Goal: Task Accomplishment & Management: Manage account settings

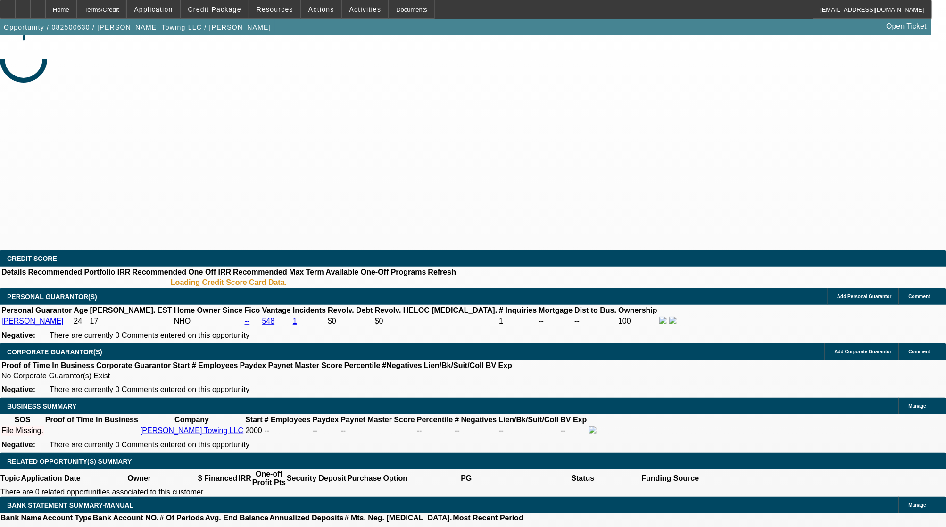
select select "0"
select select "2"
select select "0.1"
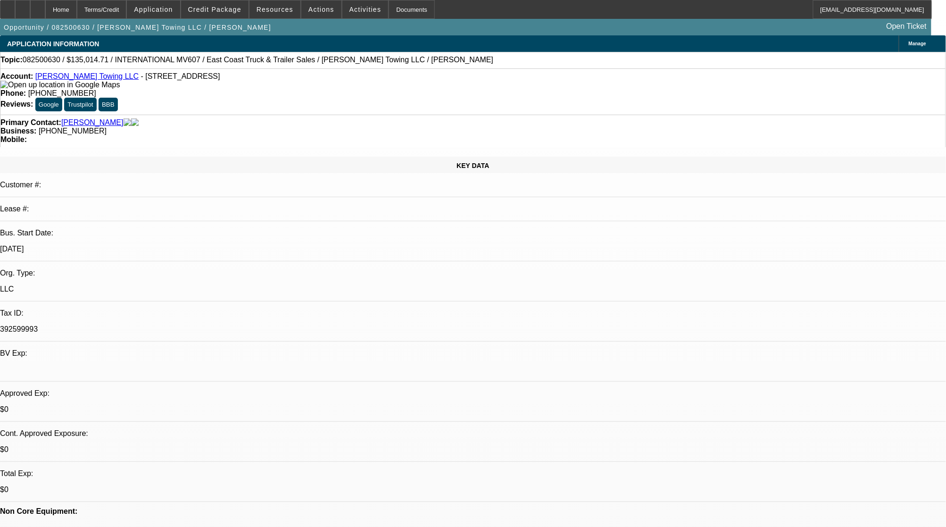
select select "2"
select select "1"
select select "4"
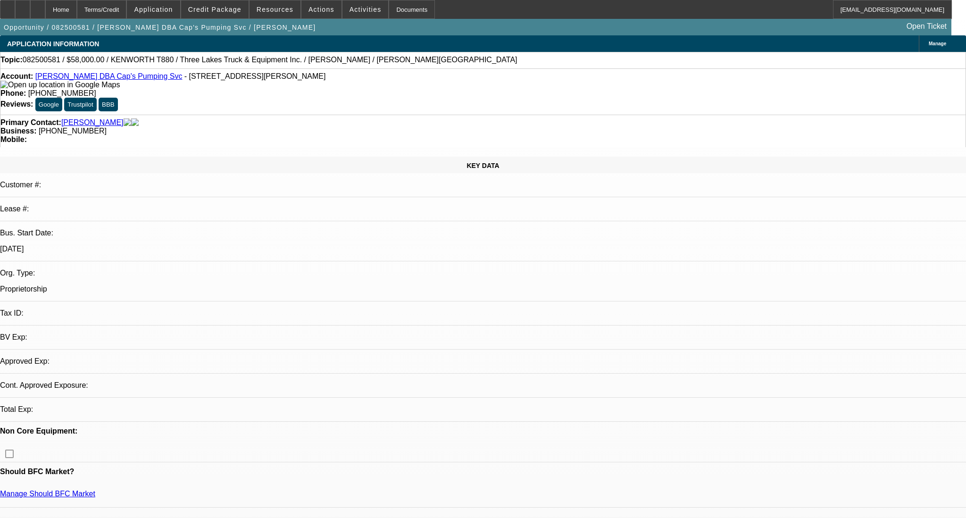
select select "0"
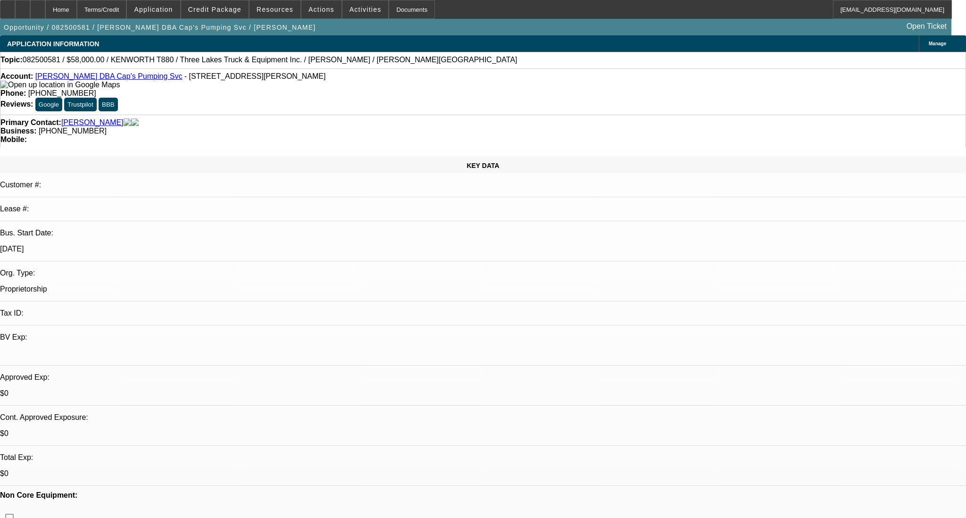
select select "1"
select select "6"
select select "1"
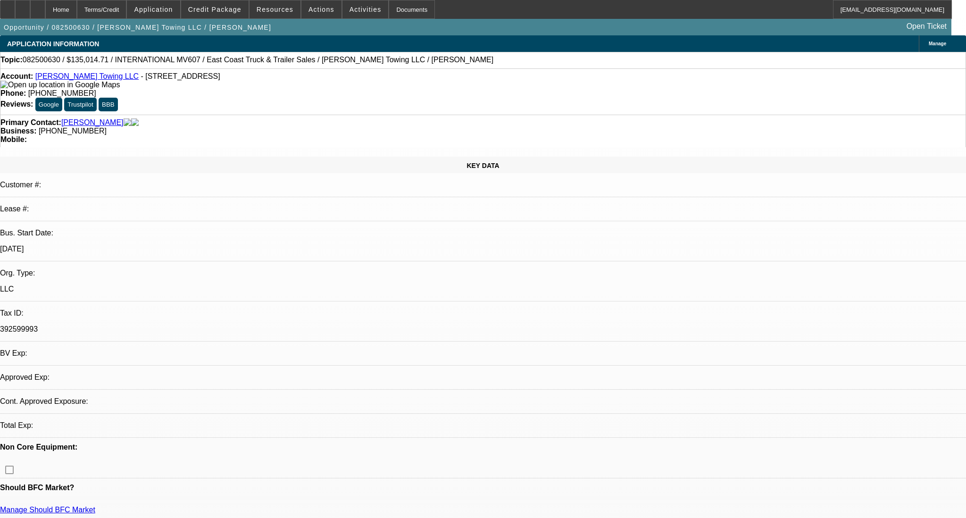
select select "0"
select select "2"
select select "0.1"
select select "4"
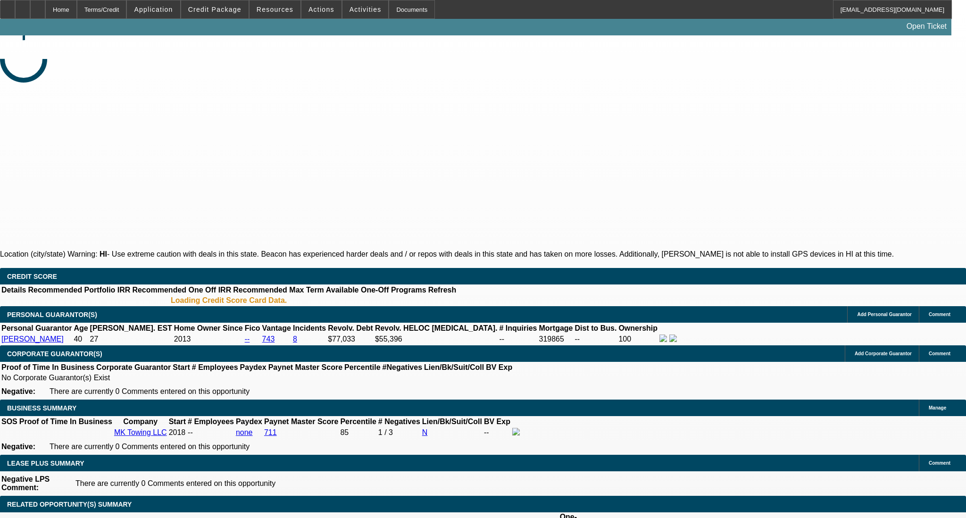
select select "0"
select select "2"
select select "0.1"
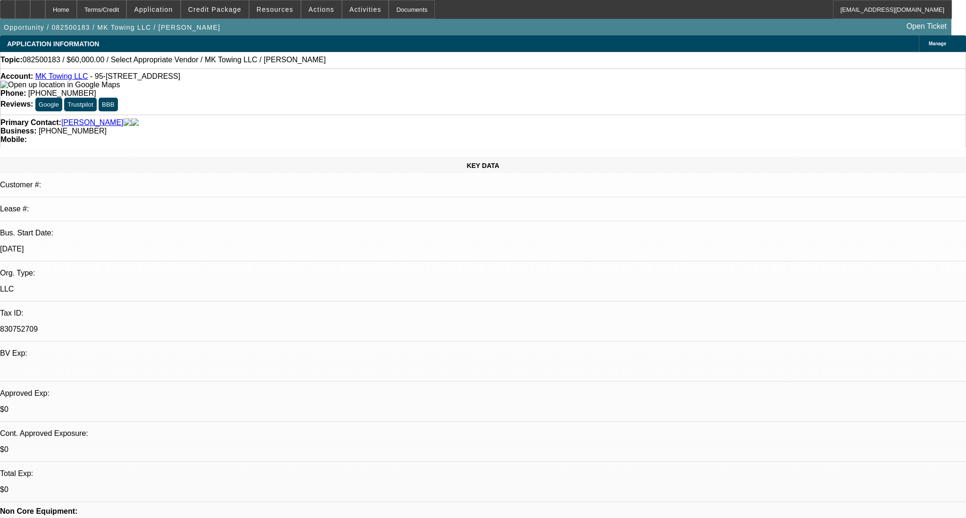
select select "1"
select select "2"
select select "4"
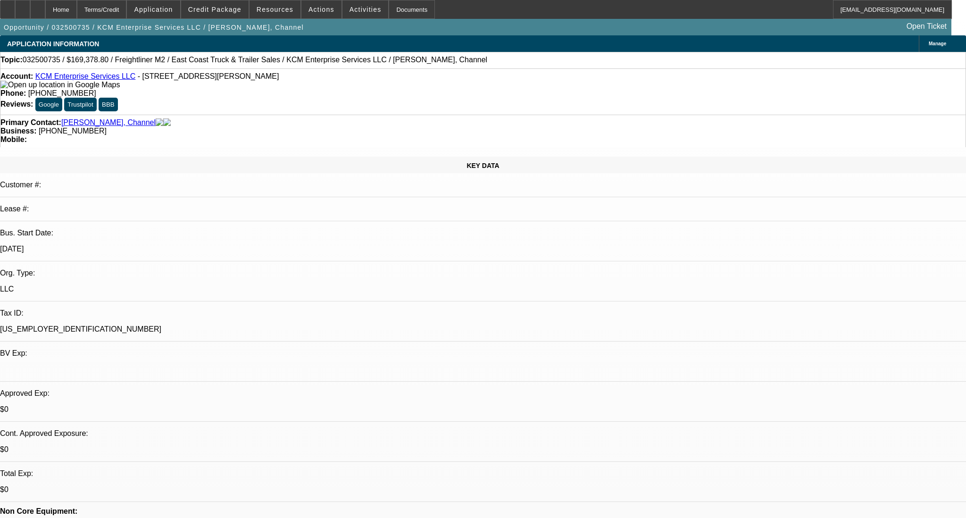
select select "0.2"
select select "2"
select select "0.1"
select select "4"
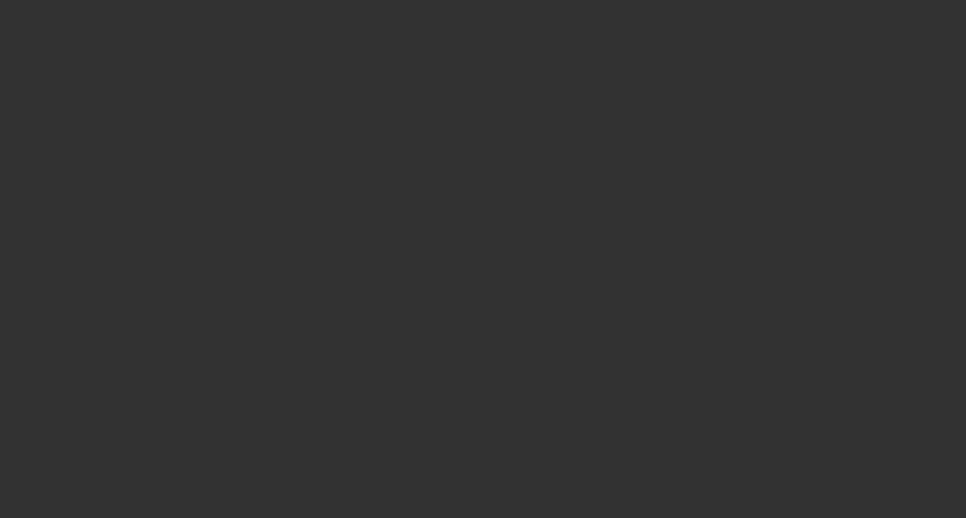
select select "0"
select select "2"
select select "0.1"
select select "4"
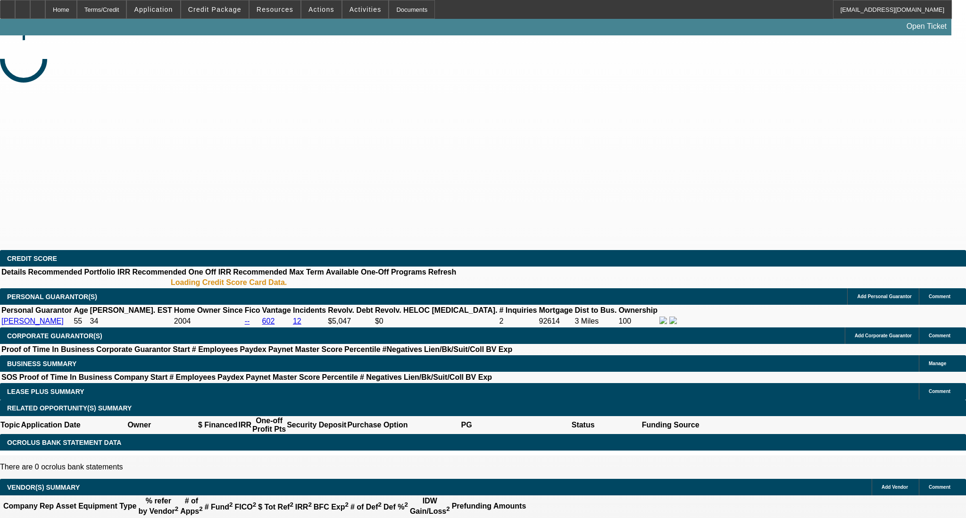
select select "0"
select select "2"
select select "0.1"
select select "4"
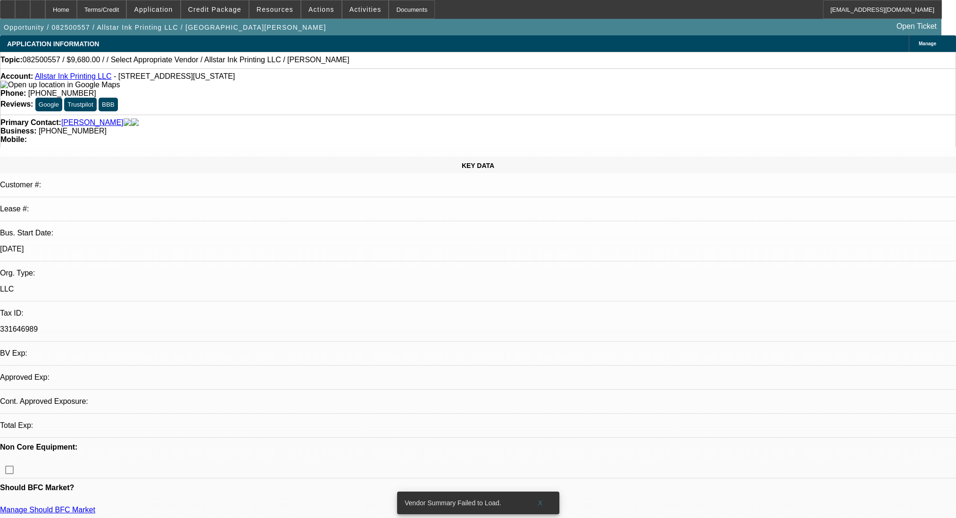
select select "0"
select select "2"
select select "0.1"
select select "4"
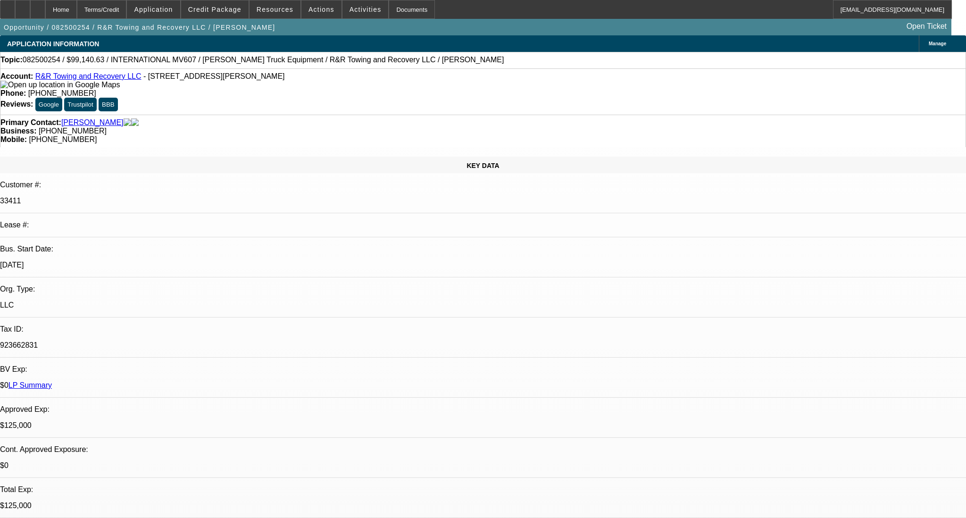
select select "0"
select select "2"
select select "0.1"
select select "4"
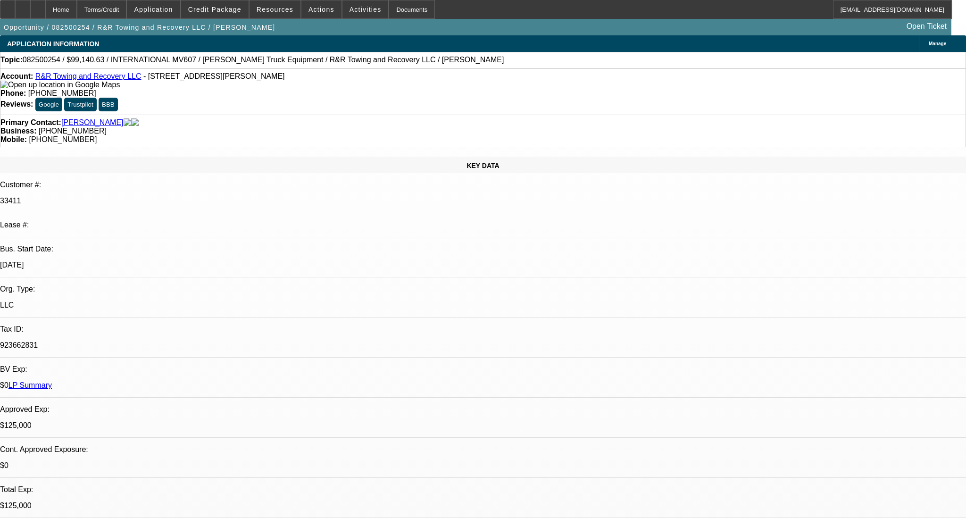
select select "0"
select select "2"
select select "0.1"
select select "4"
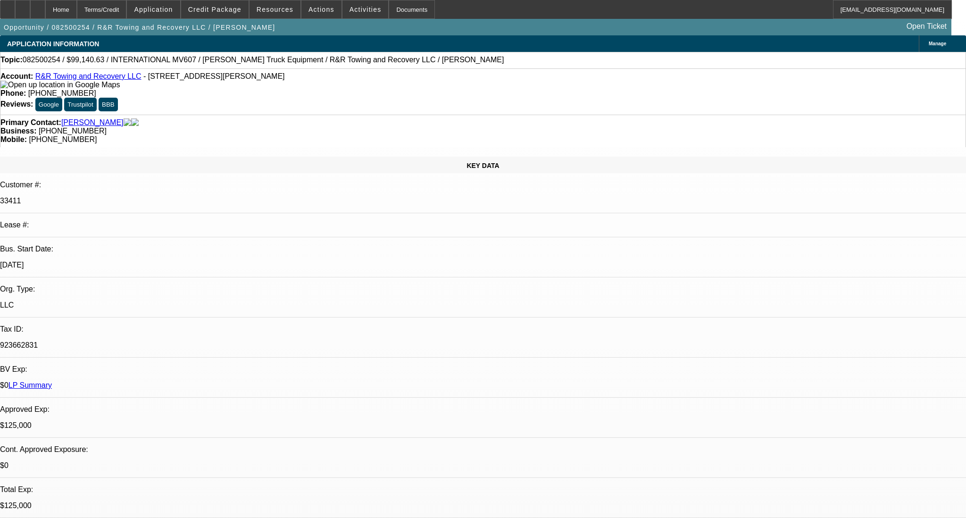
select select "0.1"
select select "2"
select select "0.1"
select select "4"
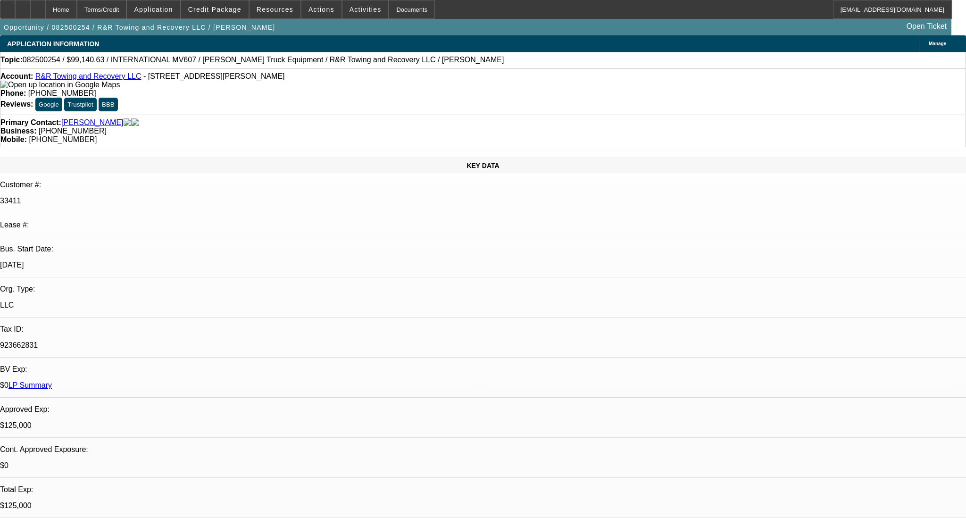
select select "0.1"
select select "2"
select select "0.1"
select select "4"
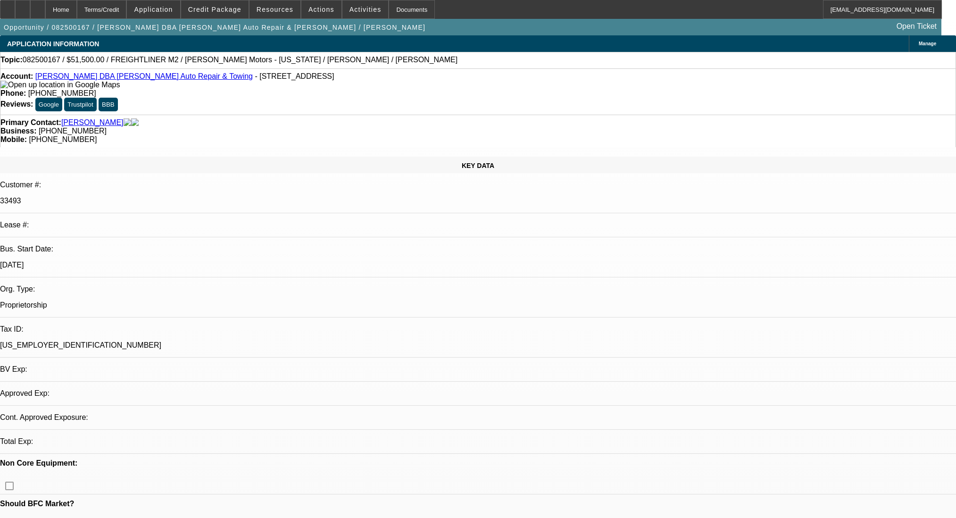
select select "0"
select select "2"
select select "0"
select select "6"
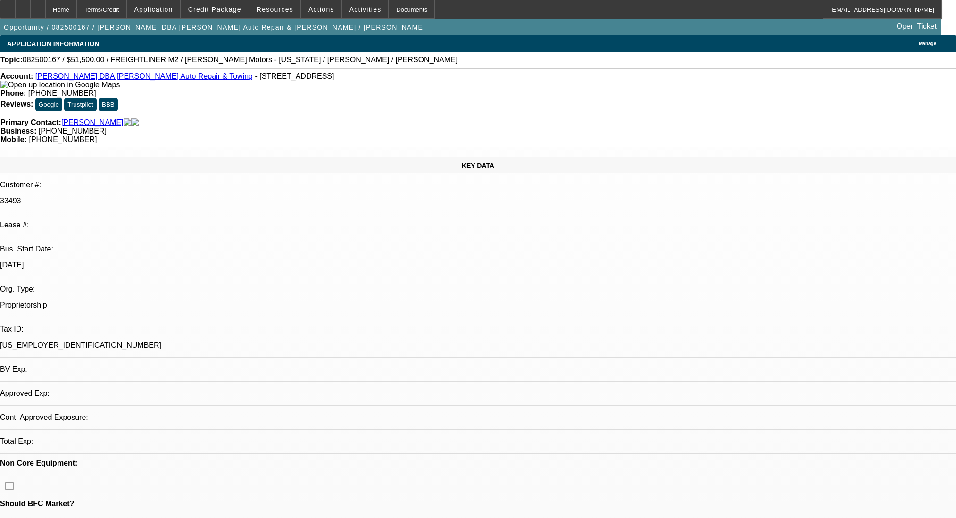
select select "0"
select select "2"
select select "0"
select select "6"
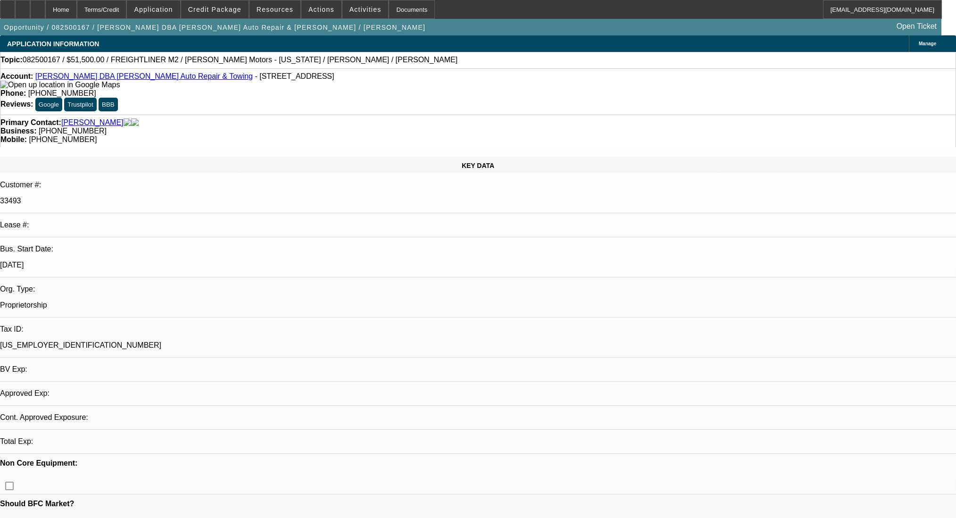
select select "0"
select select "2"
select select "0"
select select "6"
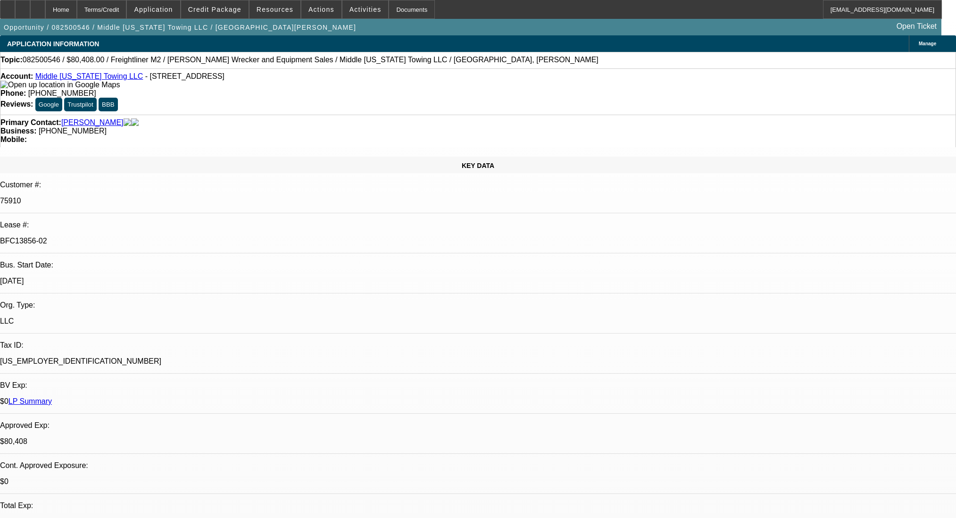
select select "0"
select select "2"
select select "0"
select select "6"
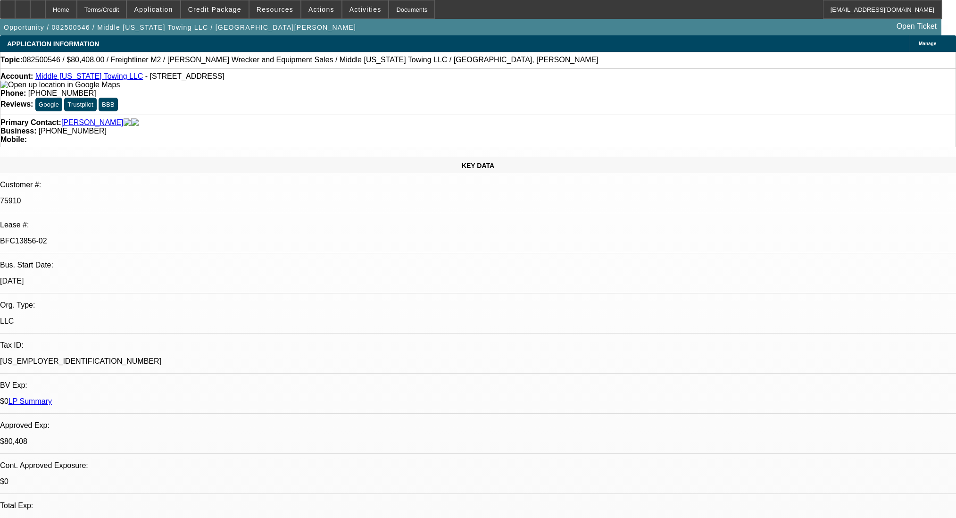
select select "0"
select select "6"
select select "0"
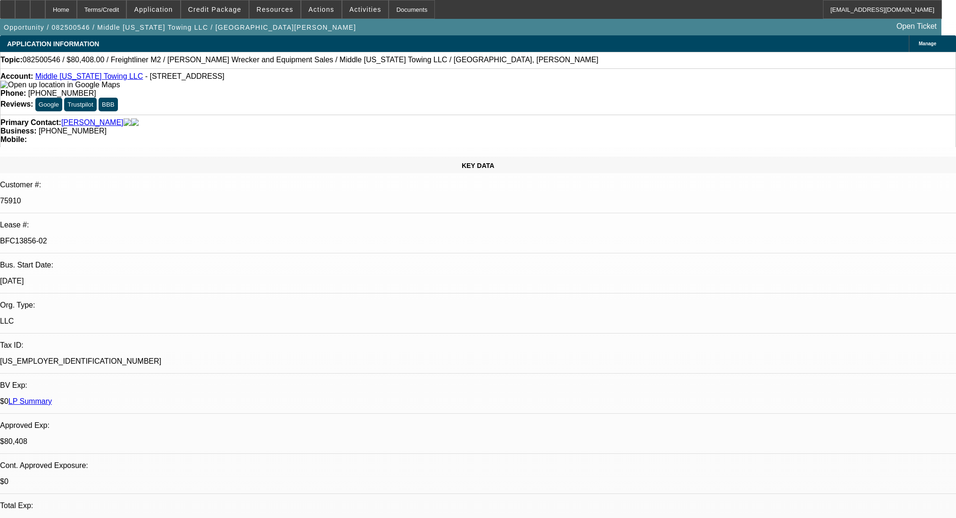
select select "0"
select select "2"
select select "0"
select select "6"
select select "0"
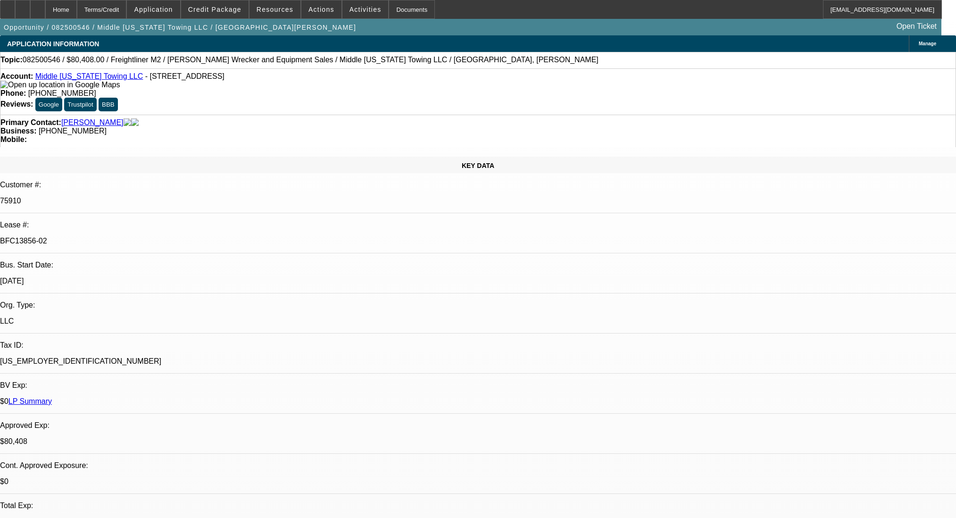
select select "0"
select select "2"
select select "0"
select select "6"
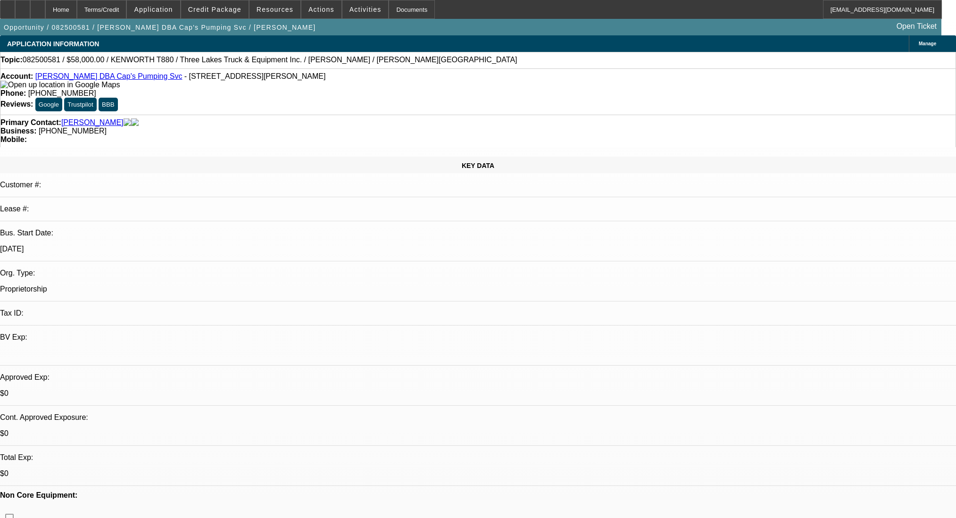
select select "0"
select select "6"
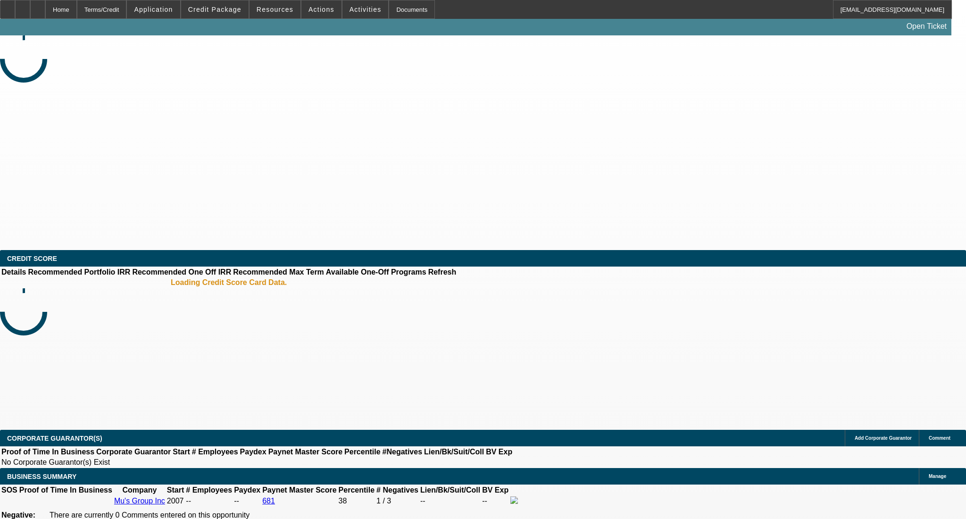
select select "0.2"
select select "2"
select select "0.1"
select select "4"
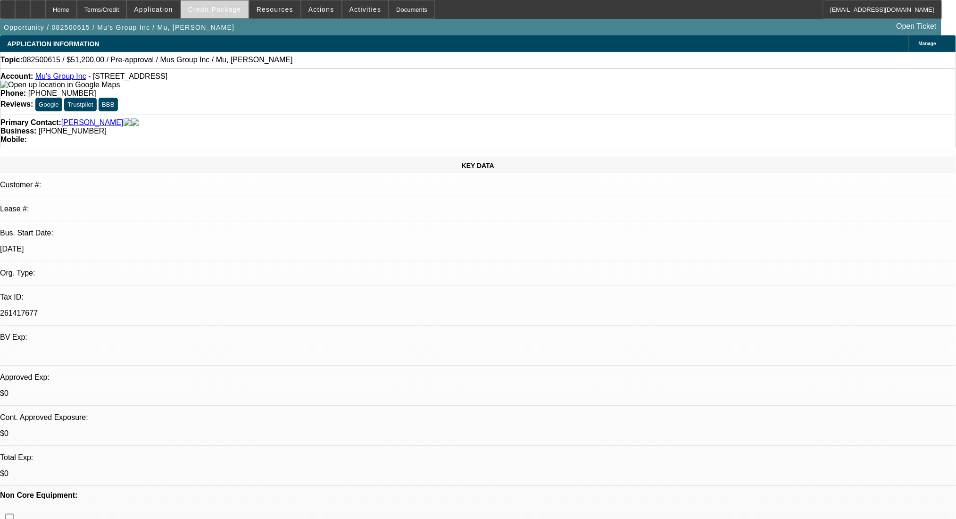
click at [238, 9] on span "Credit Package" at bounding box center [214, 10] width 53 height 8
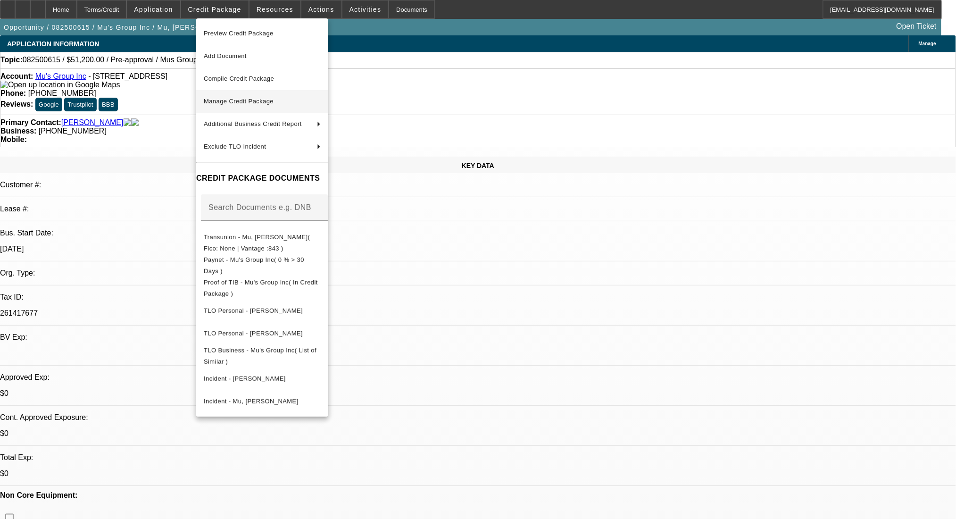
click at [240, 102] on span "Manage Credit Package" at bounding box center [239, 101] width 70 height 7
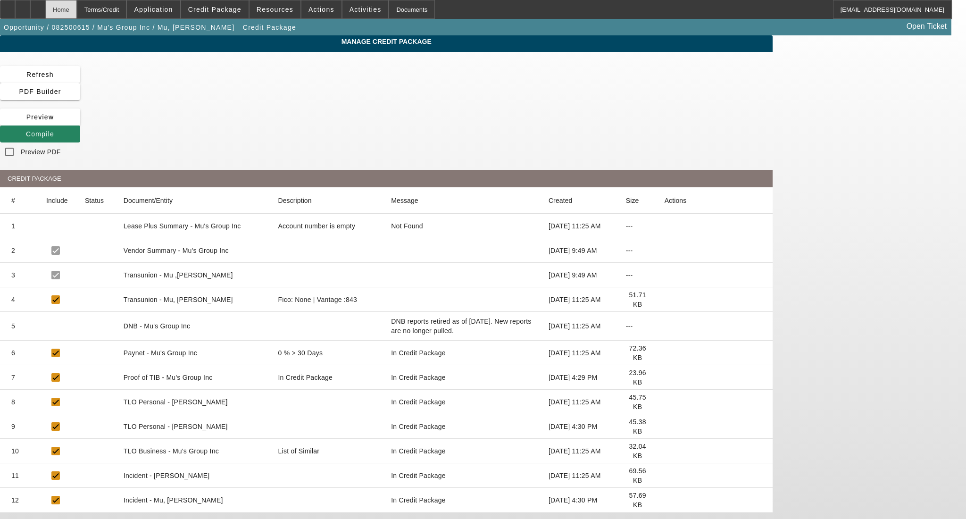
click at [77, 11] on div "Home" at bounding box center [61, 9] width 32 height 19
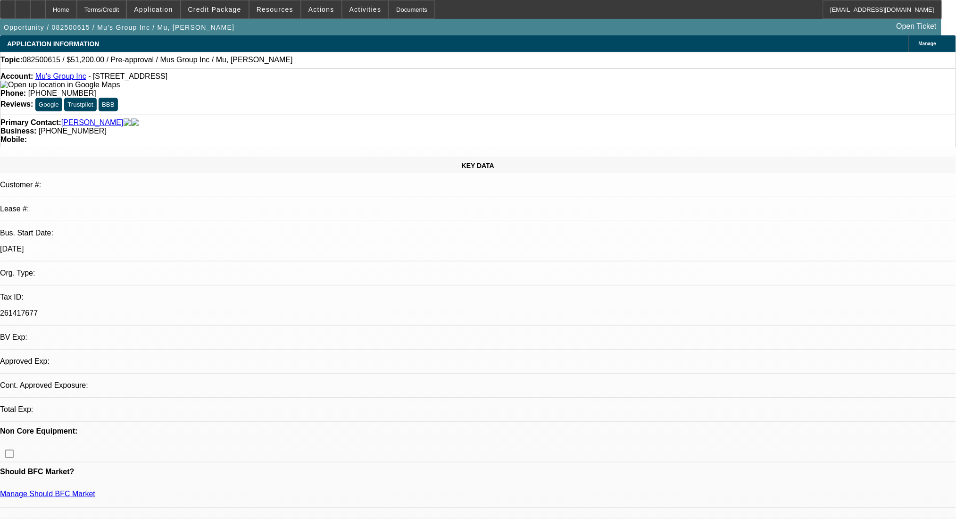
select select "0.2"
select select "2"
select select "0.1"
select select "4"
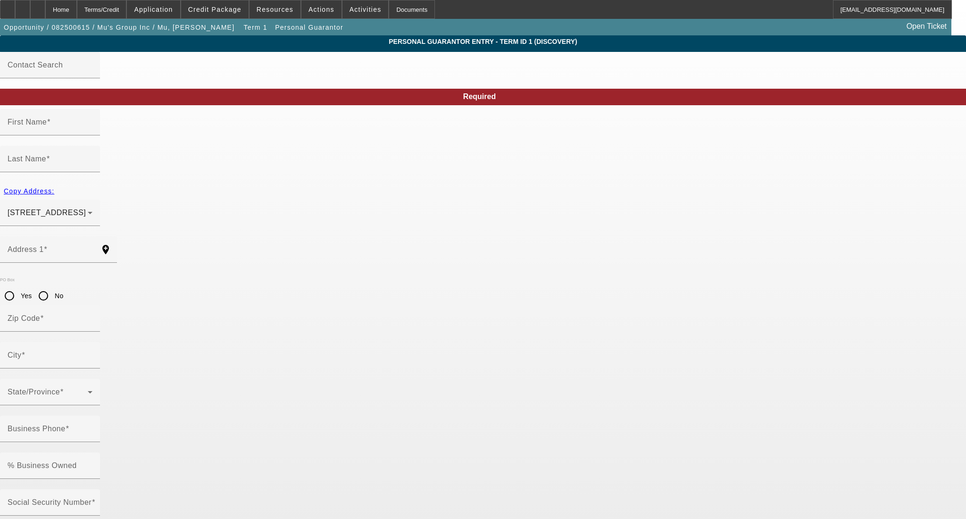
type input "Betty"
type input "Mu"
type input "4826 Hickory Branch Lane"
radio input "true"
type input "77479"
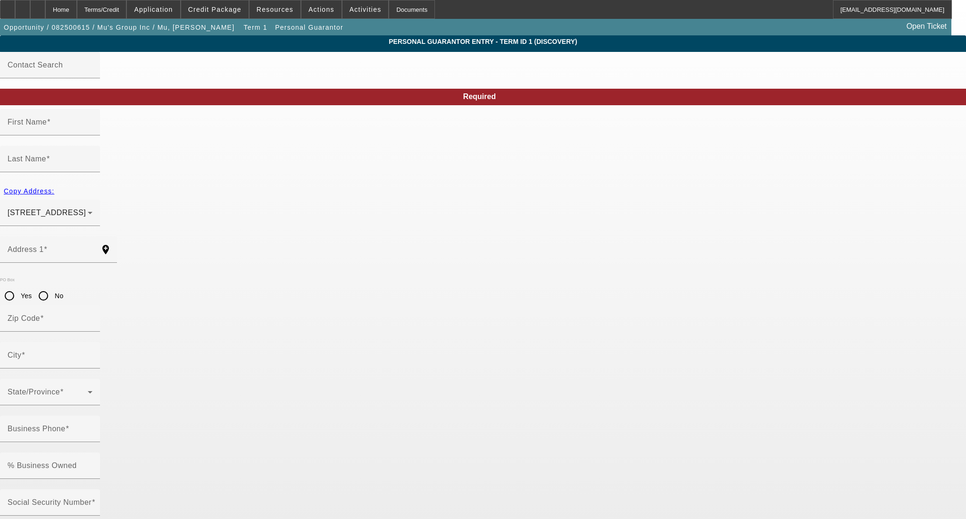
type input "Sugar Land"
type input "(281) 686-2440"
type input "30"
type input "077-52-1204"
type input "texascolorplants@yahoo.com"
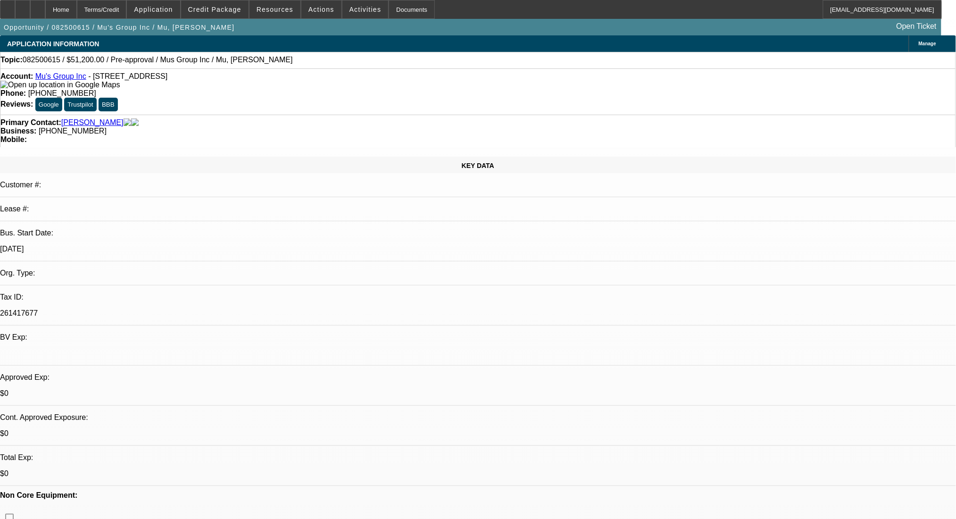
select select "0.2"
select select "2"
select select "0.1"
select select "4"
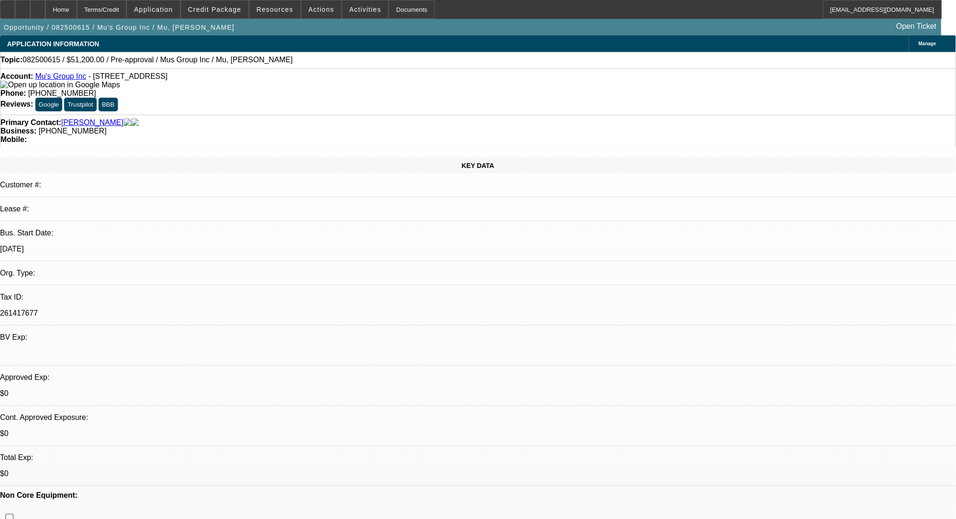
click at [238, 6] on span "Credit Package" at bounding box center [214, 10] width 53 height 8
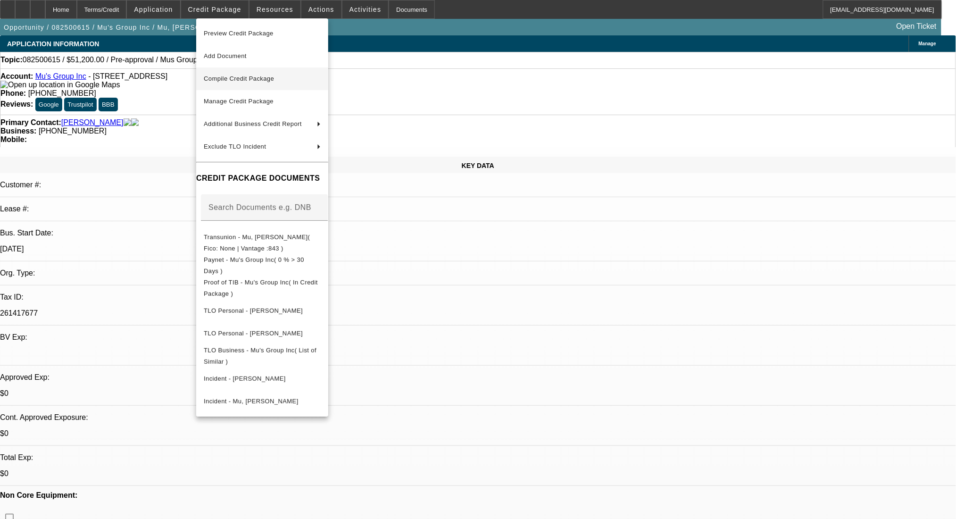
click at [267, 80] on span "Compile Credit Package" at bounding box center [239, 78] width 70 height 7
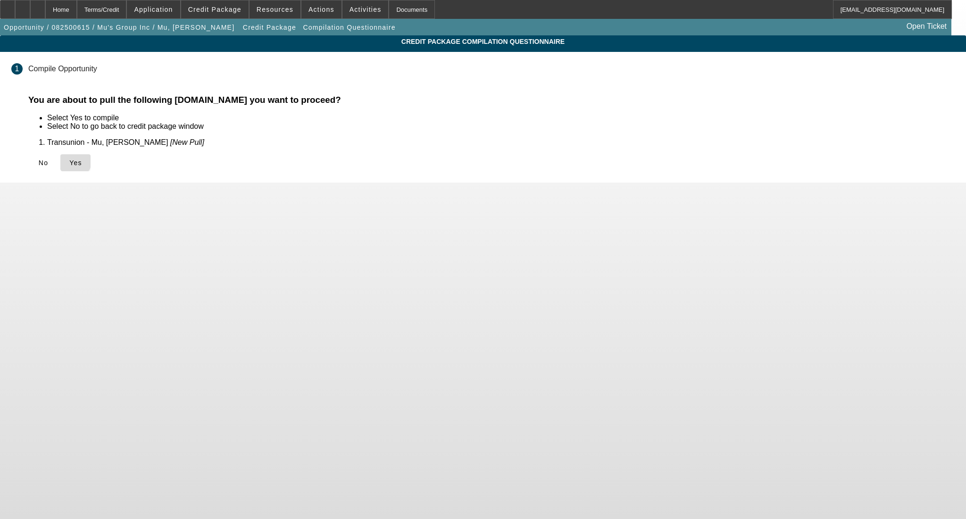
click at [82, 161] on span "Yes" at bounding box center [75, 163] width 13 height 8
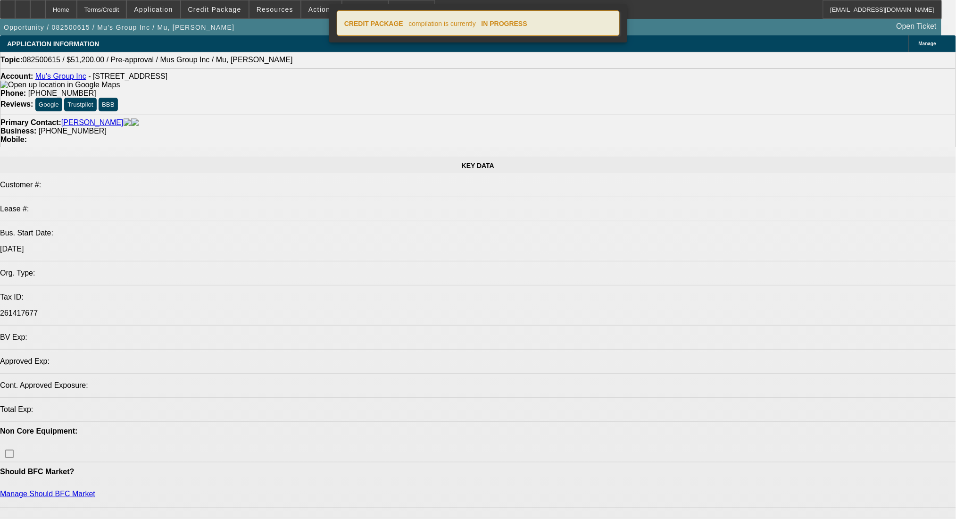
select select "0.2"
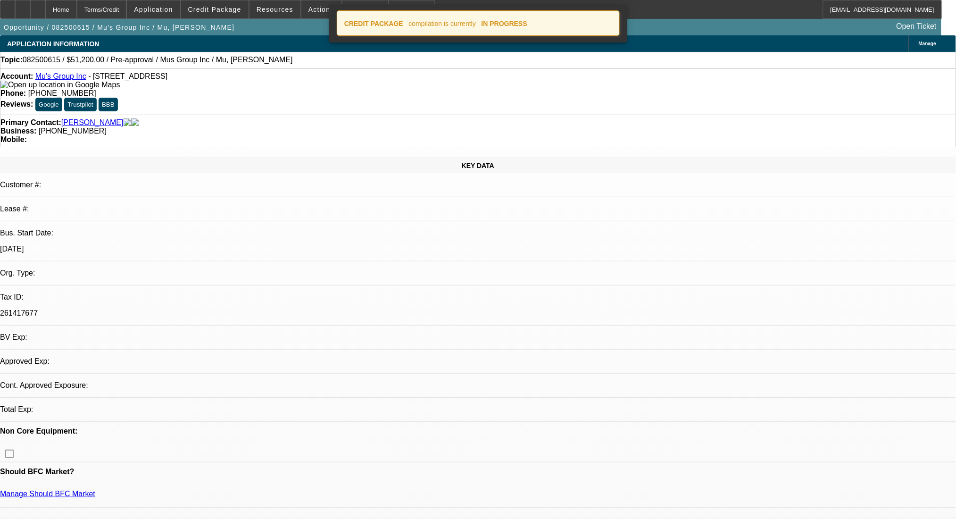
select select "2"
select select "0.1"
select select "4"
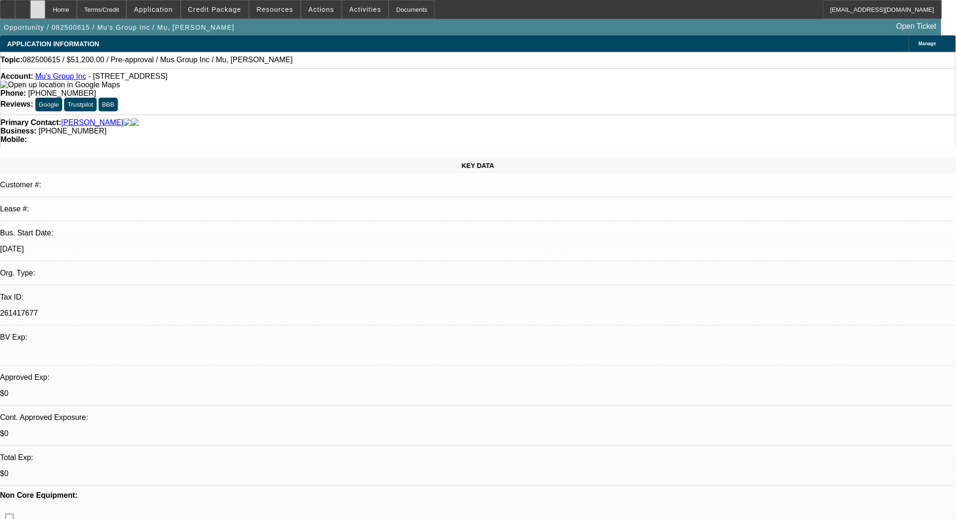
click at [45, 17] on div at bounding box center [37, 9] width 15 height 19
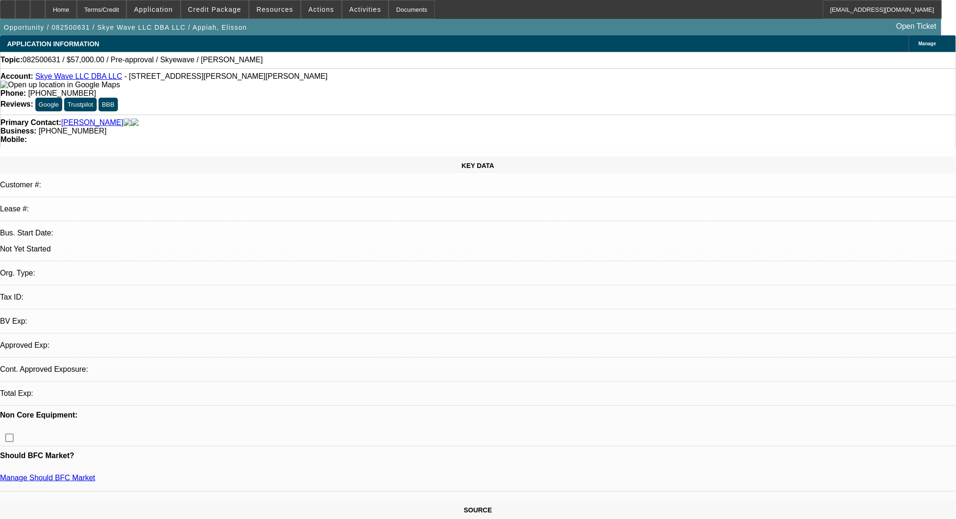
select select "0"
select select "2"
select select "0.1"
select select "4"
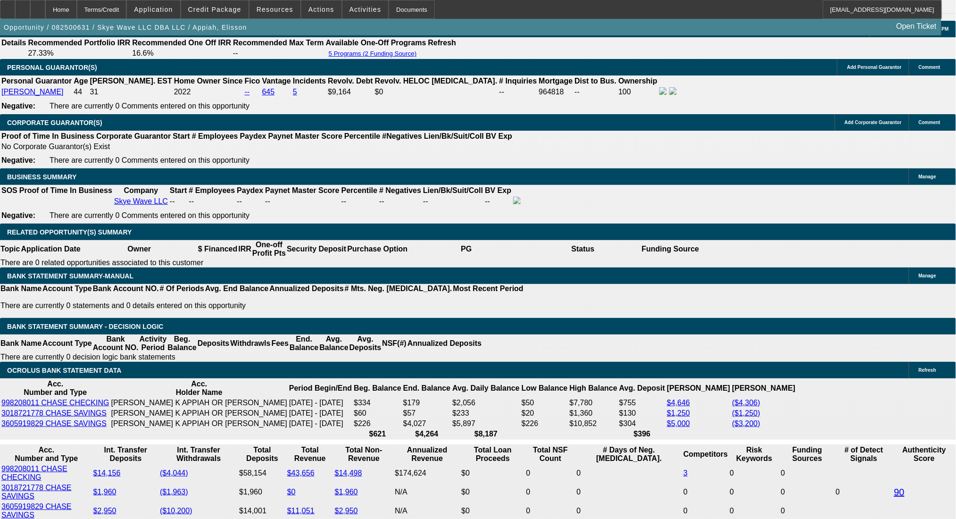
scroll to position [1320, 0]
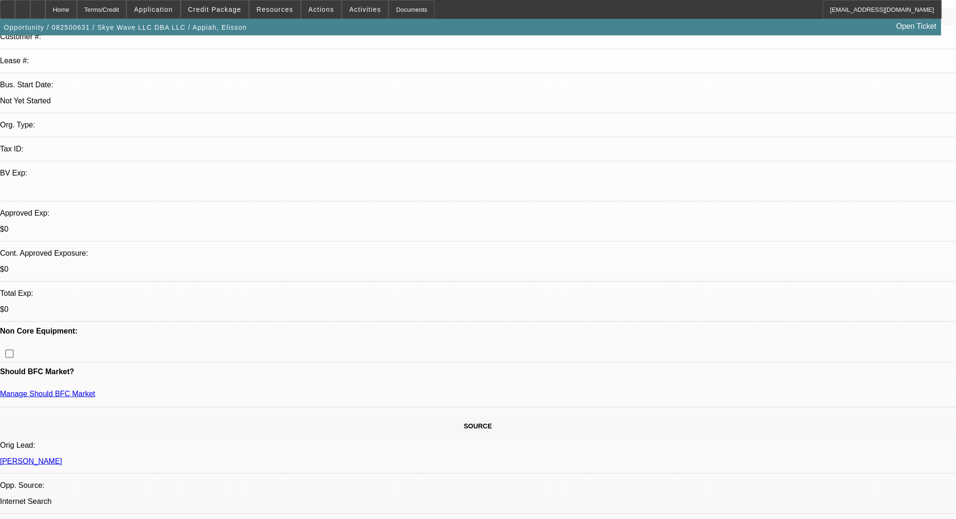
scroll to position [0, 0]
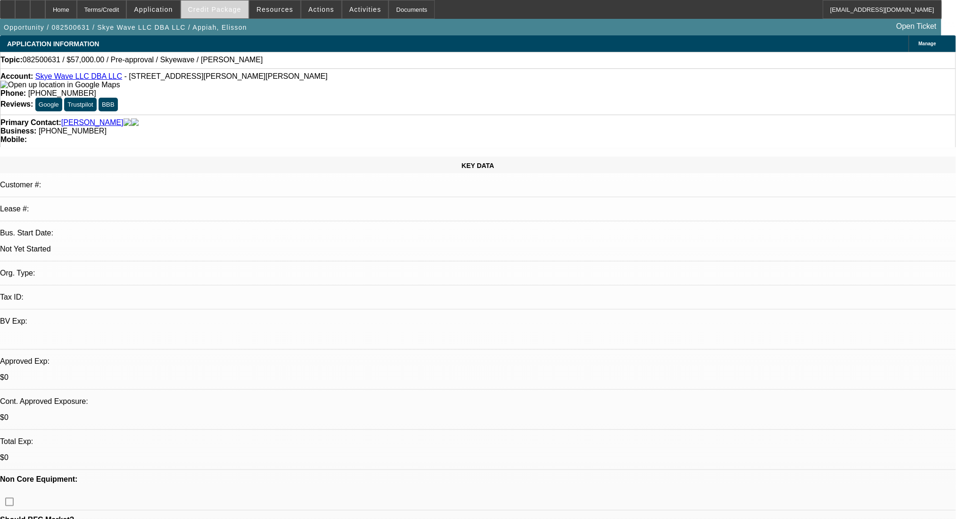
click at [226, 8] on span "Credit Package" at bounding box center [214, 10] width 53 height 8
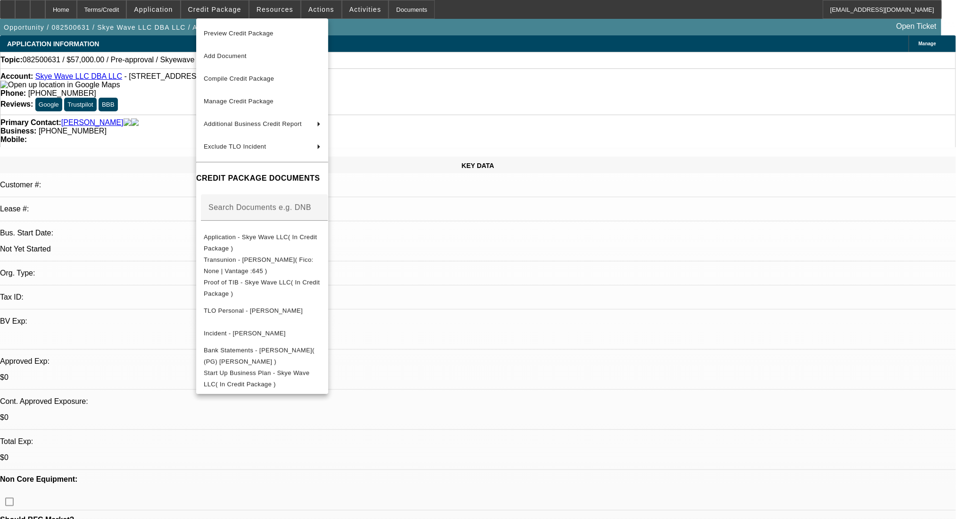
click at [470, 266] on div at bounding box center [478, 259] width 956 height 519
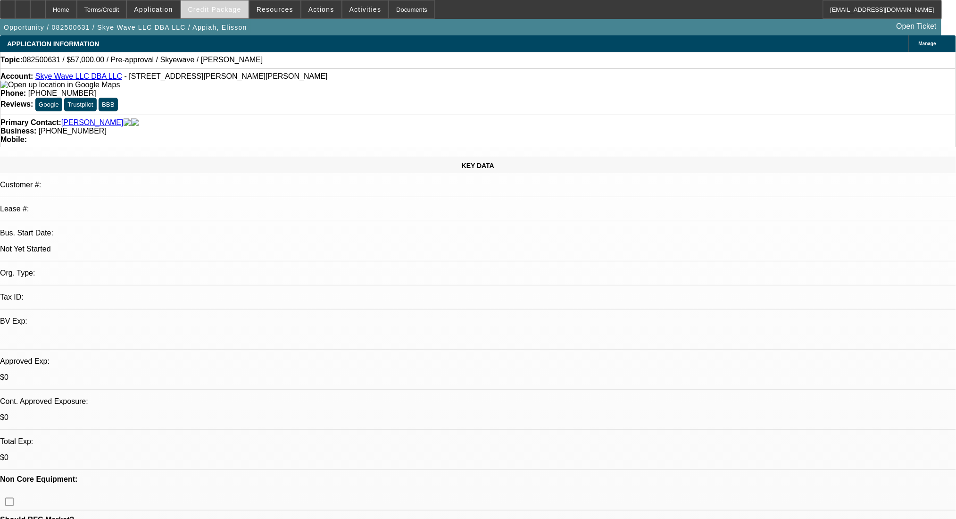
click at [245, 3] on span at bounding box center [214, 9] width 67 height 23
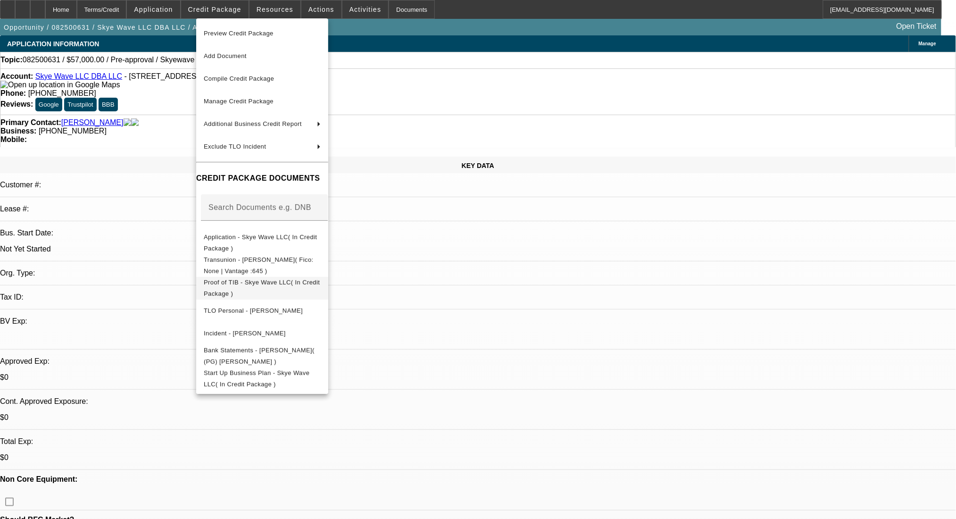
click at [281, 287] on span "Proof of TIB - Skye Wave LLC( In Credit Package )" at bounding box center [262, 287] width 116 height 18
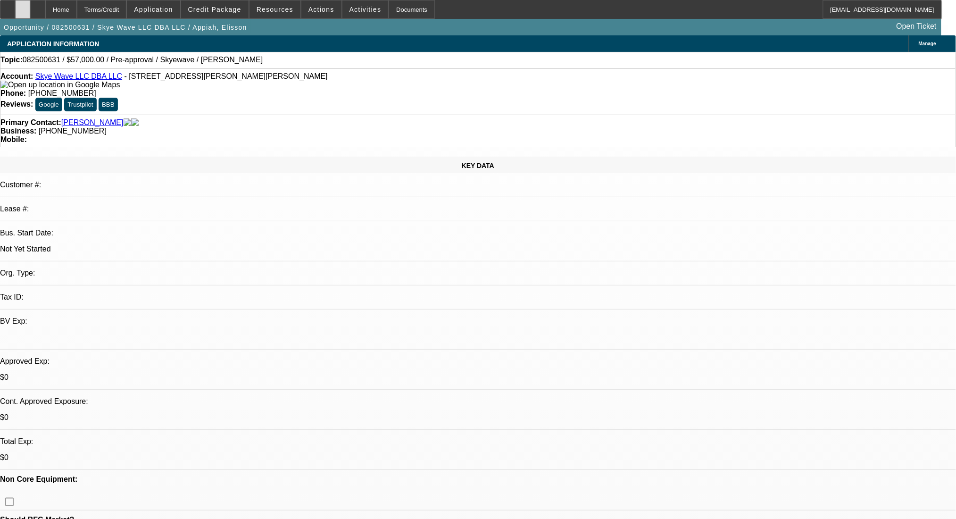
click at [23, 6] on icon at bounding box center [23, 6] width 0 height 0
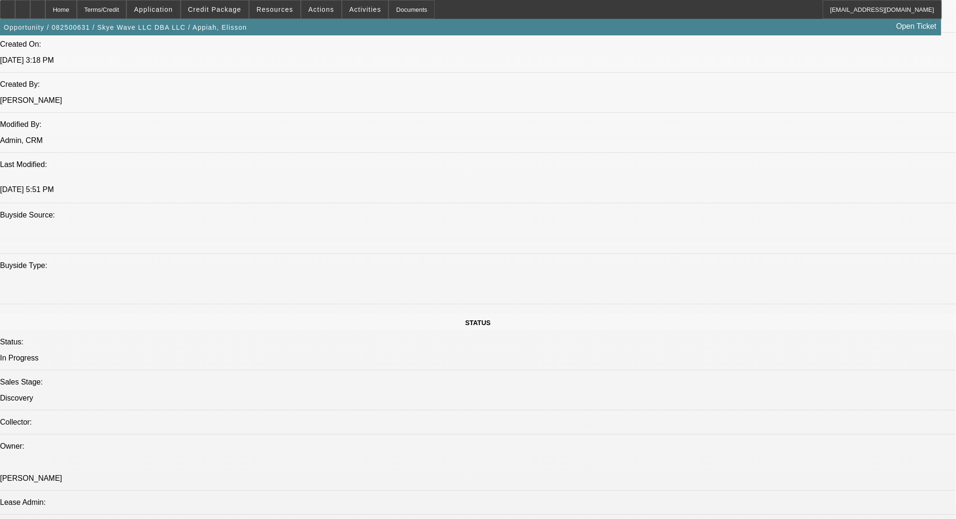
scroll to position [691, 0]
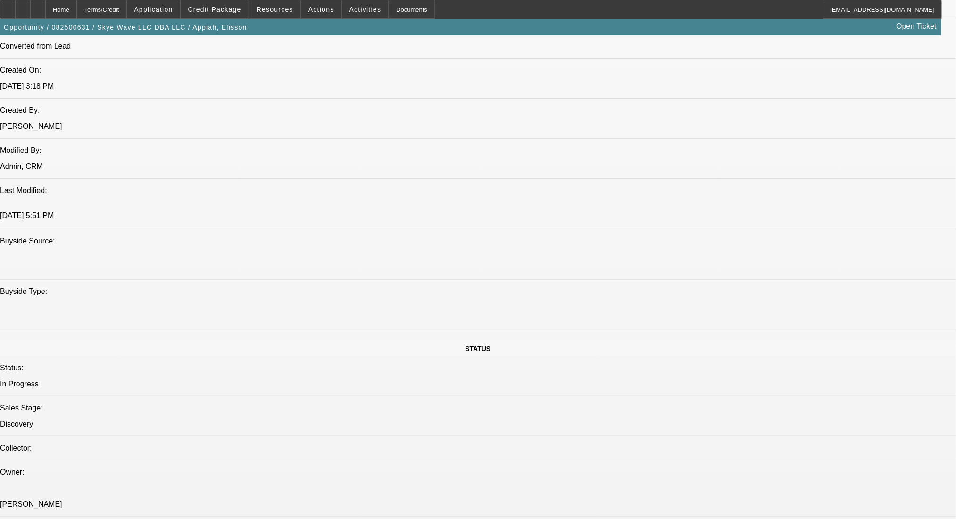
drag, startPoint x: 336, startPoint y: 283, endPoint x: 347, endPoint y: 308, distance: 27.0
drag, startPoint x: 276, startPoint y: 283, endPoint x: 307, endPoint y: 312, distance: 42.1
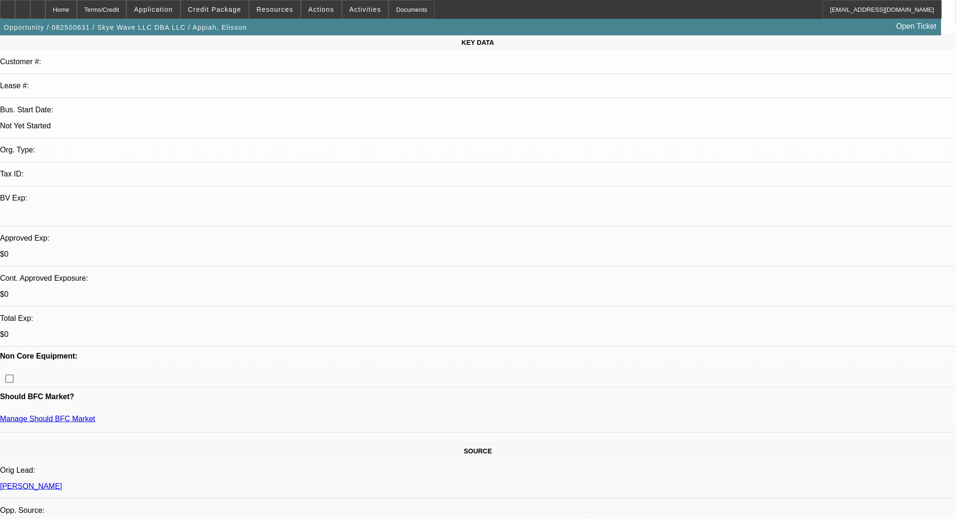
scroll to position [125, 0]
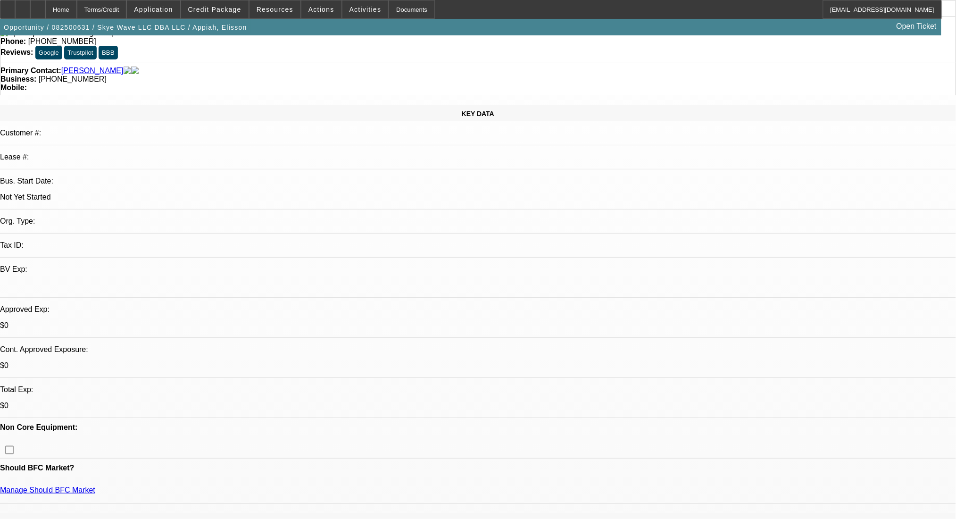
scroll to position [0, 0]
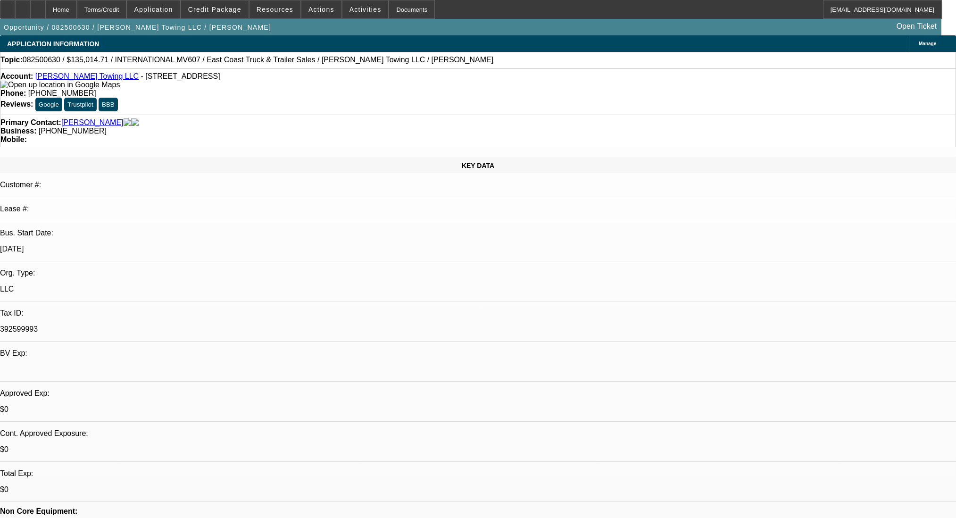
select select "0"
select select "2"
select select "0.1"
select select "4"
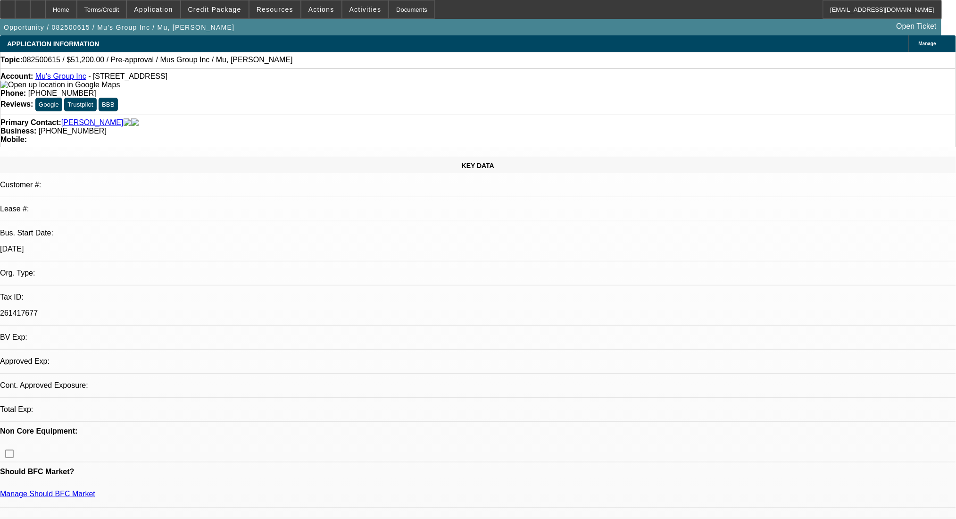
select select "0.2"
select select "2"
select select "0.1"
select select "1"
select select "2"
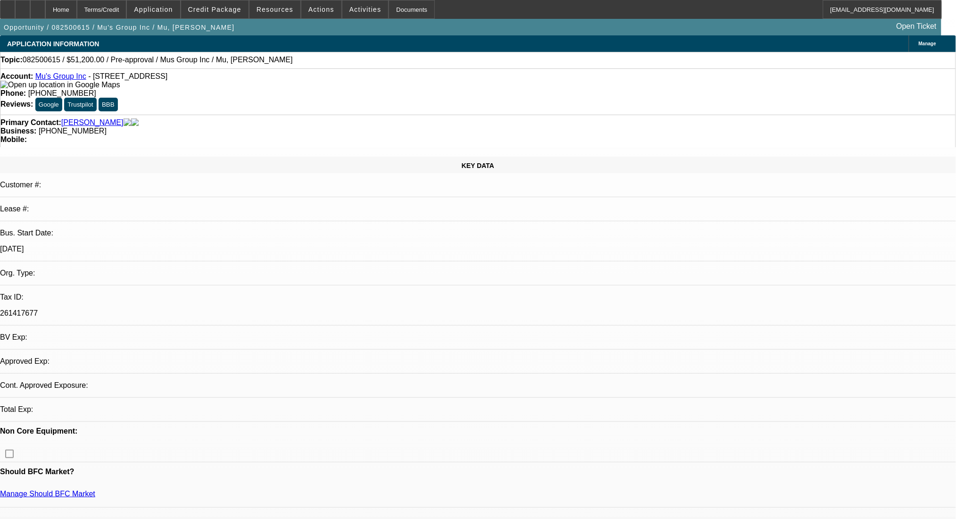
select select "4"
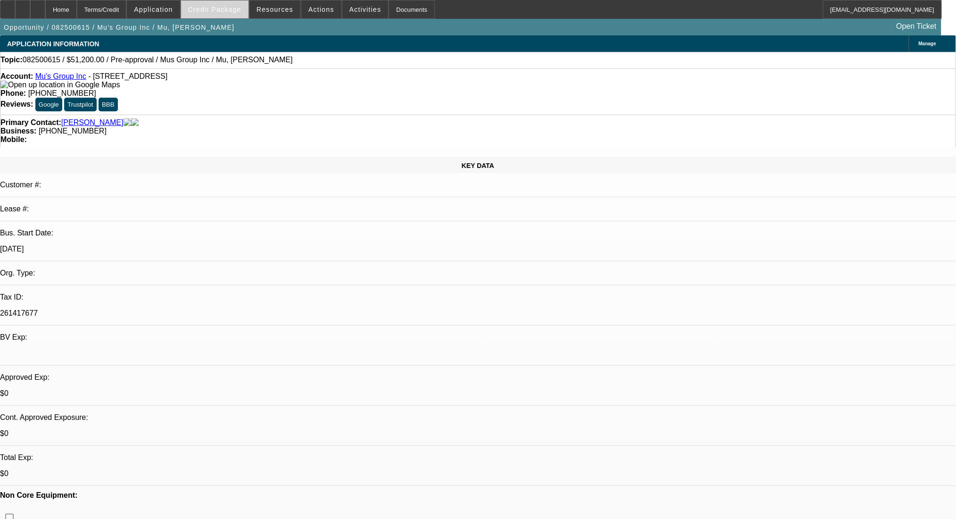
click at [231, 7] on span "Credit Package" at bounding box center [214, 10] width 53 height 8
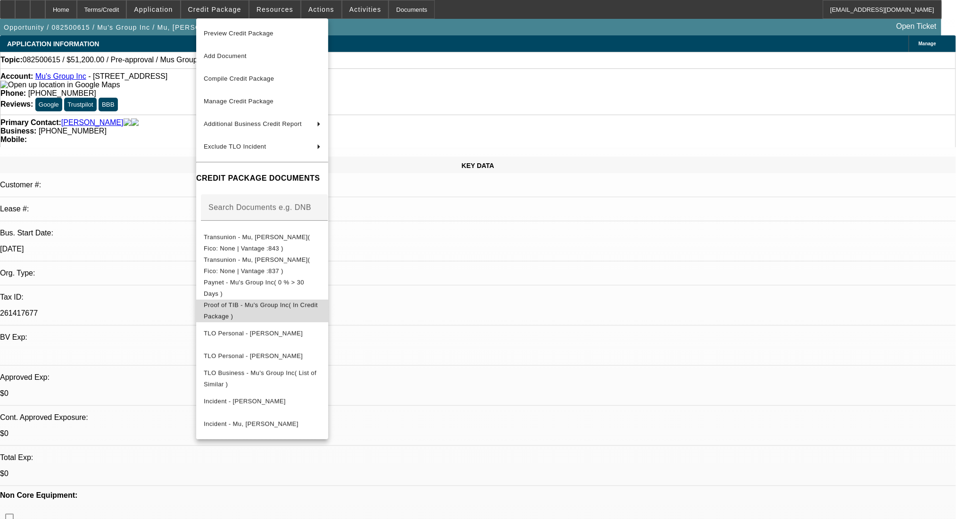
click at [289, 307] on span "Proof of TIB - Mu's Group Inc( In Credit Package )" at bounding box center [261, 310] width 114 height 18
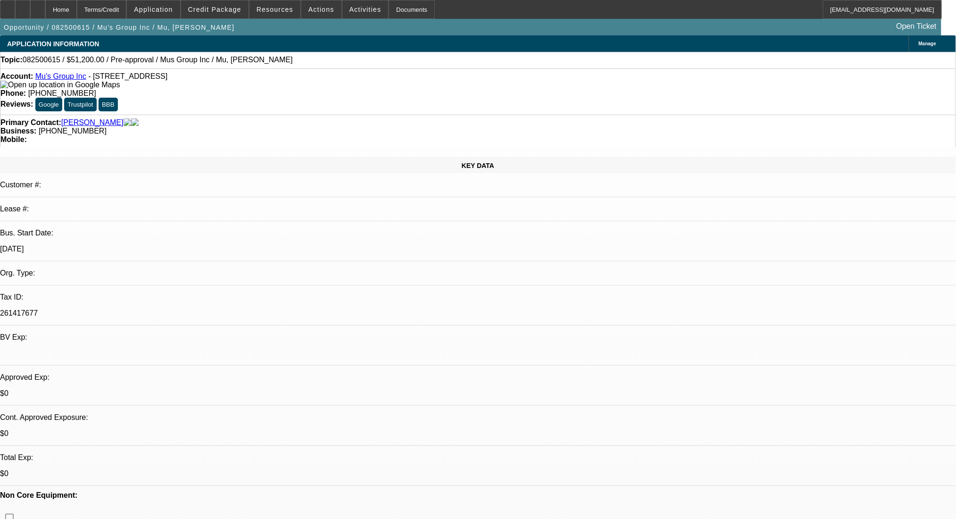
drag, startPoint x: 647, startPoint y: 221, endPoint x: 899, endPoint y: 237, distance: 251.8
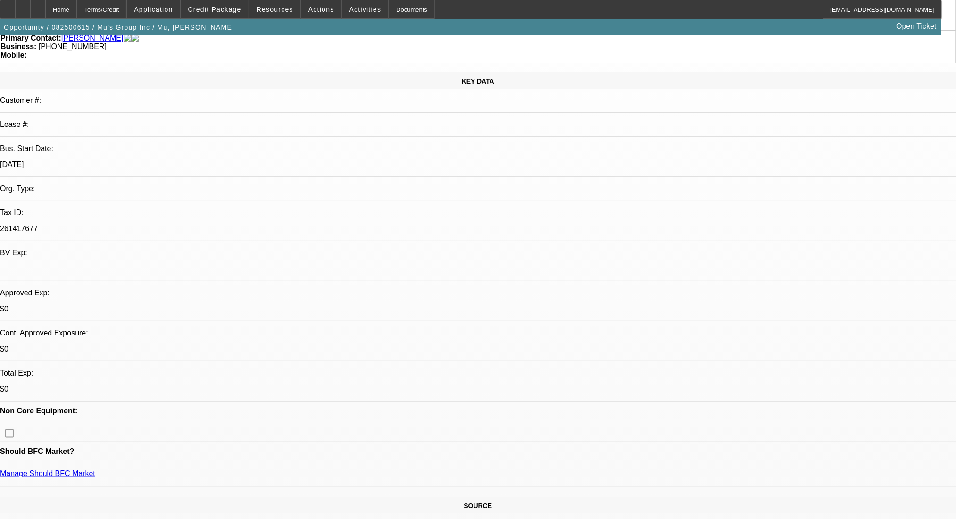
scroll to position [189, 0]
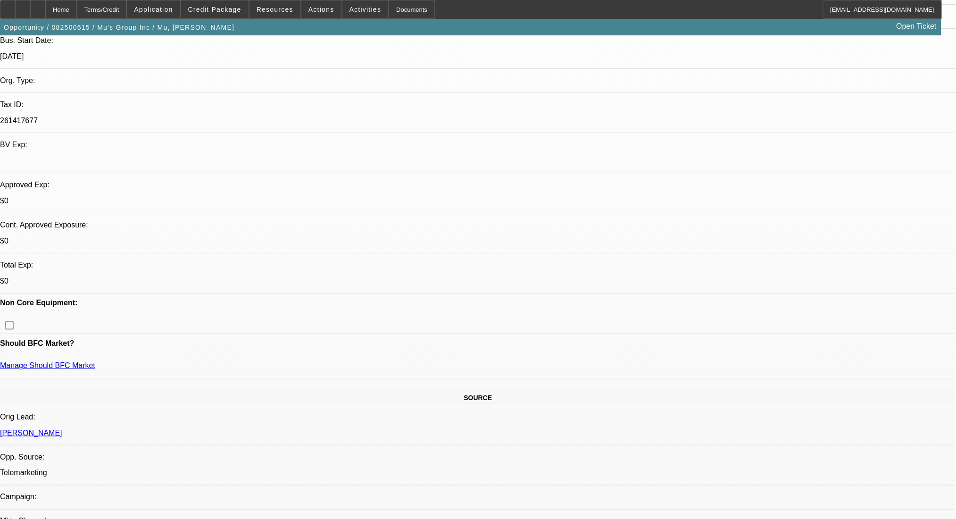
scroll to position [314, 0]
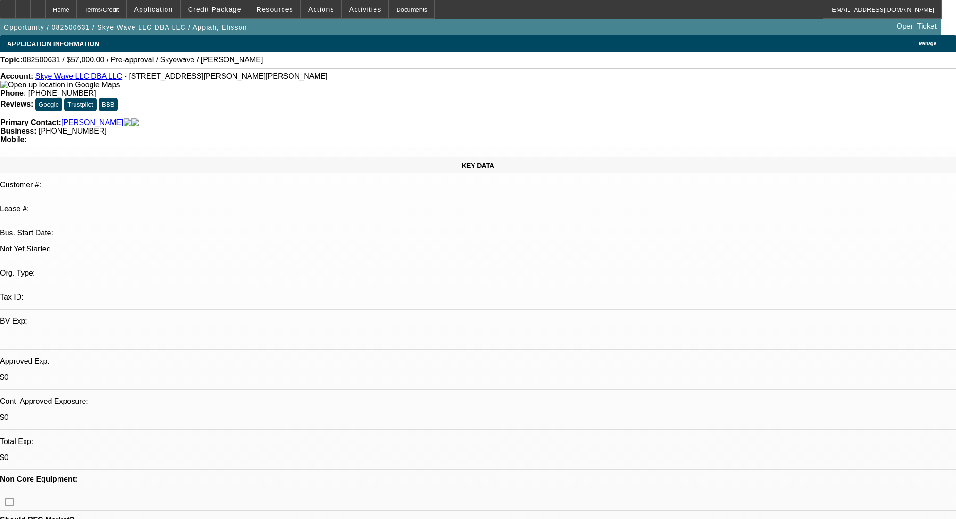
select select "0"
select select "2"
select select "0.1"
select select "4"
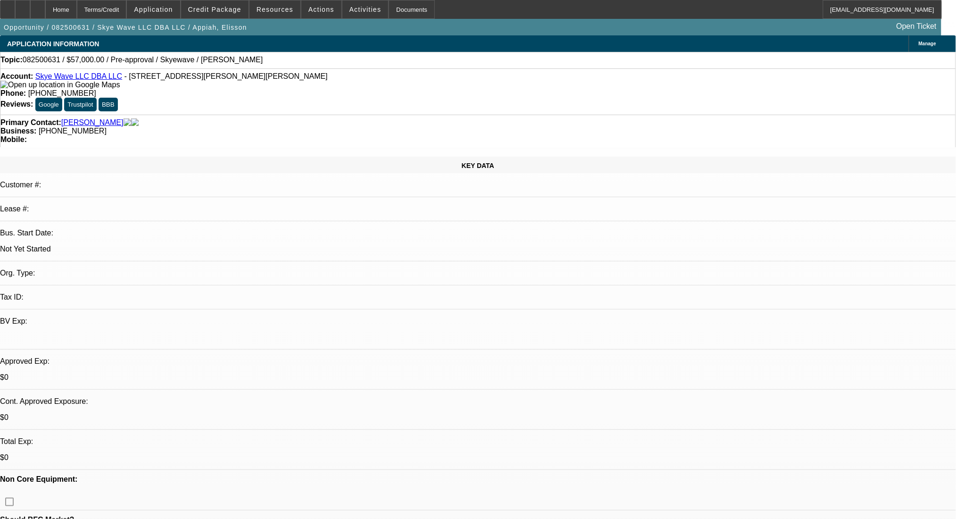
click at [89, 118] on link "[PERSON_NAME]" at bounding box center [92, 122] width 62 height 8
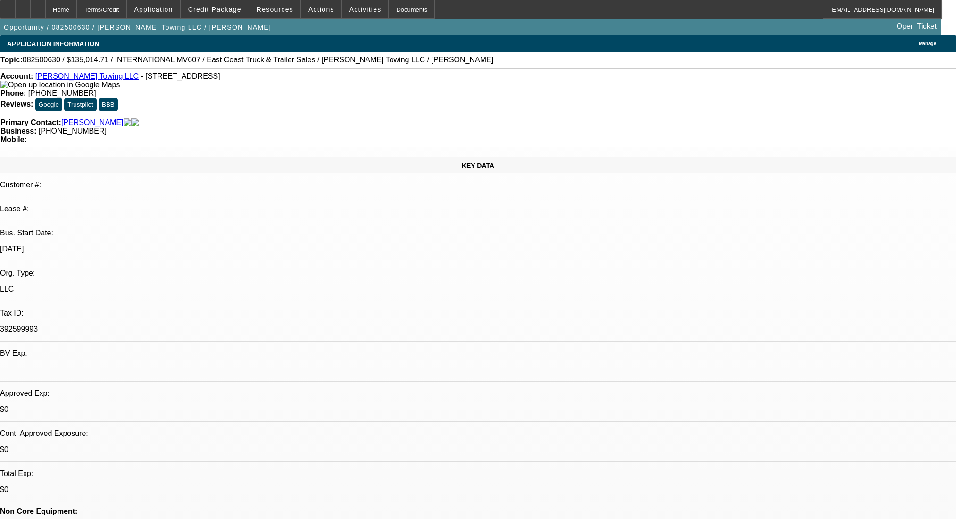
select select "0"
select select "2"
select select "0.1"
select select "4"
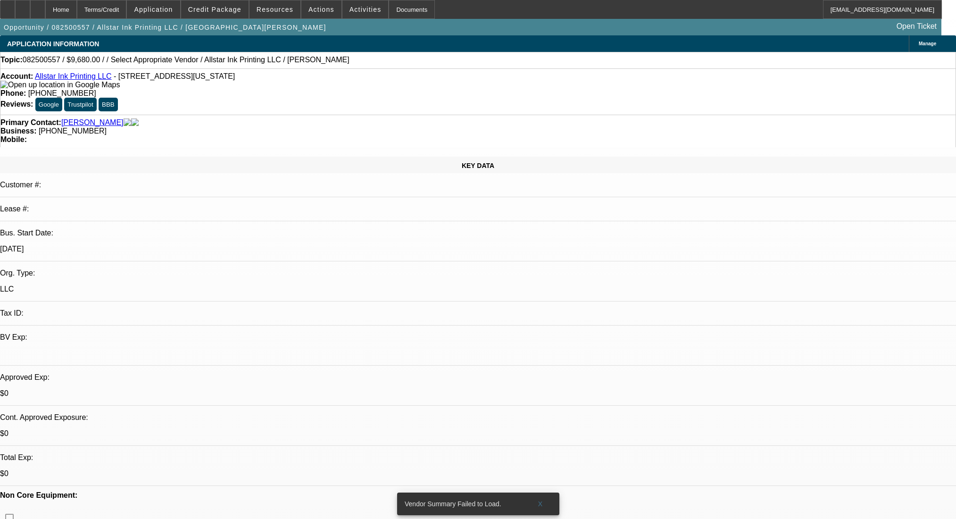
select select "0"
select select "2"
select select "0.1"
select select "4"
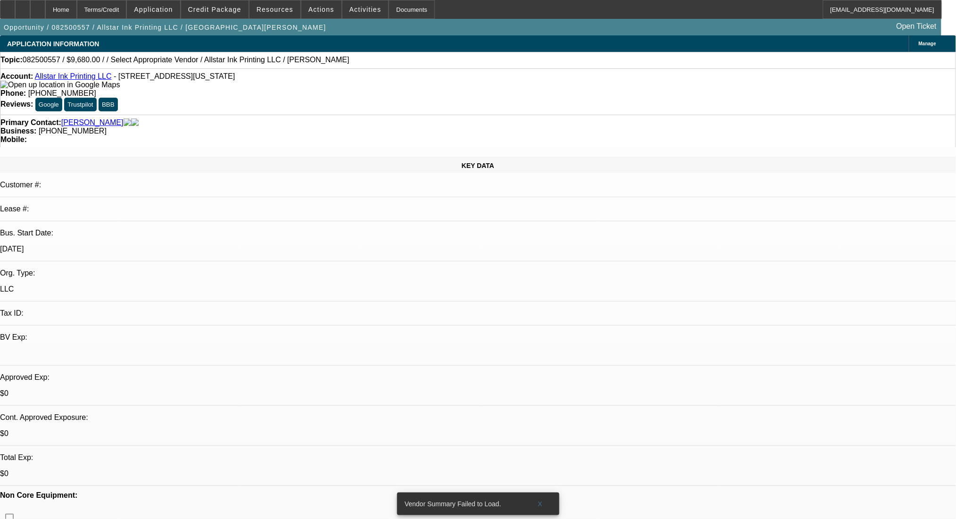
drag, startPoint x: 861, startPoint y: 136, endPoint x: 862, endPoint y: 163, distance: 27.4
radio input "true"
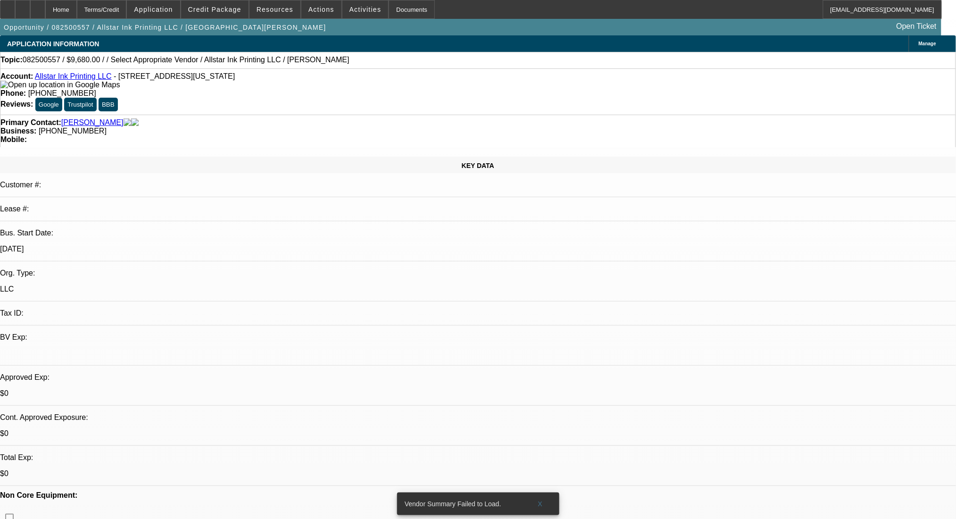
paste textarea "[URL][DOMAIN_NAME]"
type textarea "[URL][DOMAIN_NAME]"
radio input "true"
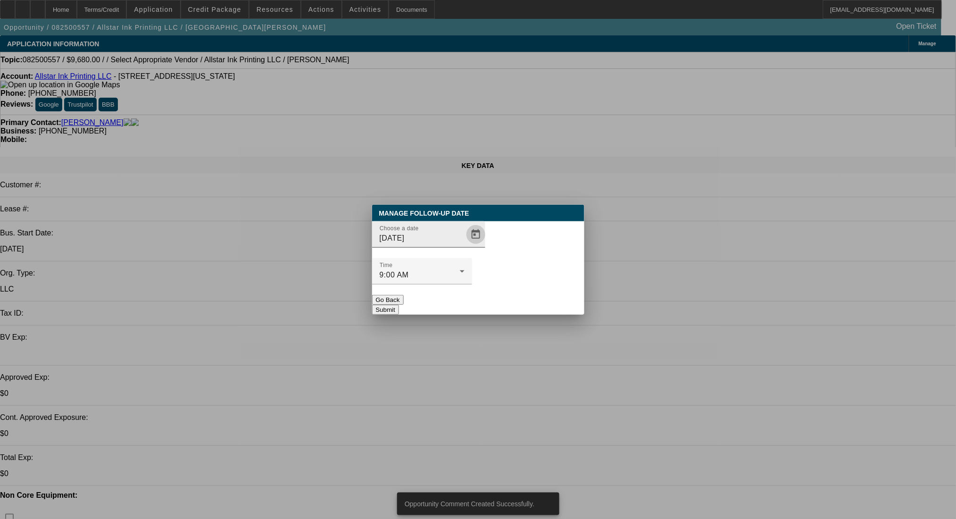
click at [464, 246] on span "Open calendar" at bounding box center [475, 234] width 23 height 23
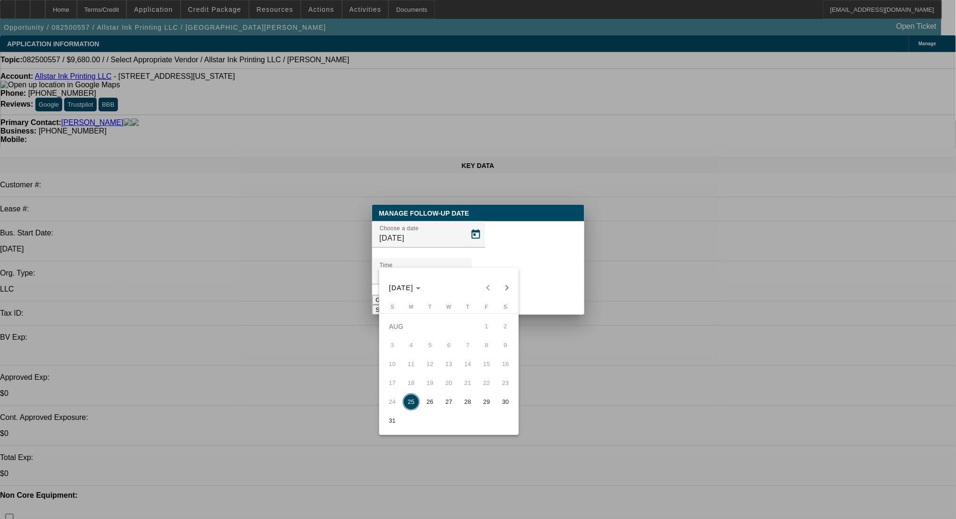
click at [443, 382] on span "20" at bounding box center [448, 382] width 17 height 17
drag, startPoint x: 427, startPoint y: 404, endPoint x: 449, endPoint y: 372, distance: 38.9
click at [426, 404] on span "26" at bounding box center [430, 401] width 17 height 17
type input "8/26/2025"
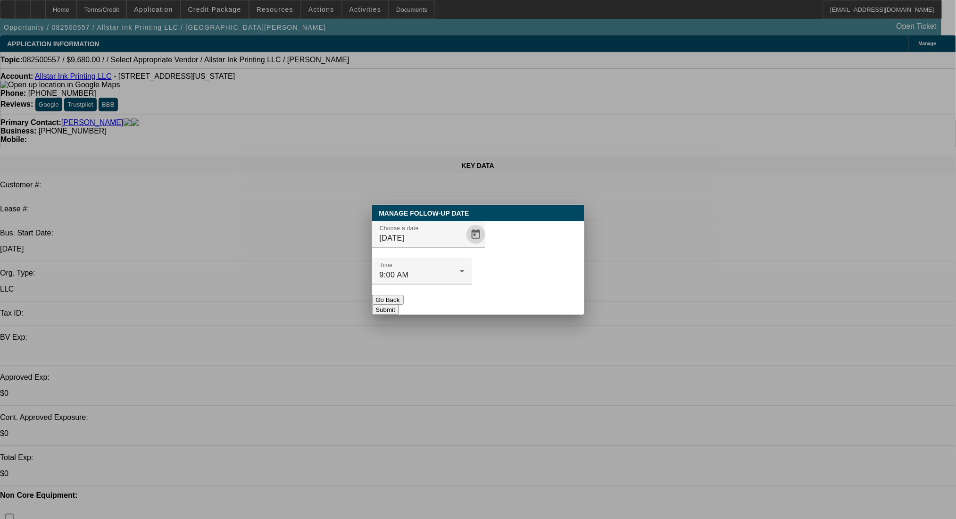
click at [399, 305] on button "Submit" at bounding box center [385, 310] width 27 height 10
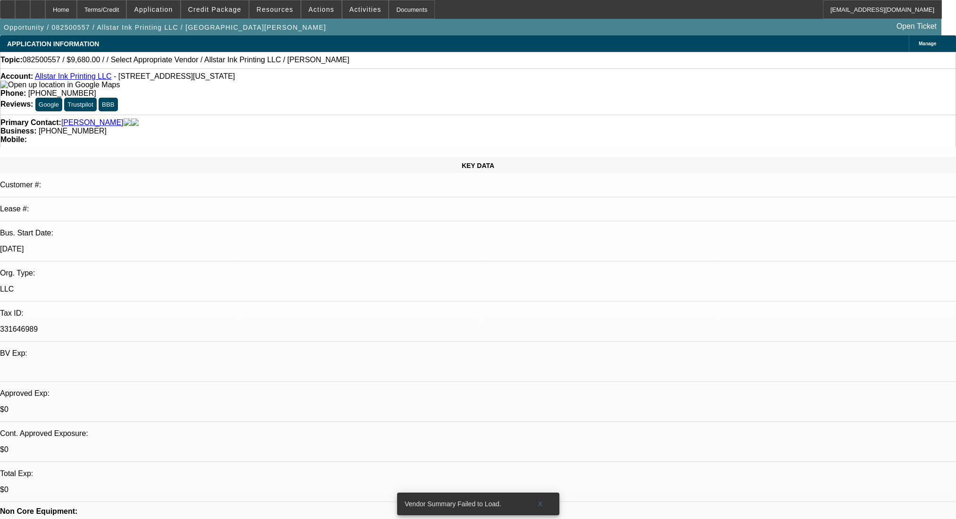
select select "0"
select select "2"
select select "0.1"
select select "4"
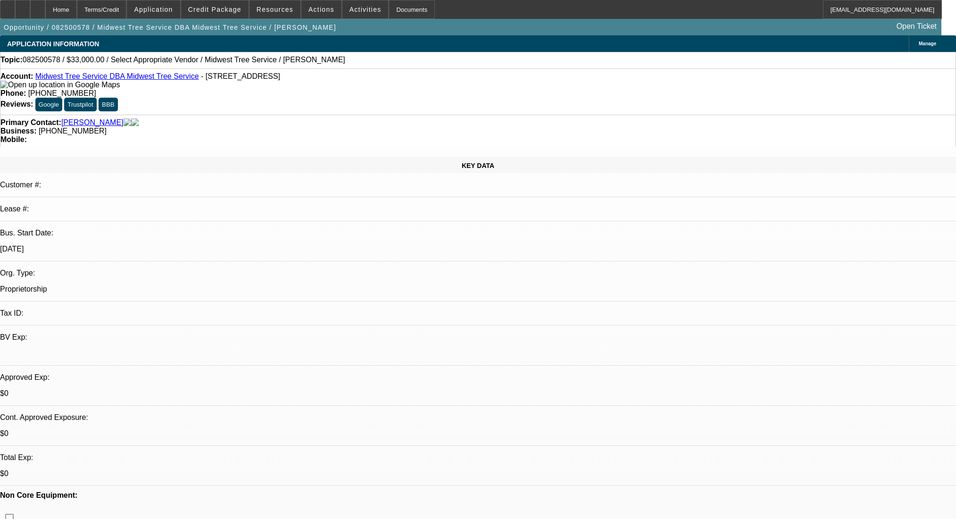
select select "0"
select select "2"
select select "0.1"
select select "4"
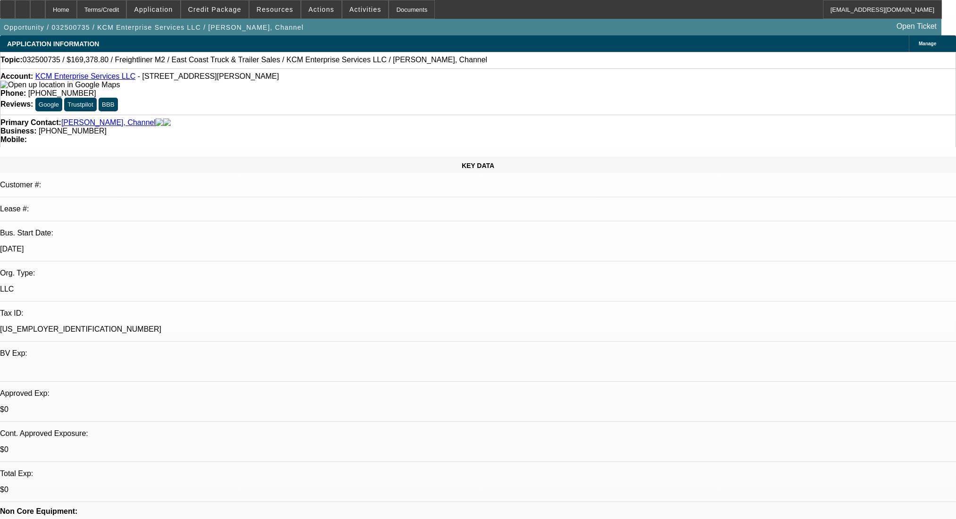
select select "0.2"
select select "2"
select select "0.1"
select select "4"
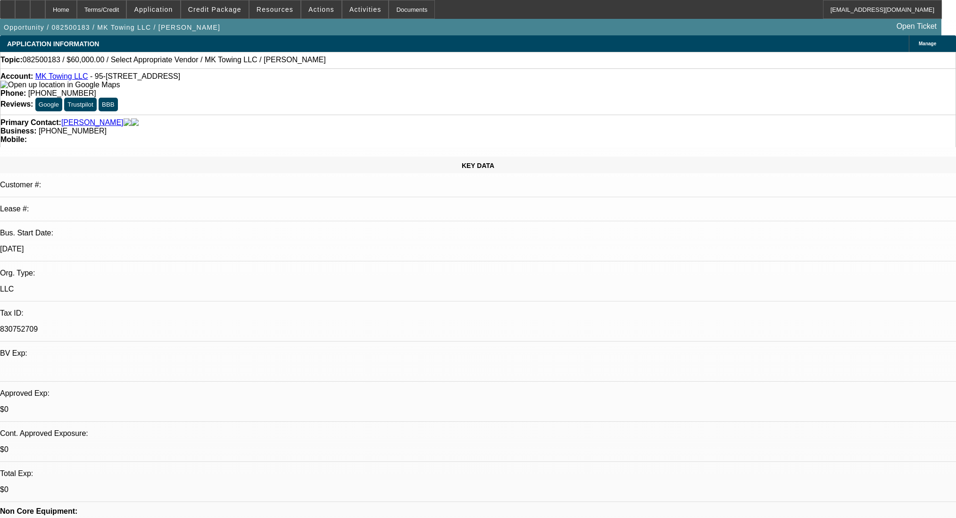
select select "0"
select select "2"
select select "0.1"
select select "4"
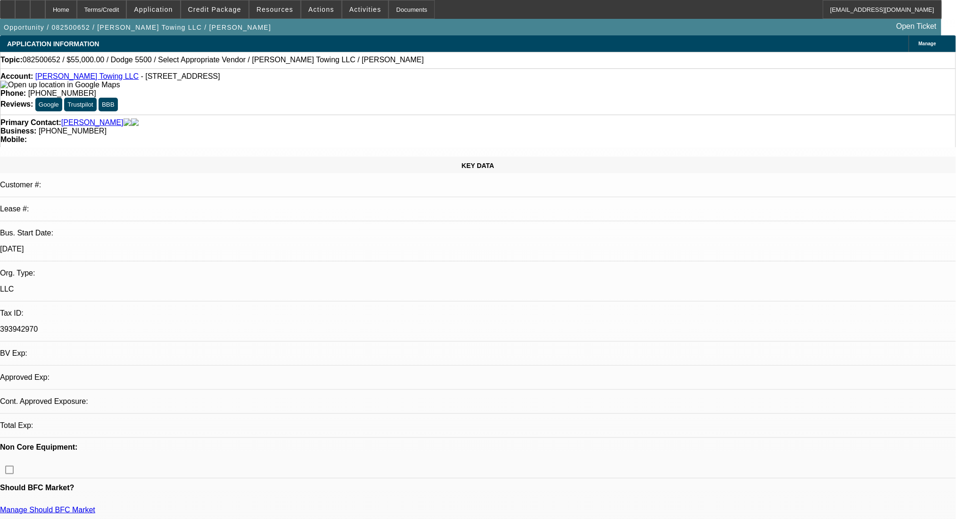
select select "0"
select select "2"
select select "0.1"
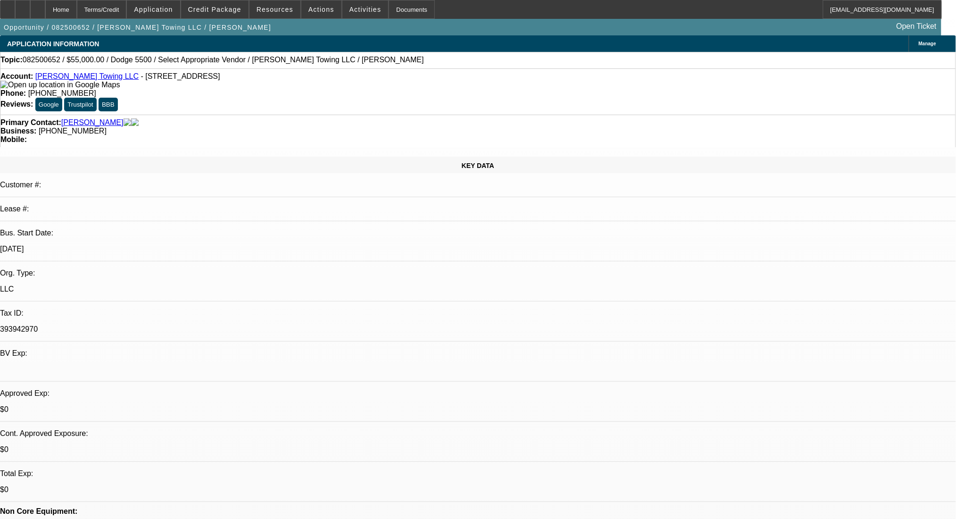
select select "2"
select select "4"
drag, startPoint x: 407, startPoint y: 107, endPoint x: 357, endPoint y: 109, distance: 50.0
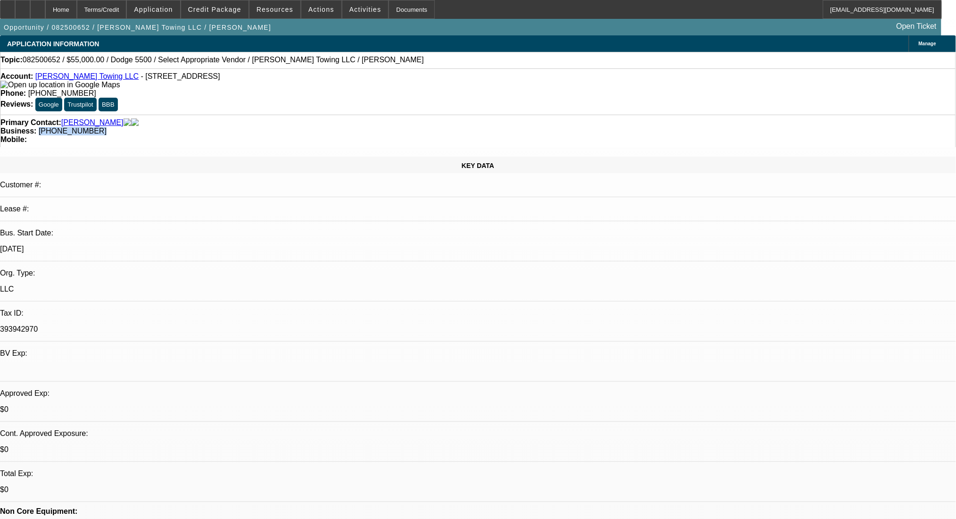
click at [357, 115] on div "Primary Contact: Cline, Jonathan Business: (559) 977-2270 Mobile:" at bounding box center [478, 131] width 956 height 33
copy span "(559) 977-2270"
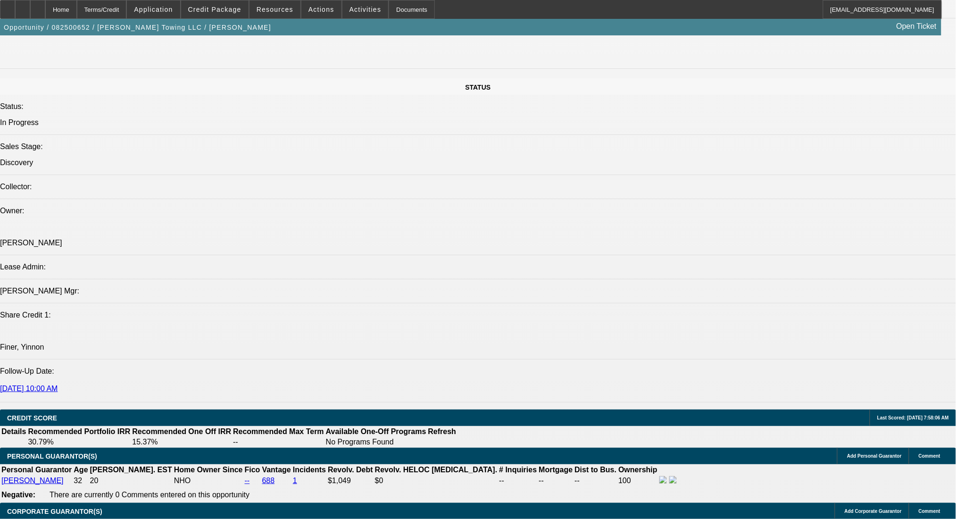
scroll to position [1006, 0]
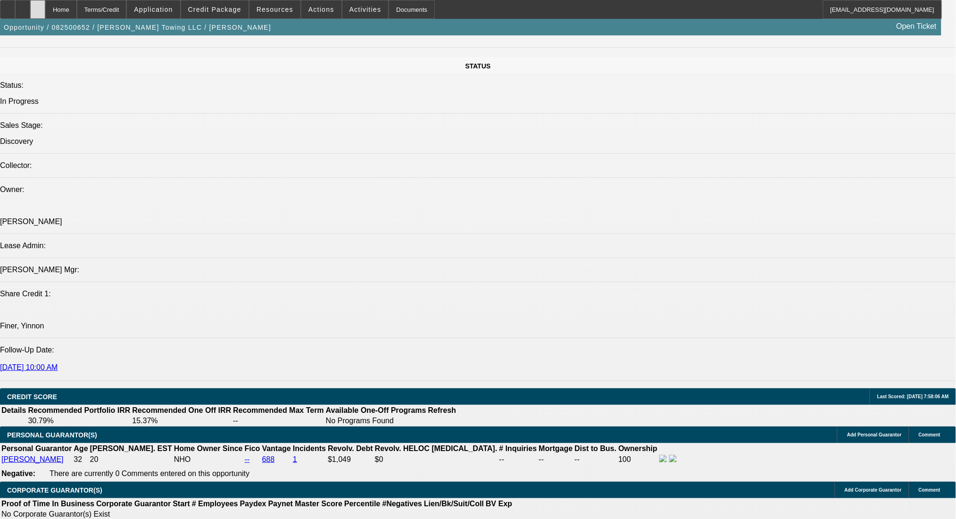
click at [38, 6] on icon at bounding box center [38, 6] width 0 height 0
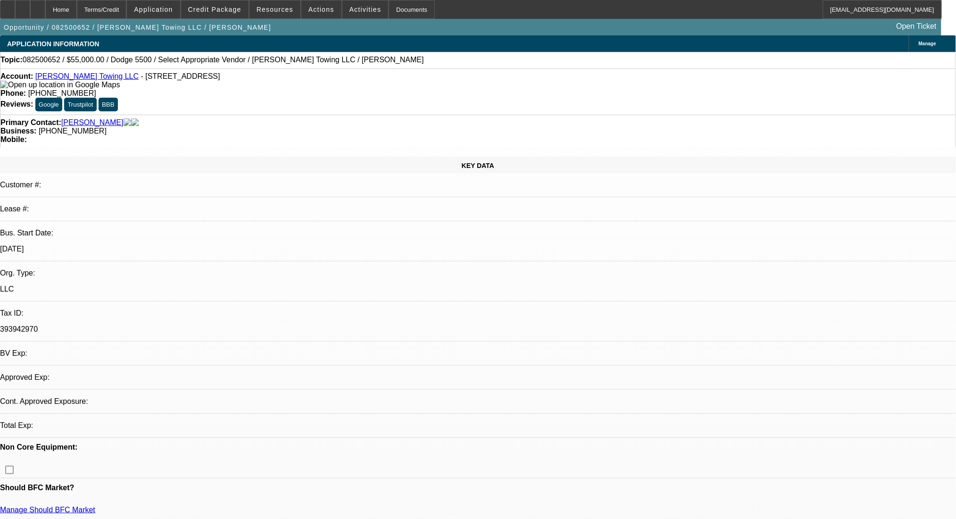
select select "0"
select select "2"
select select "0.1"
select select "4"
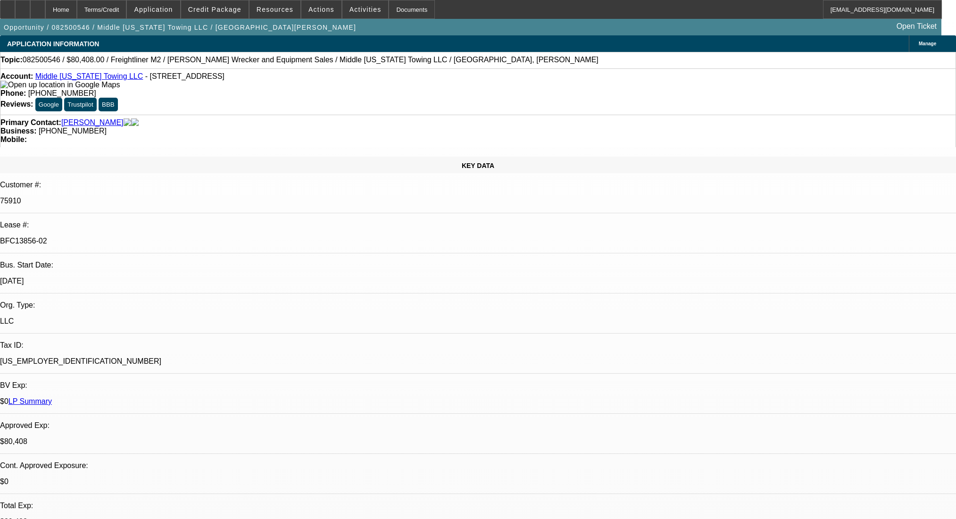
select select "0"
select select "2"
select select "0"
select select "6"
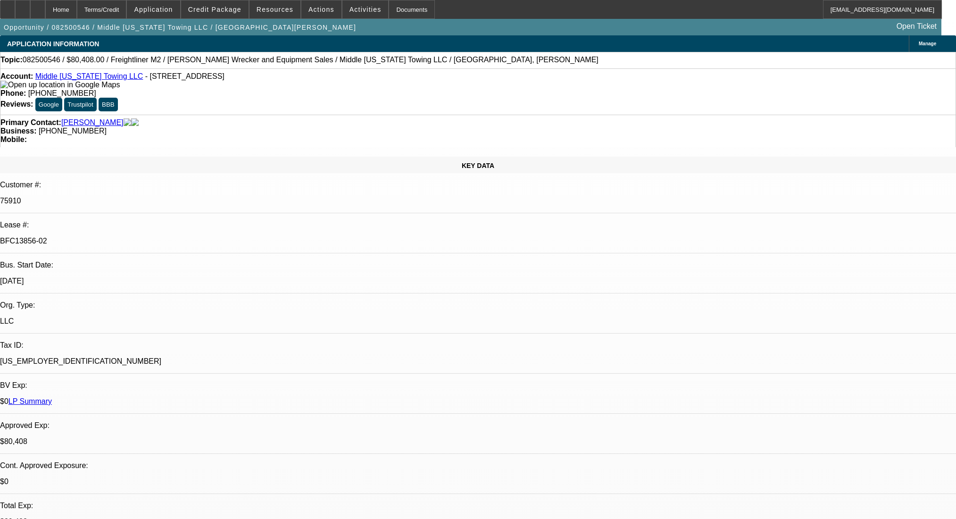
select select "0"
select select "6"
select select "0"
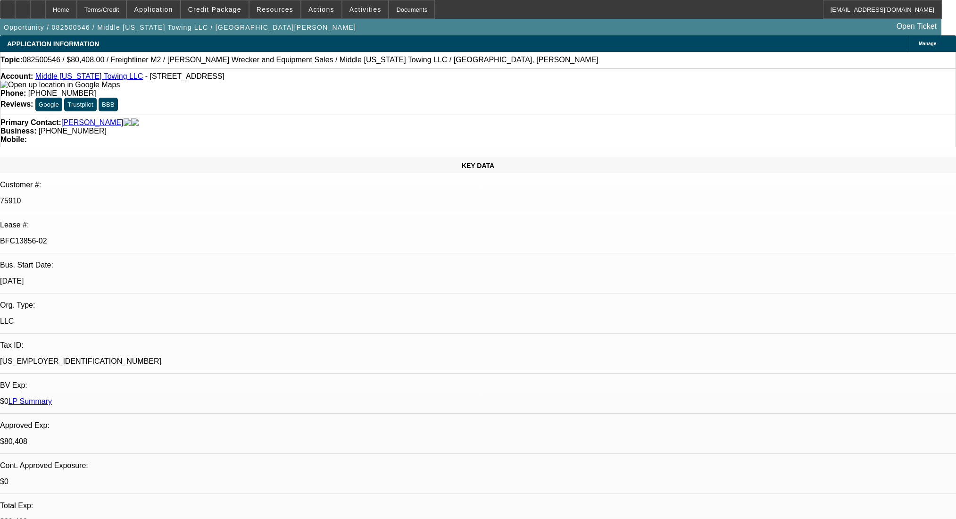
select select "0"
select select "2"
select select "0"
select select "6"
select select "0"
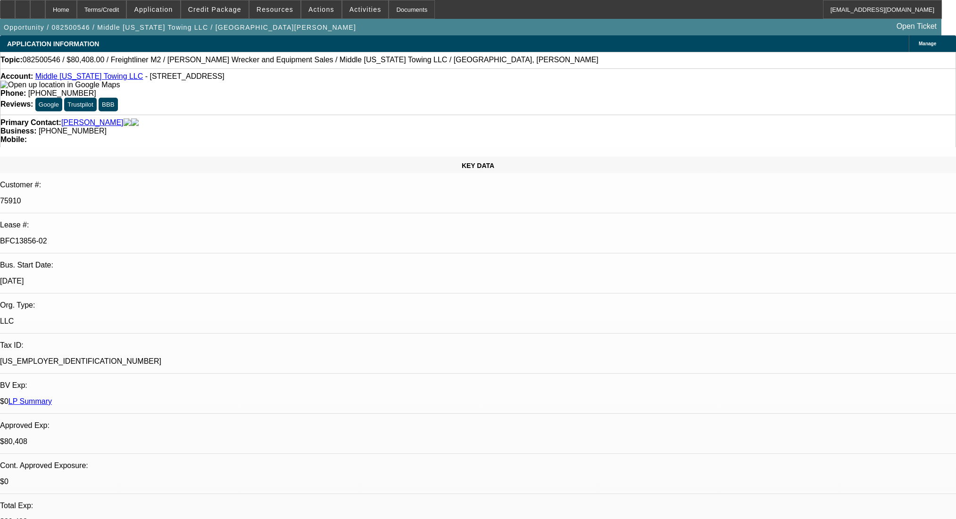
select select "0"
select select "2"
select select "0"
select select "6"
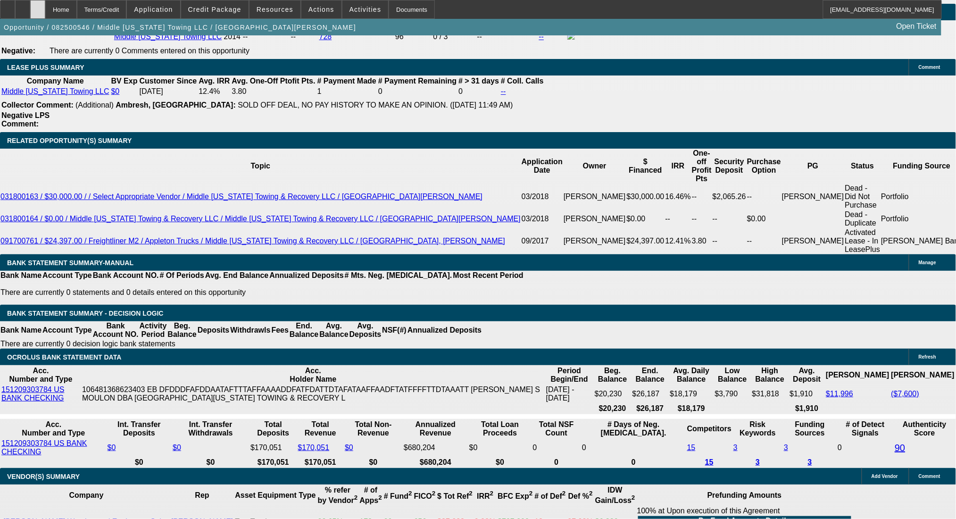
click at [45, 9] on div at bounding box center [37, 9] width 15 height 19
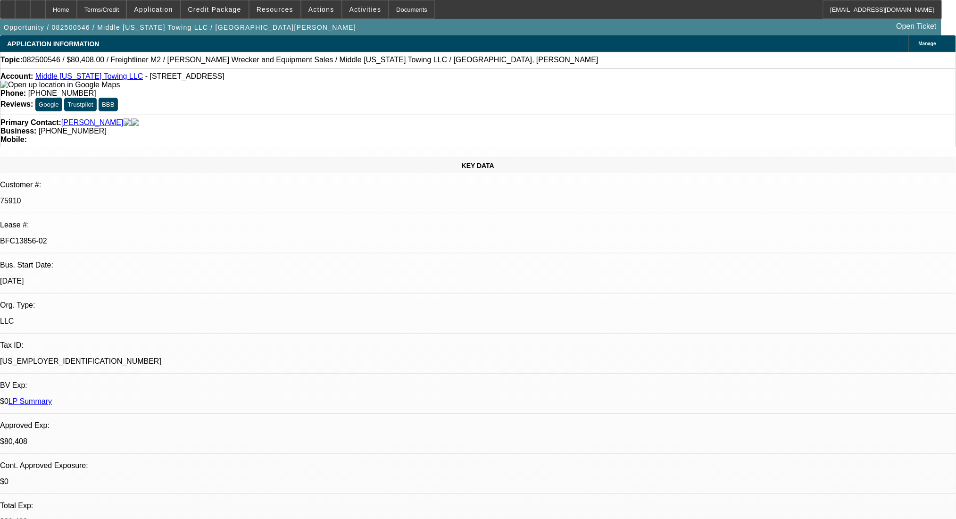
select select "0"
select select "2"
select select "0"
select select "6"
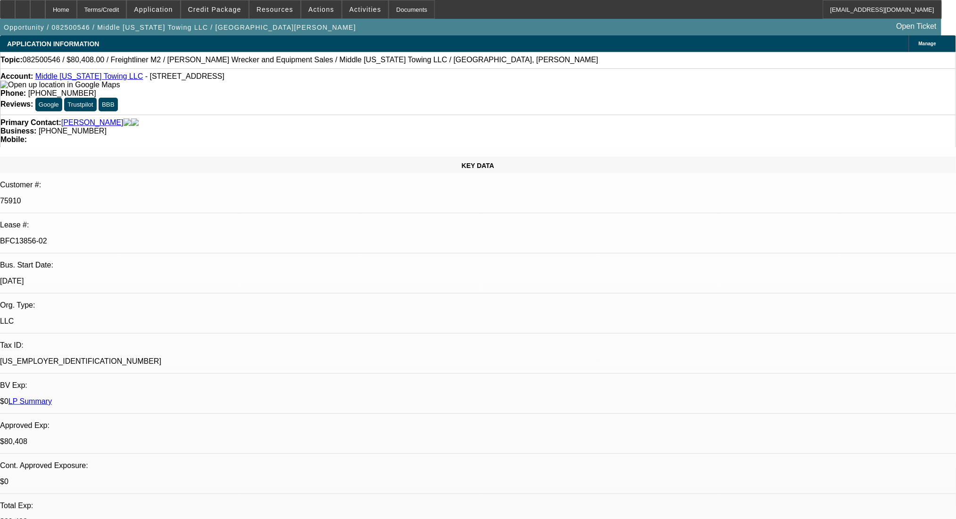
select select "0"
select select "6"
select select "0"
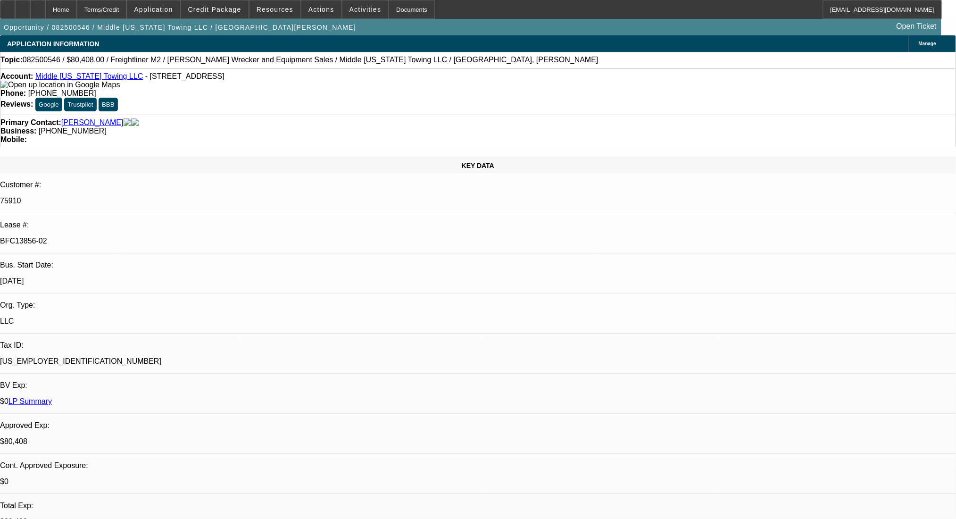
select select "0"
select select "2"
select select "0"
select select "6"
select select "0"
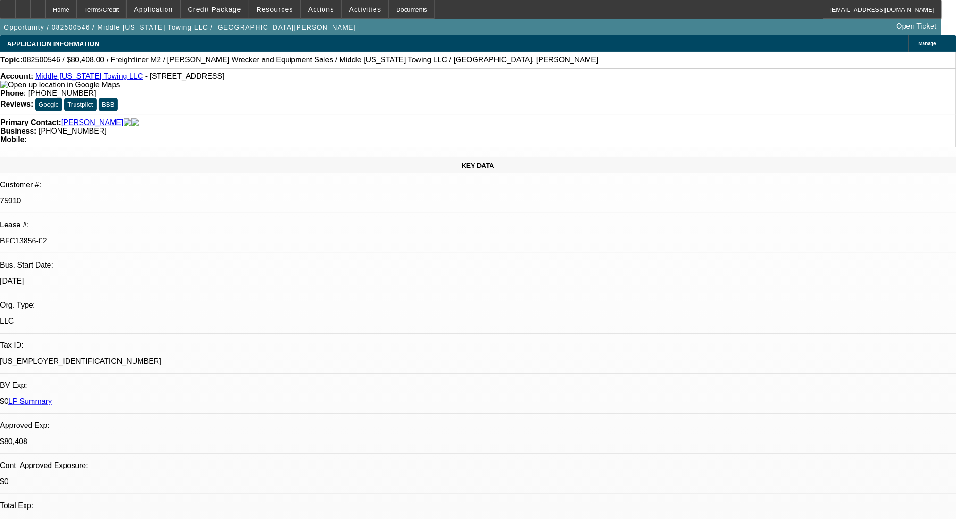
select select "0"
select select "2"
select select "0"
select select "6"
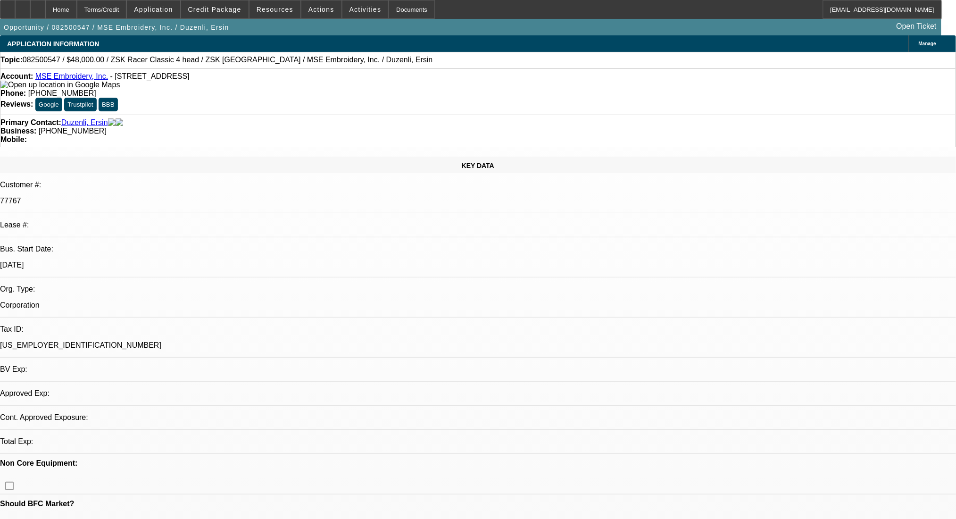
select select "0"
select select "2"
select select "0"
select select "6"
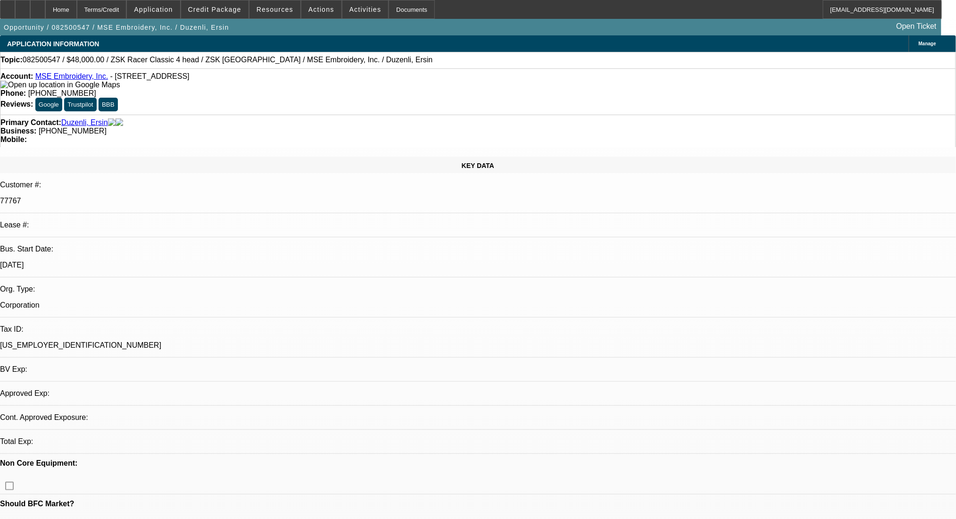
select select "0"
select select "2"
select select "0.1"
select select "4"
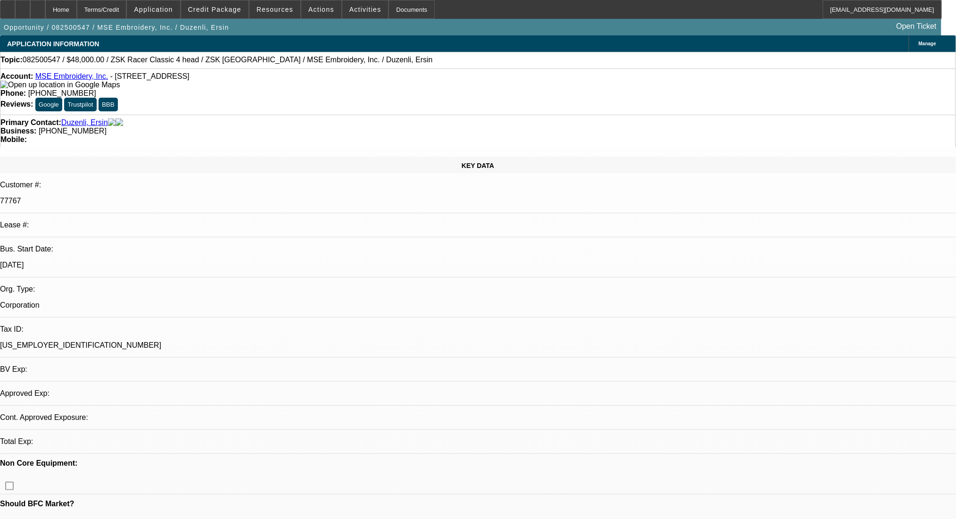
select select "0"
select select "2"
select select "0"
select select "6"
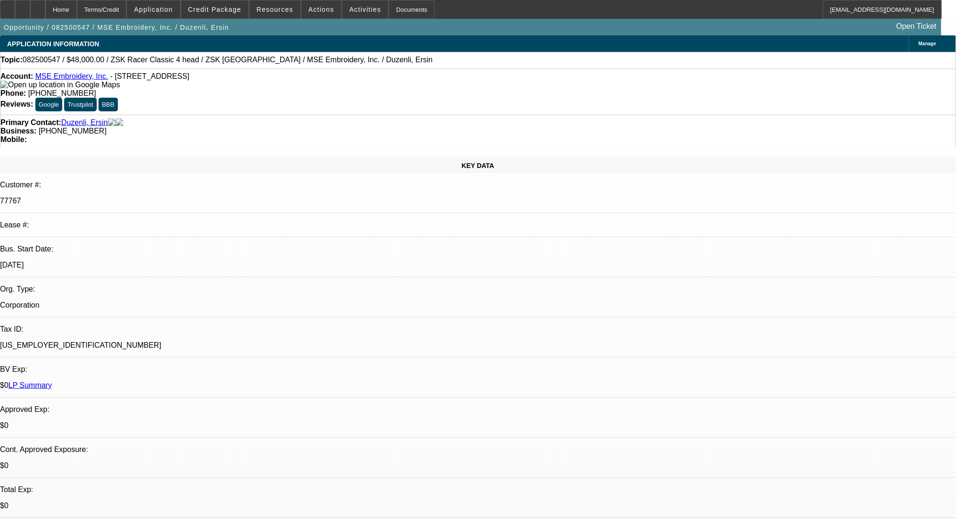
click at [65, 78] on link "MSE Embroidery, Inc." at bounding box center [71, 76] width 73 height 8
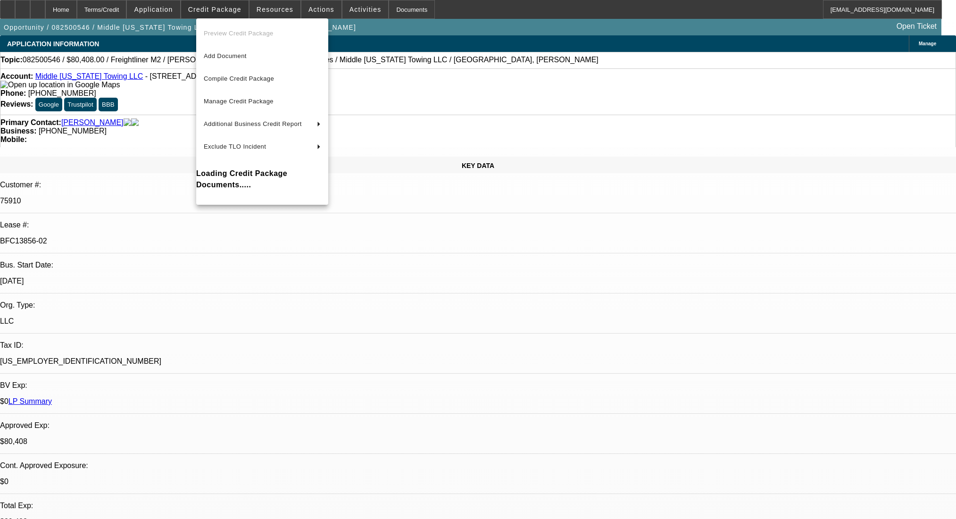
select select "0"
select select "2"
select select "0"
select select "6"
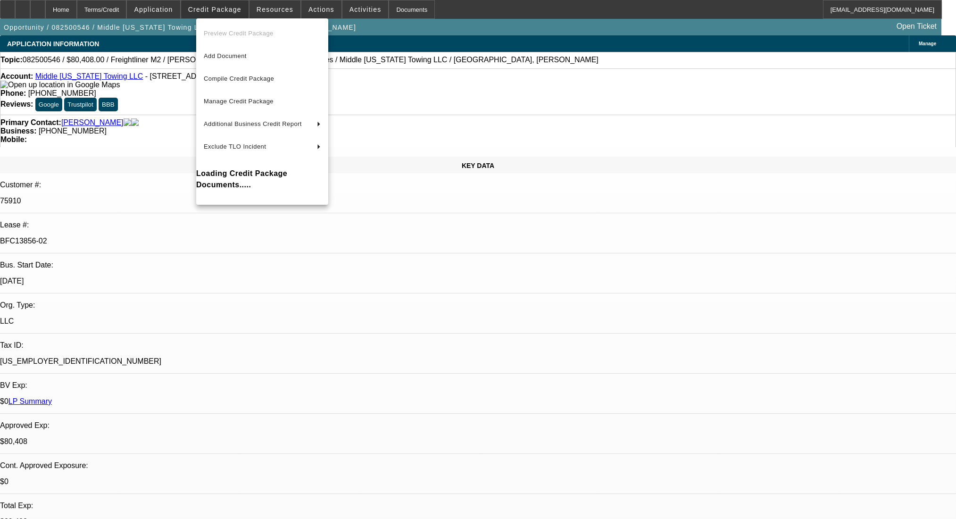
select select "0"
select select "6"
select select "0"
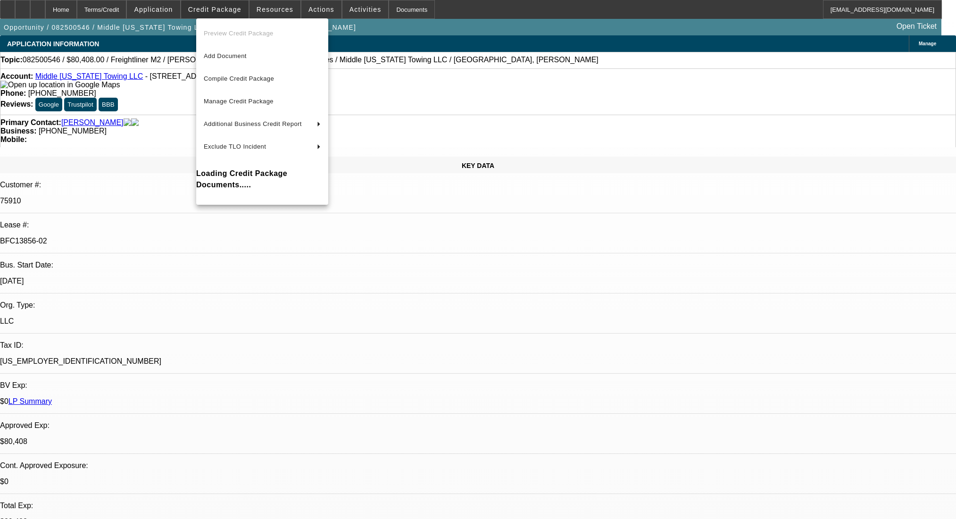
select select "0"
select select "2"
select select "0"
select select "6"
select select "0"
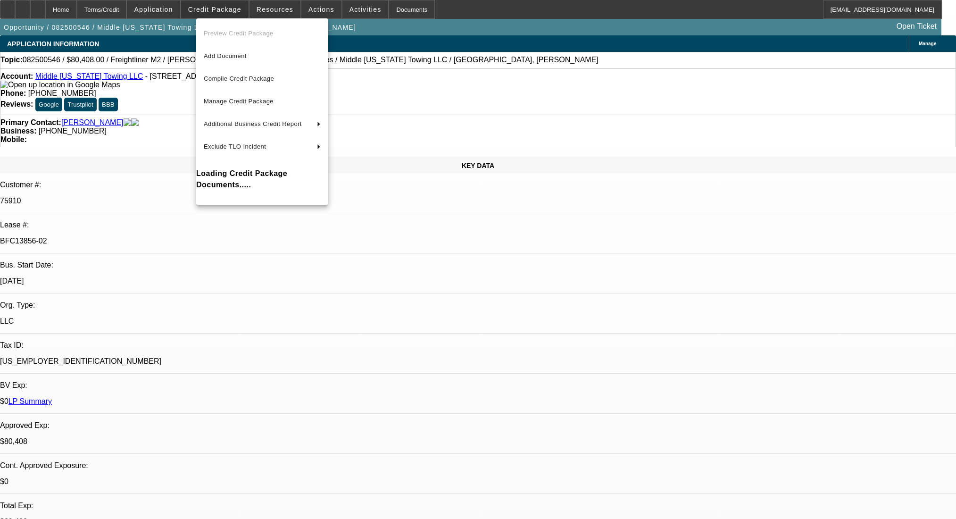
select select "0"
select select "2"
select select "0"
select select "6"
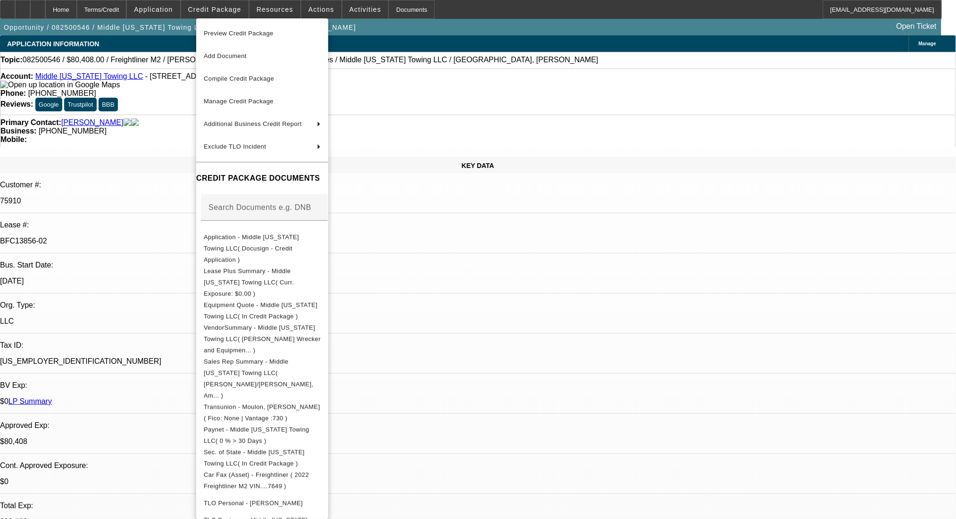
scroll to position [44, 0]
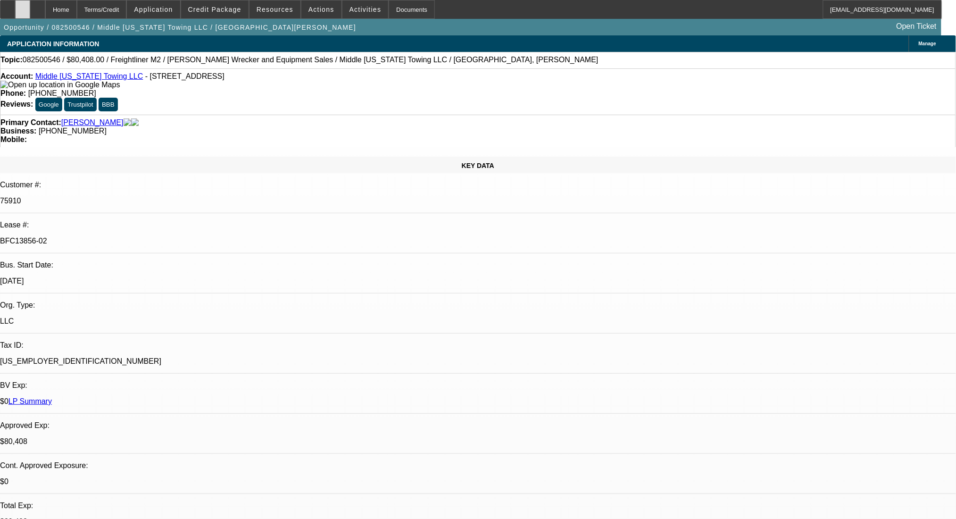
click at [30, 10] on div at bounding box center [22, 9] width 15 height 19
click at [8, 6] on icon at bounding box center [8, 6] width 0 height 0
click at [45, 9] on div at bounding box center [37, 9] width 15 height 19
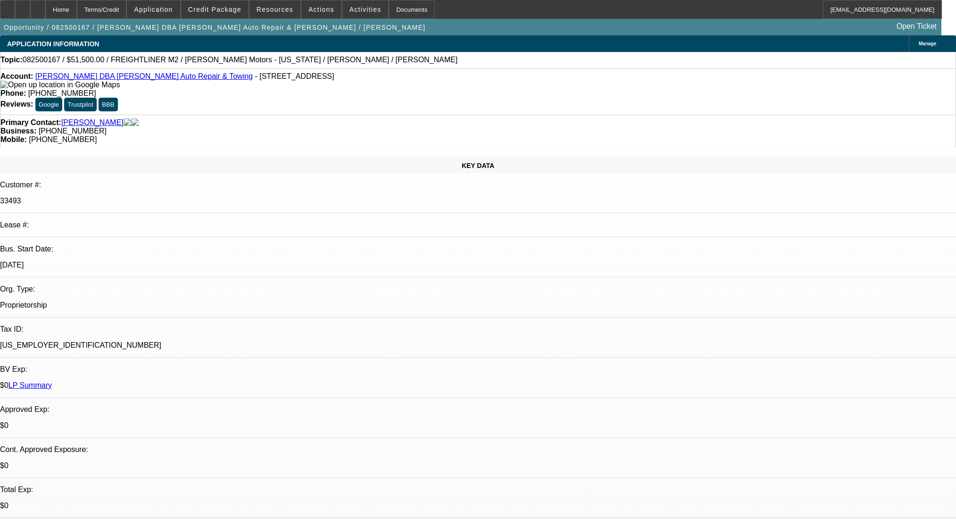
select select "0"
select select "2"
select select "0"
select select "6"
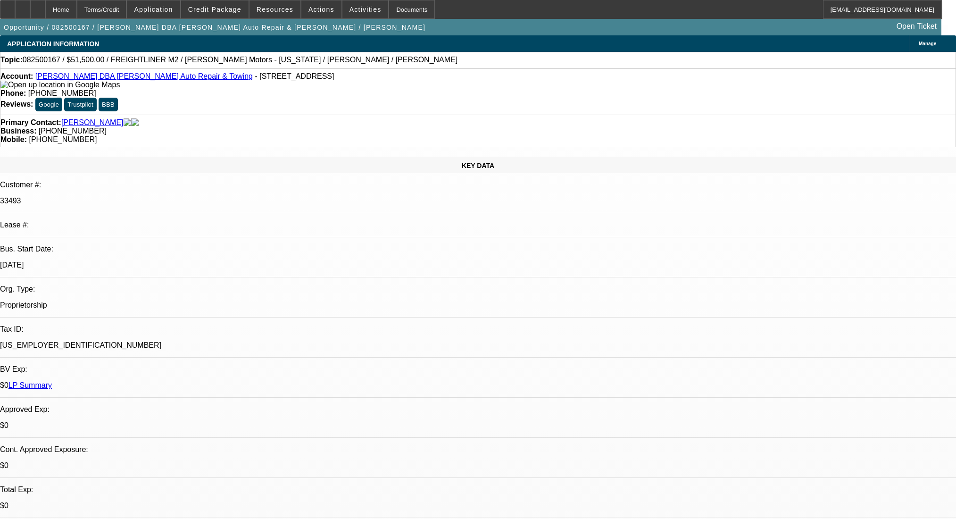
select select "0"
select select "2"
select select "0"
select select "6"
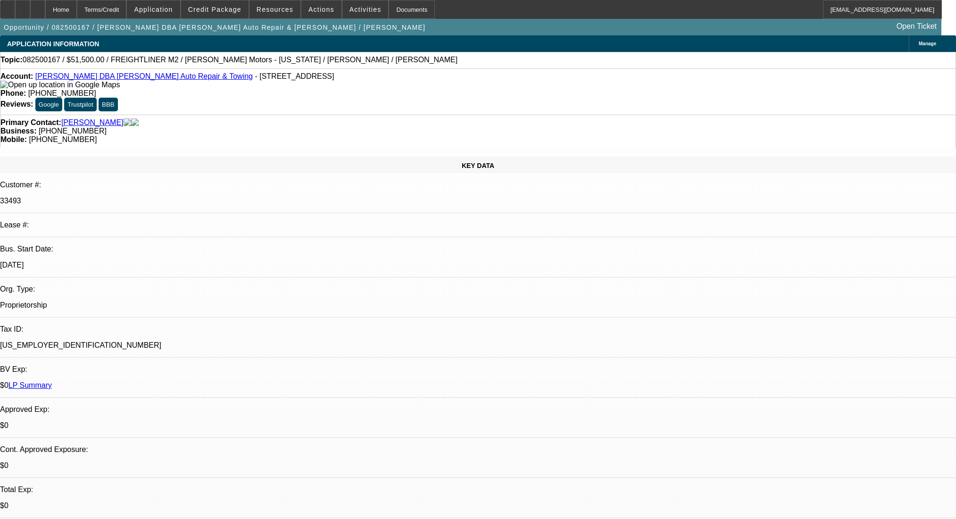
select select "0"
select select "2"
select select "0"
select select "6"
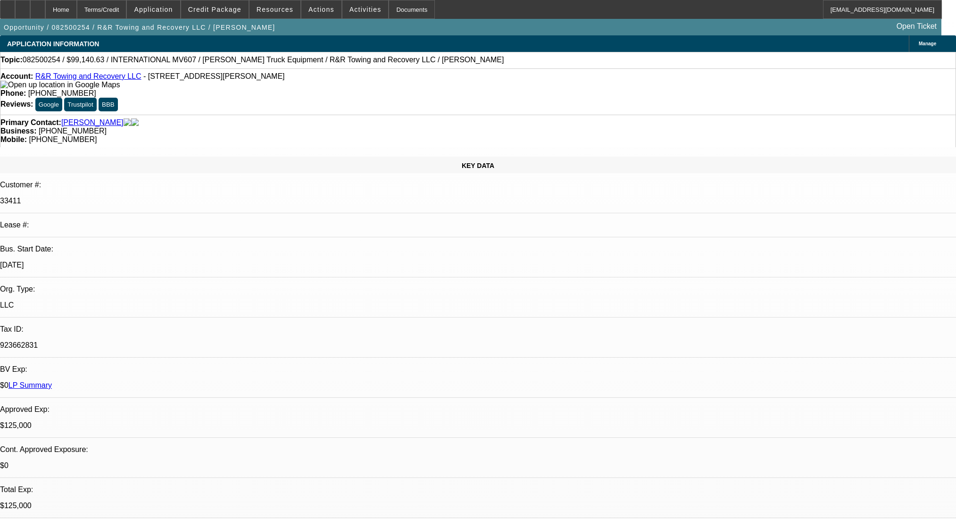
select select "0"
select select "2"
select select "0.1"
select select "4"
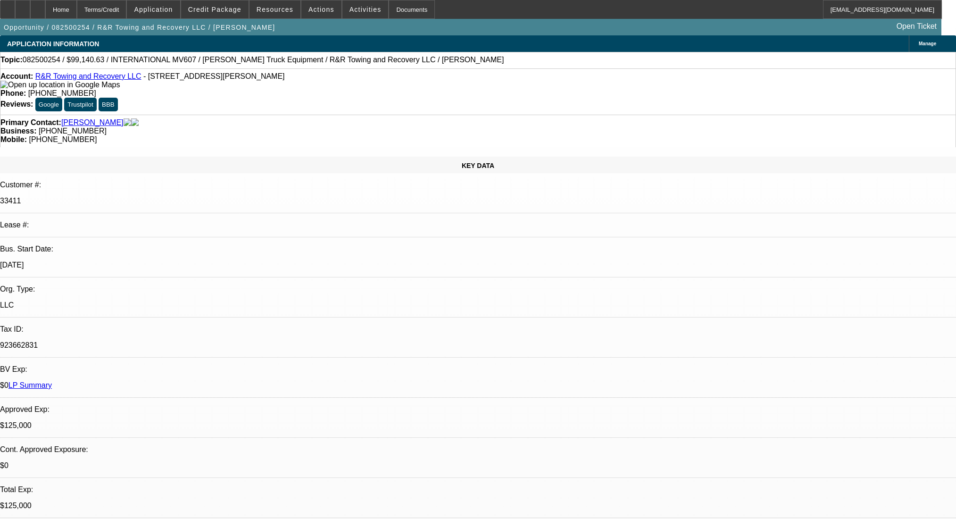
select select "0"
select select "2"
select select "0.1"
select select "4"
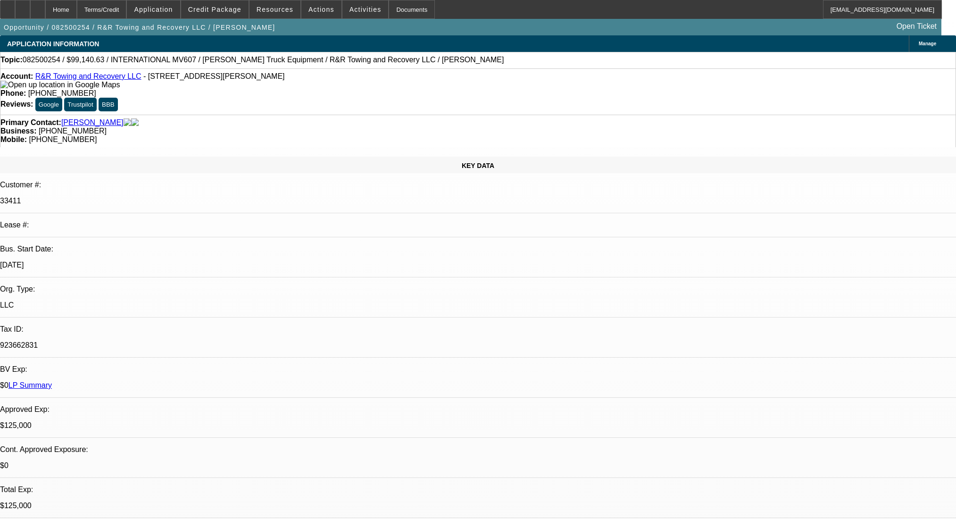
select select "0.1"
select select "2"
select select "0.1"
select select "4"
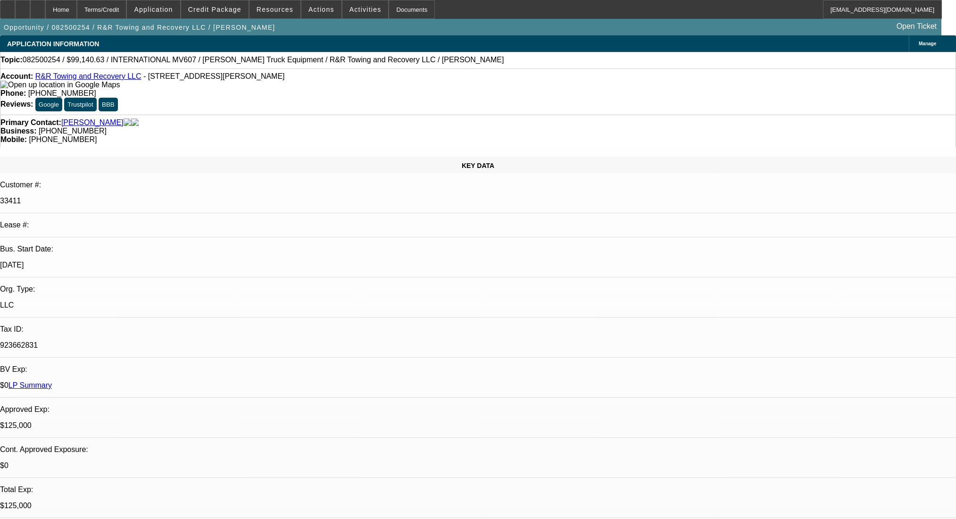
select select "0.1"
select select "2"
select select "0.1"
select select "4"
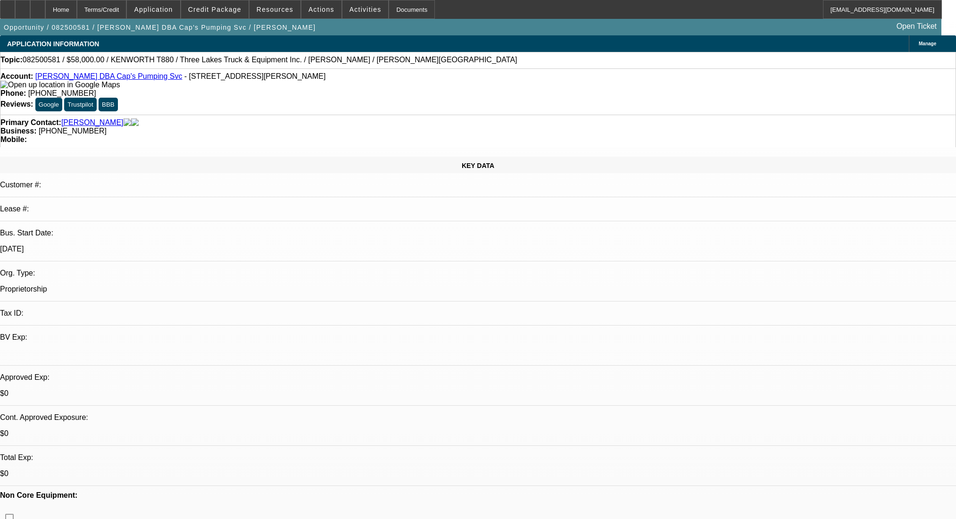
select select "0"
select select "6"
click at [45, 13] on div at bounding box center [37, 9] width 15 height 19
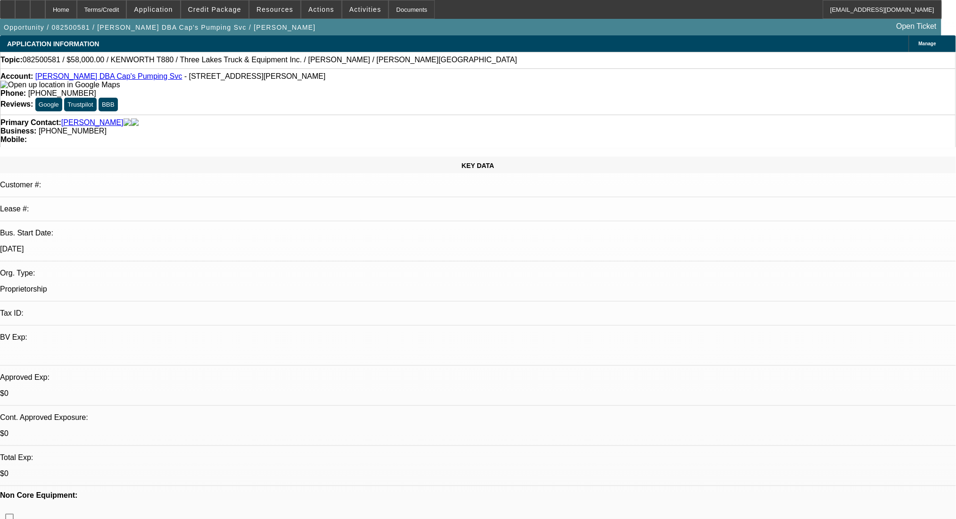
select select "0"
select select "6"
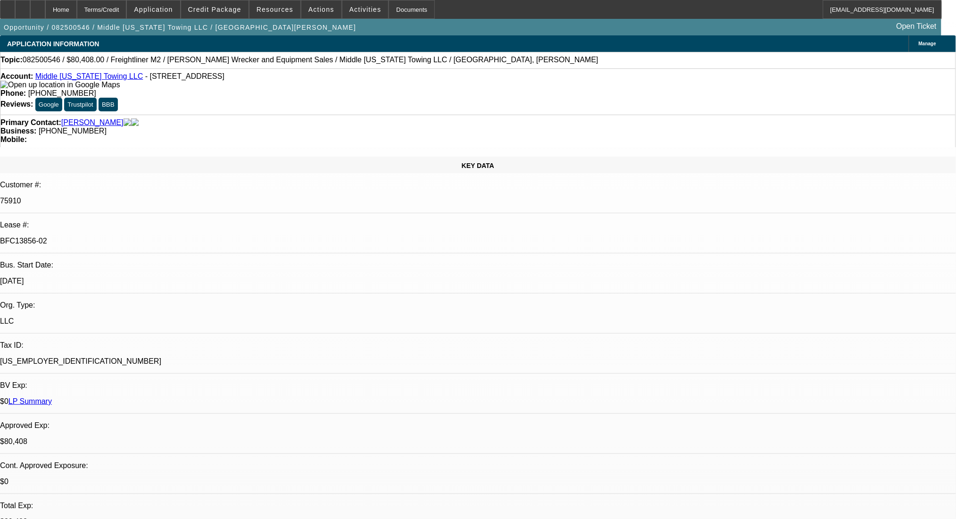
select select "0"
select select "2"
select select "0"
select select "6"
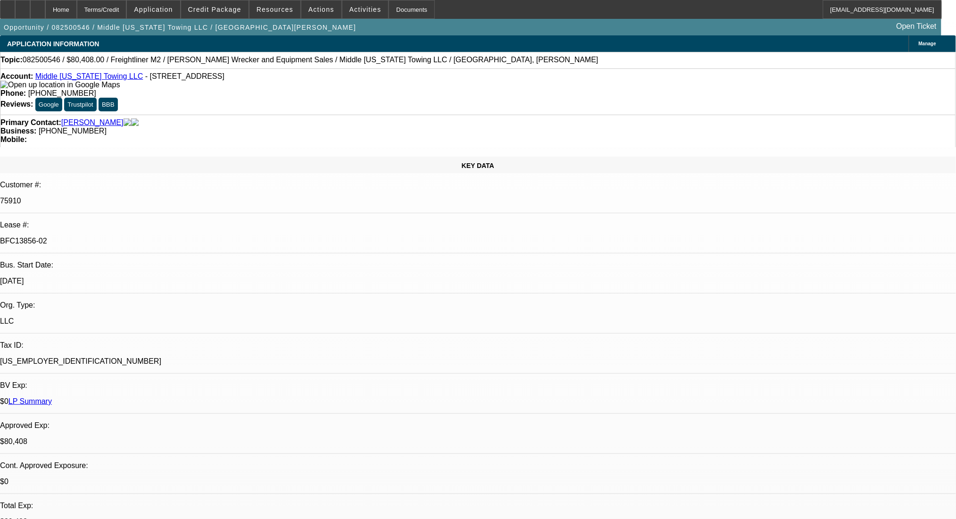
select select "0"
select select "6"
select select "0"
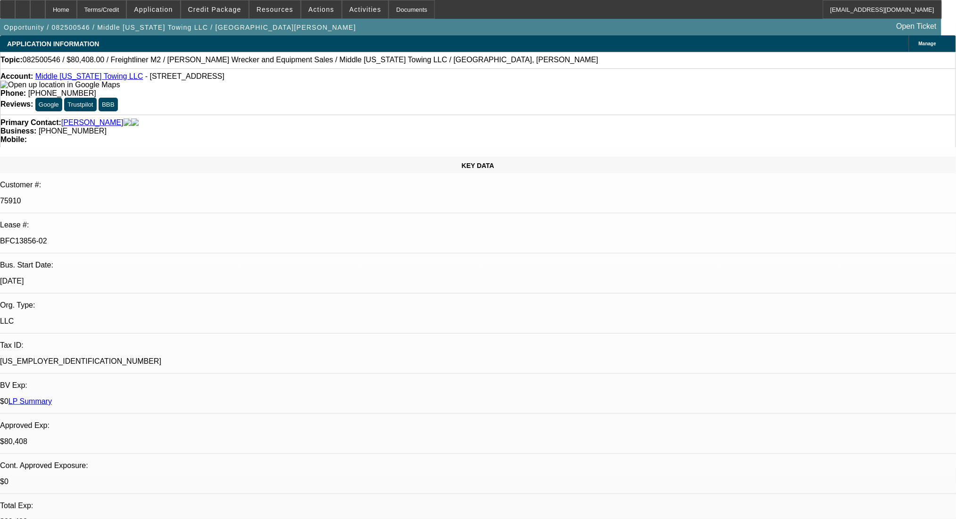
select select "0"
select select "2"
select select "0"
select select "6"
select select "0"
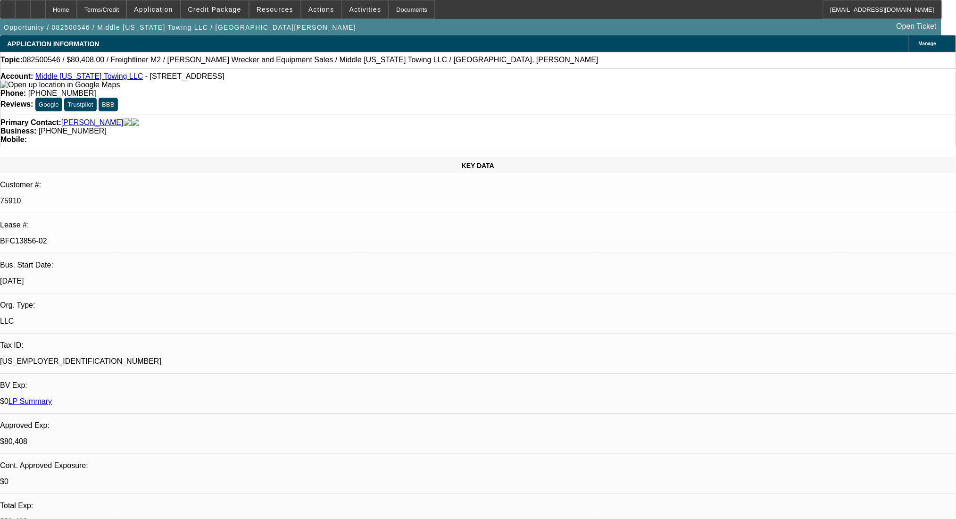
select select "0"
select select "2"
select select "0"
select select "6"
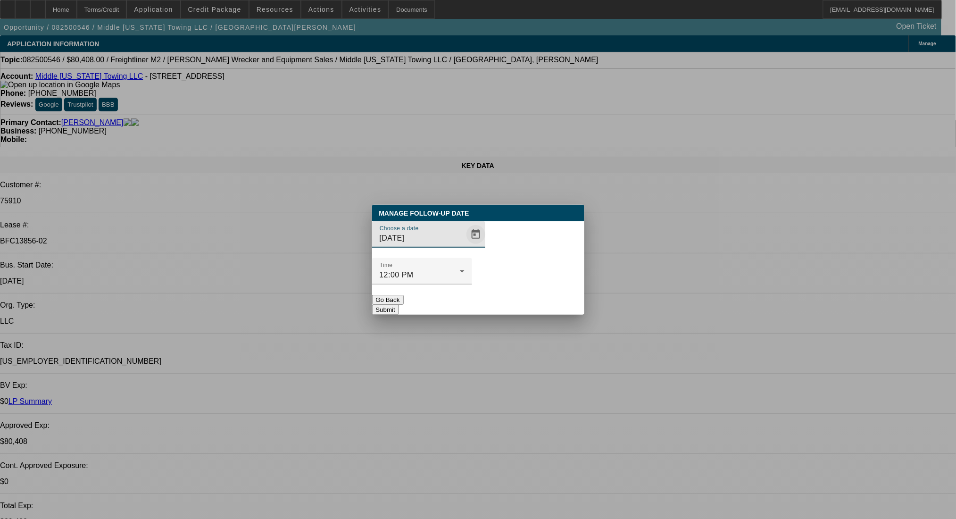
click at [464, 246] on span "Open calendar" at bounding box center [475, 234] width 23 height 23
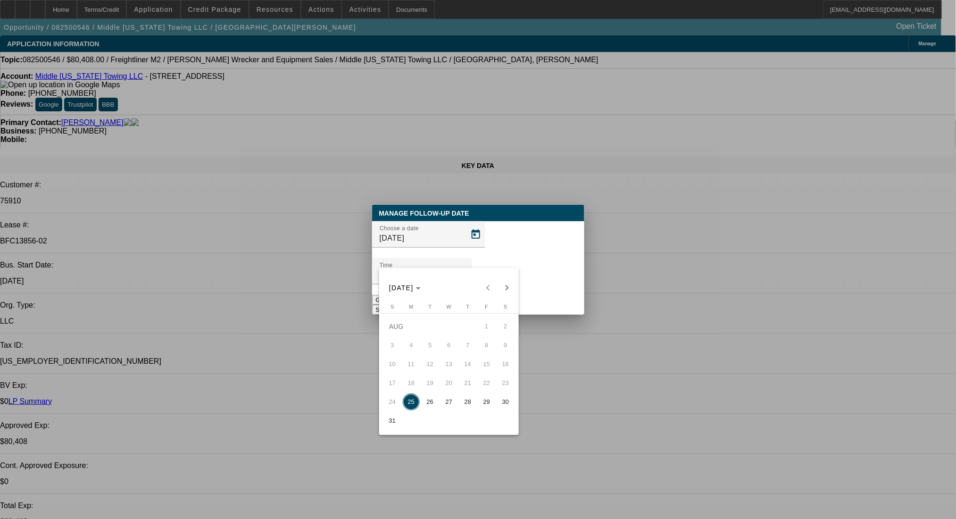
click at [445, 404] on span "27" at bounding box center [448, 401] width 17 height 17
type input "8/27/2025"
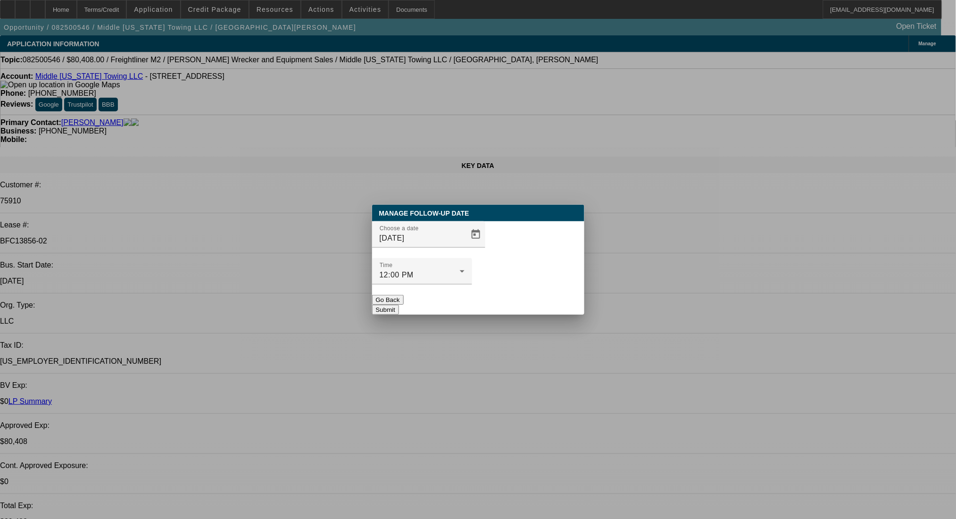
click at [399, 305] on button "Submit" at bounding box center [385, 310] width 27 height 10
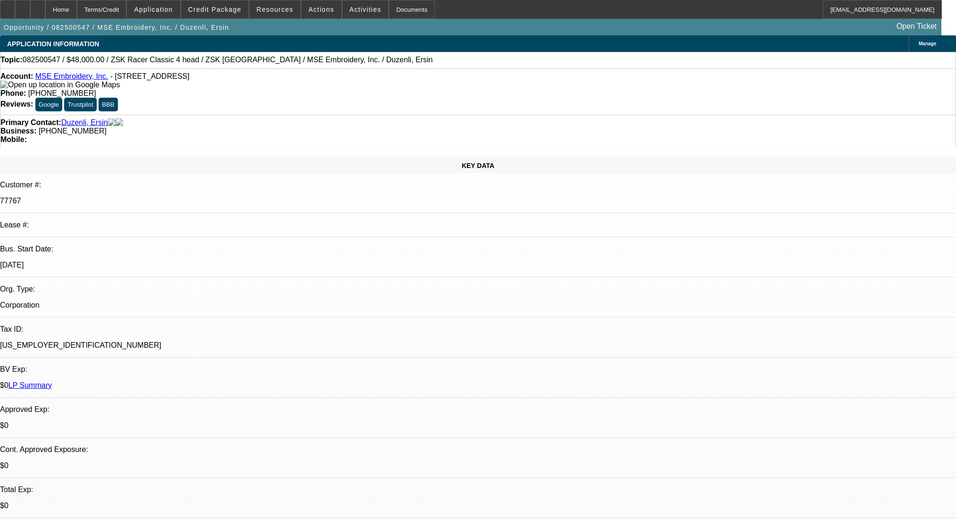
select select "0"
select select "2"
select select "0"
select select "6"
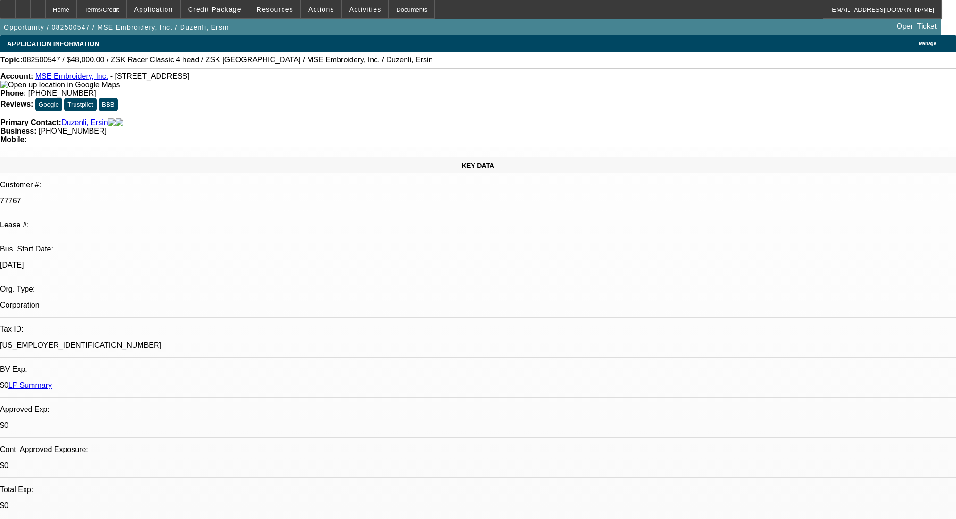
select select "0"
select select "2"
select select "0.1"
select select "4"
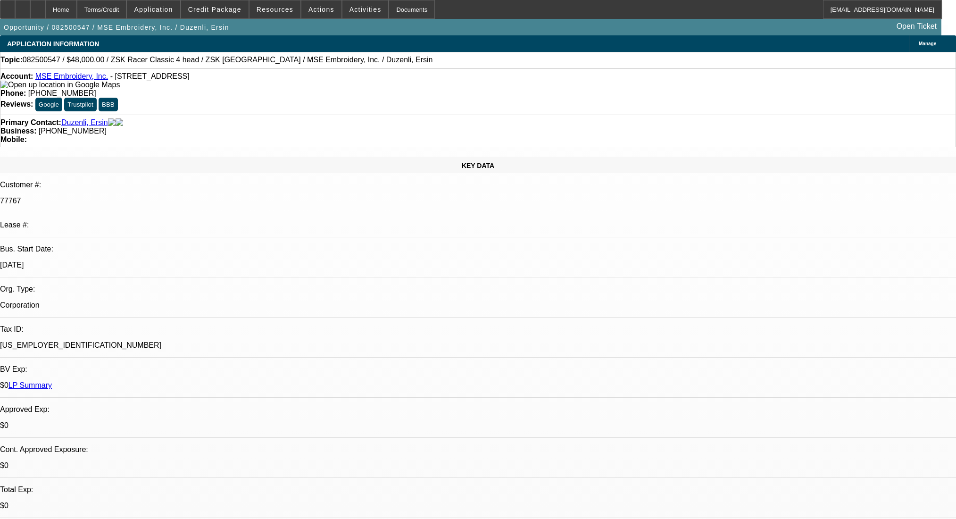
select select "0"
select select "2"
select select "0"
select select "6"
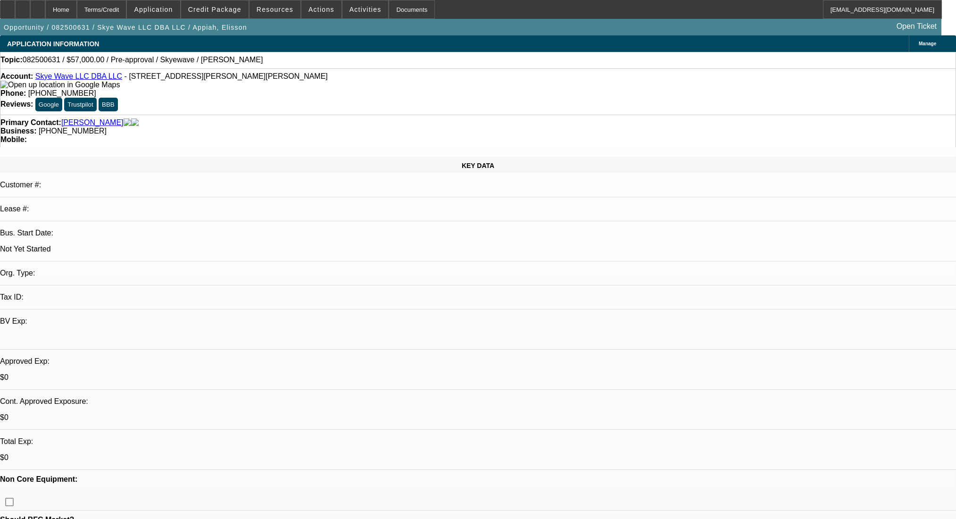
select select "0"
select select "2"
select select "0.1"
select select "4"
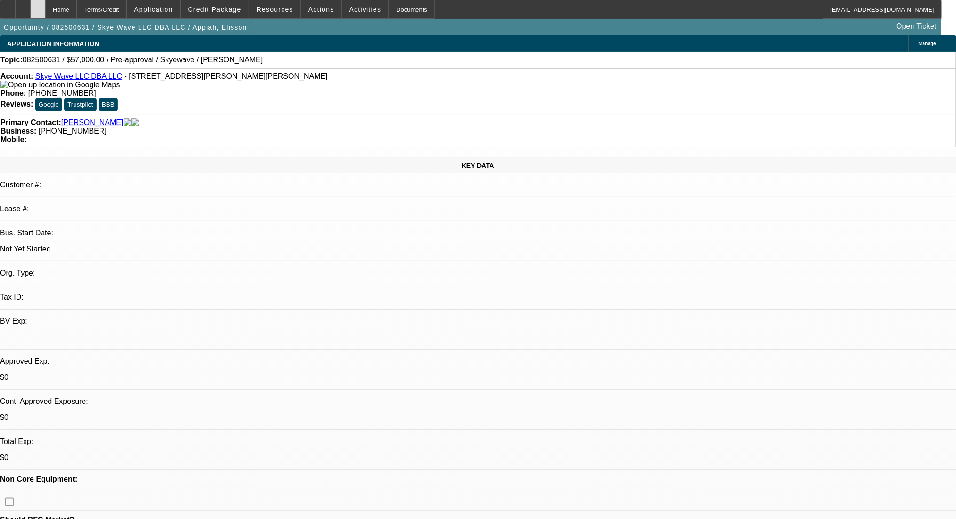
click at [45, 6] on div at bounding box center [37, 9] width 15 height 19
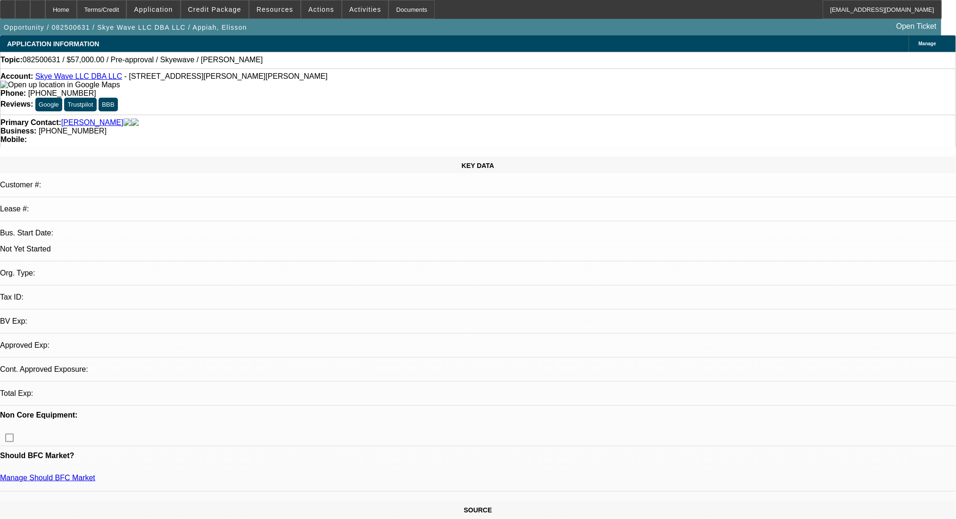
select select "0"
select select "2"
select select "0.1"
select select "4"
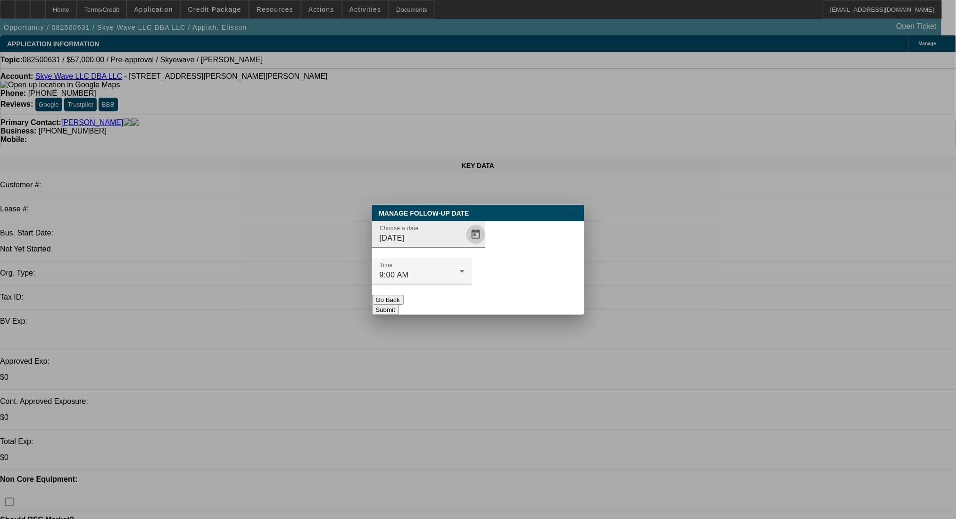
click at [464, 246] on span "Open calendar" at bounding box center [475, 234] width 23 height 23
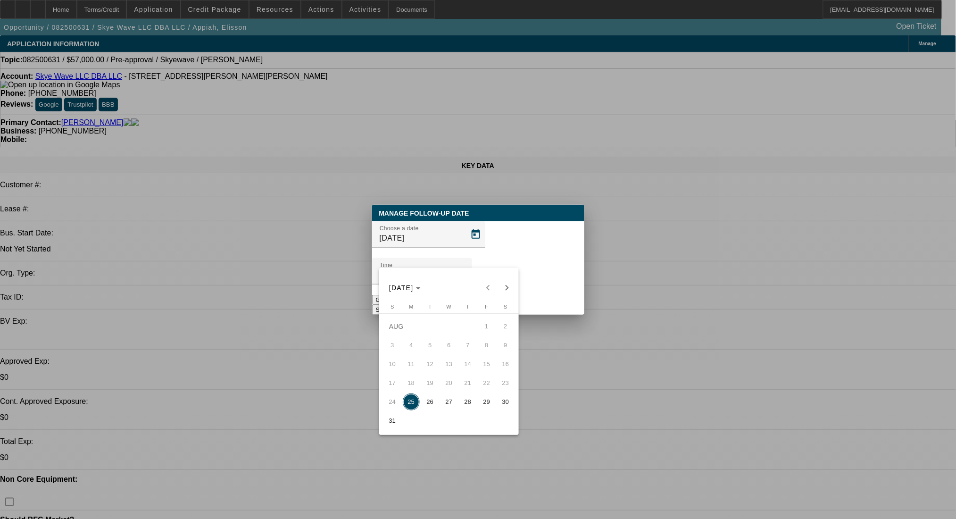
drag, startPoint x: 454, startPoint y: 408, endPoint x: 502, endPoint y: 309, distance: 109.7
click at [454, 408] on span "27" at bounding box center [448, 401] width 17 height 17
type input "8/27/2025"
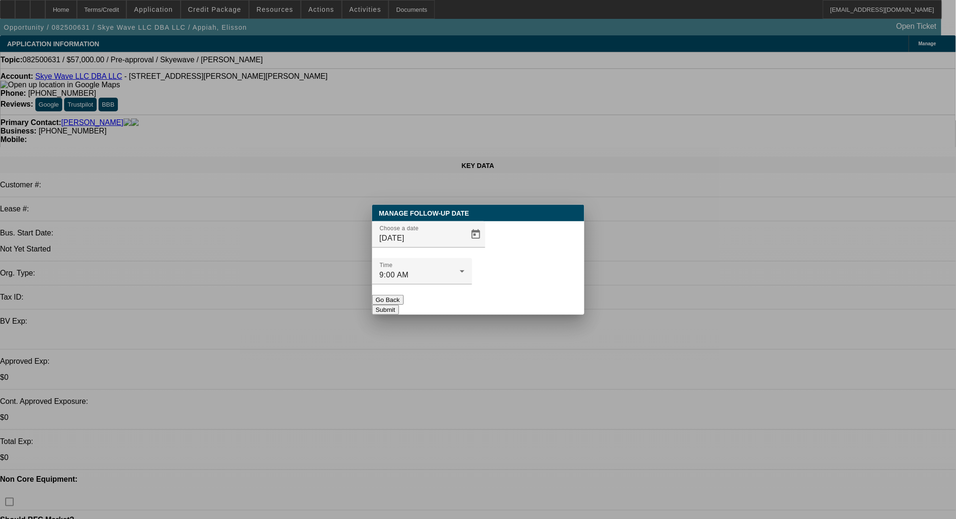
click at [399, 305] on button "Submit" at bounding box center [385, 310] width 27 height 10
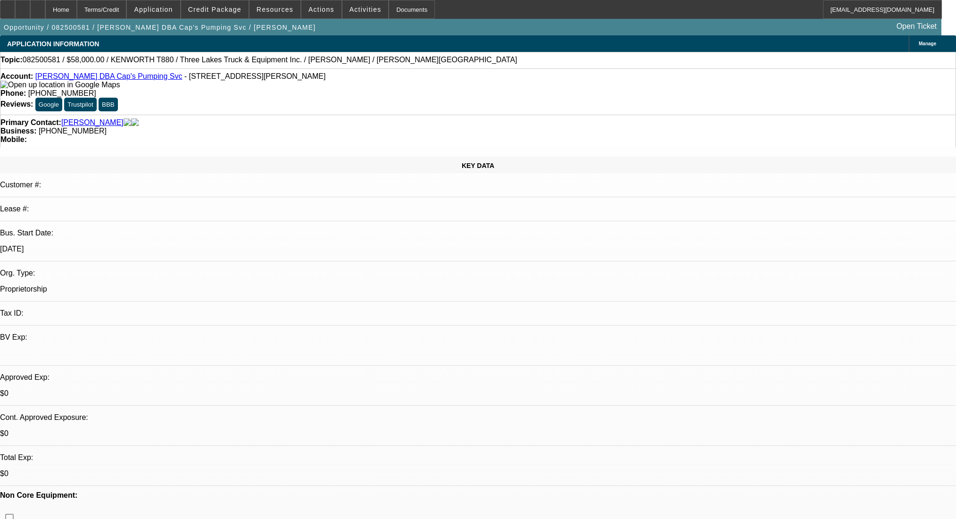
select select "0"
select select "6"
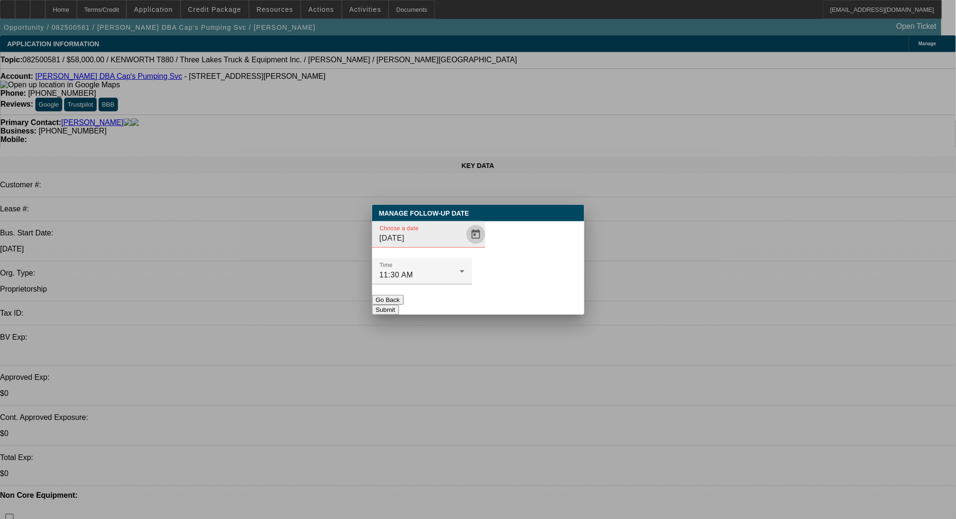
click at [464, 246] on span "Open calendar" at bounding box center [475, 234] width 23 height 23
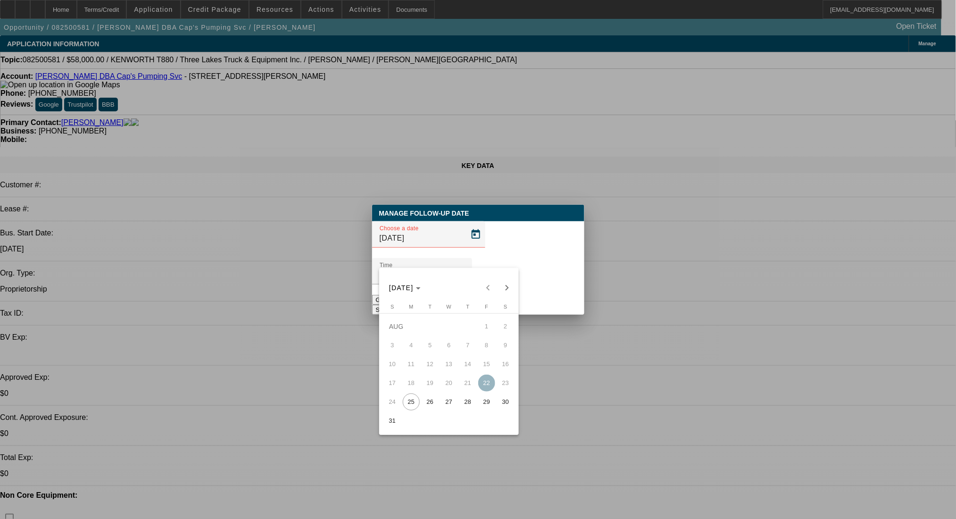
click at [444, 409] on span "27" at bounding box center [448, 401] width 17 height 17
type input "8/27/2025"
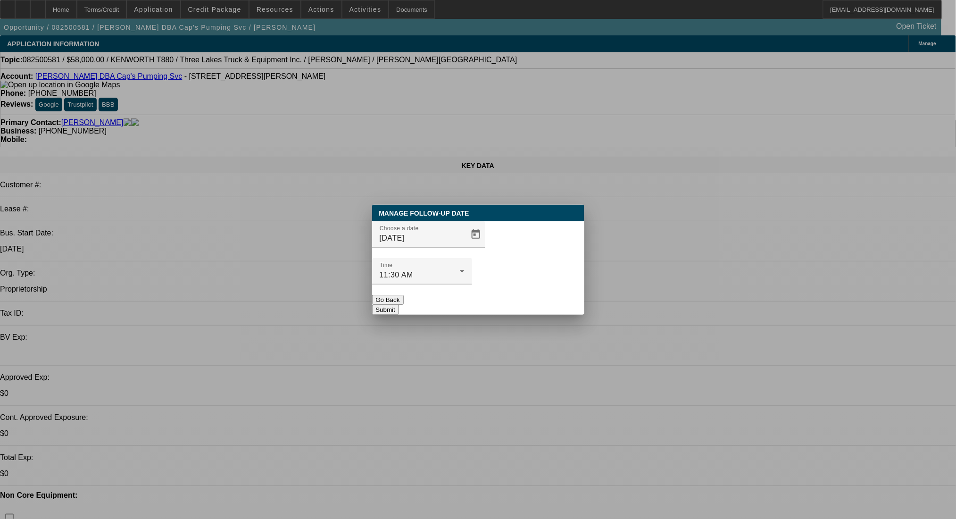
click at [399, 305] on button "Submit" at bounding box center [385, 310] width 27 height 10
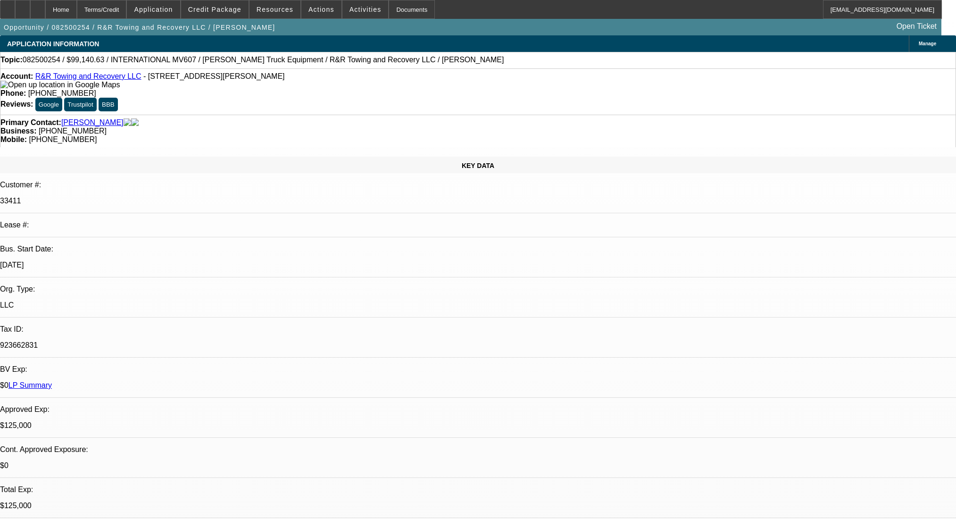
select select "0"
select select "2"
select select "0.1"
select select "4"
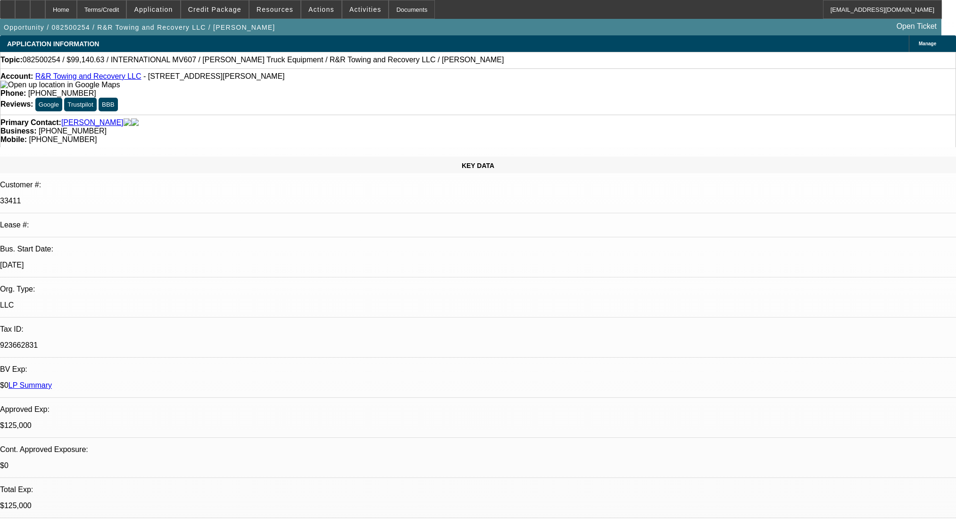
select select "0"
select select "2"
select select "0.1"
select select "4"
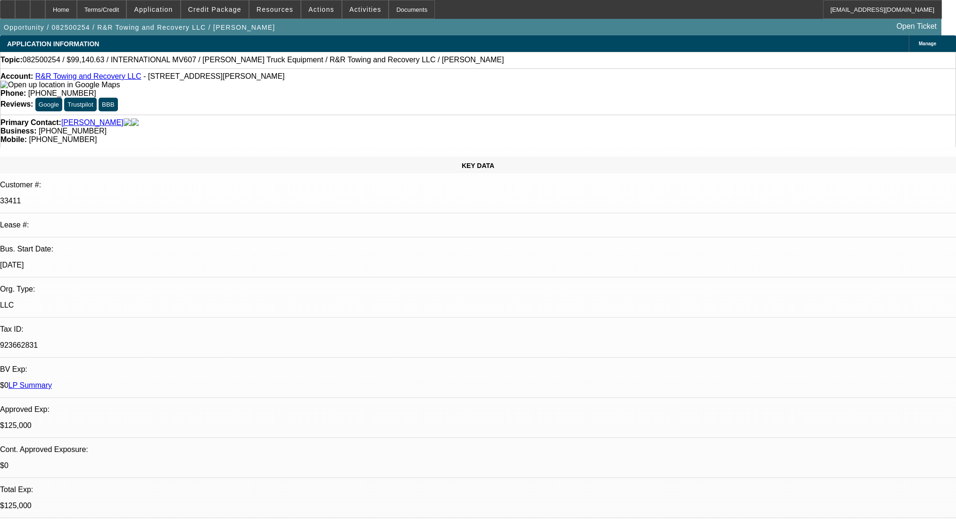
select select "0.1"
select select "2"
select select "0.1"
select select "4"
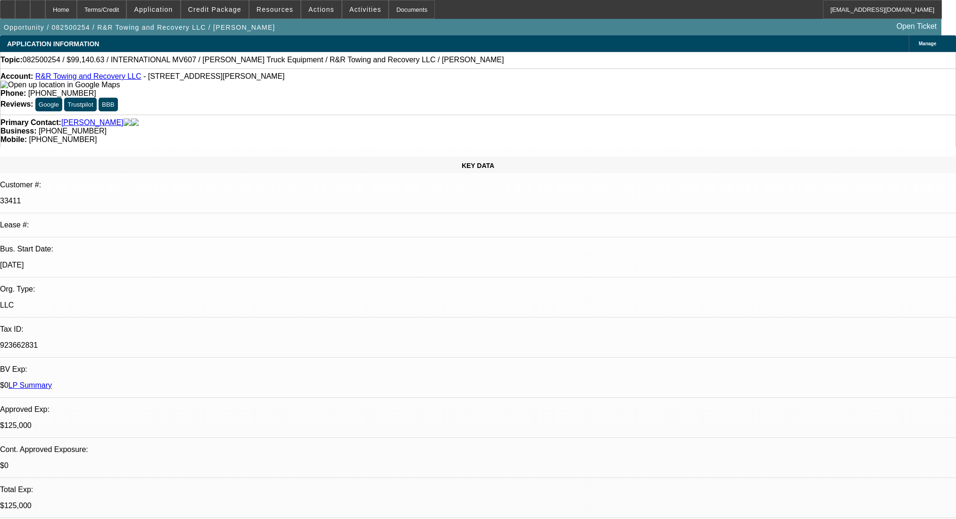
select select "0.1"
select select "2"
select select "0.1"
select select "4"
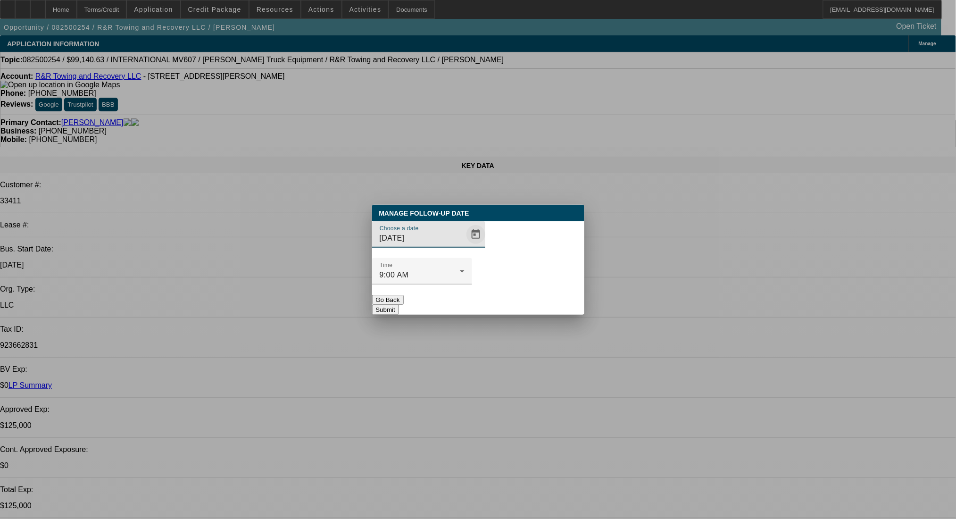
click at [464, 246] on span "Open calendar" at bounding box center [475, 234] width 23 height 23
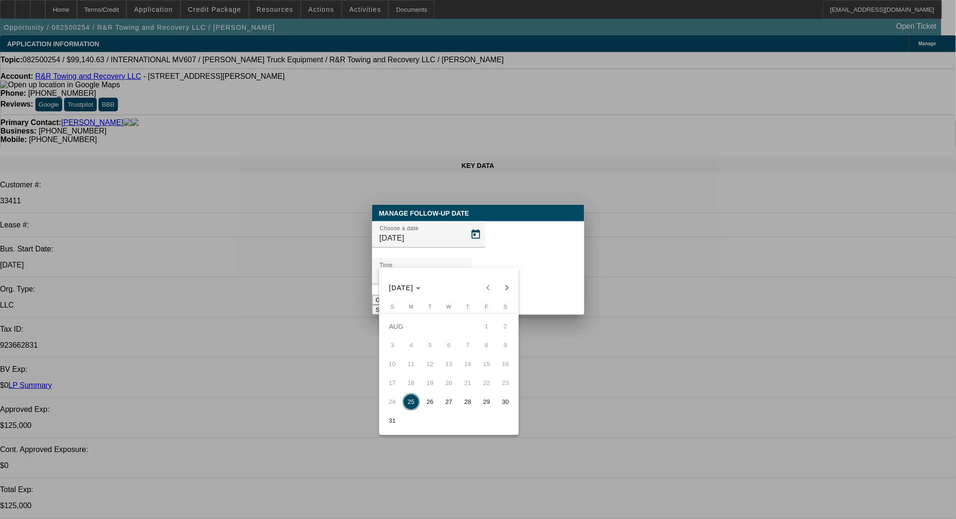
click at [431, 399] on span "26" at bounding box center [430, 401] width 17 height 17
type input "[DATE]"
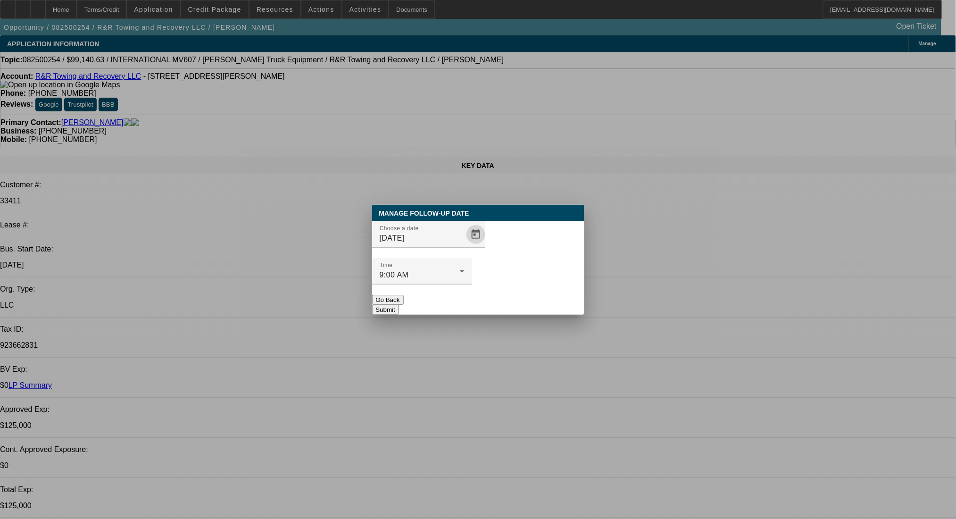
click at [399, 305] on button "Submit" at bounding box center [385, 310] width 27 height 10
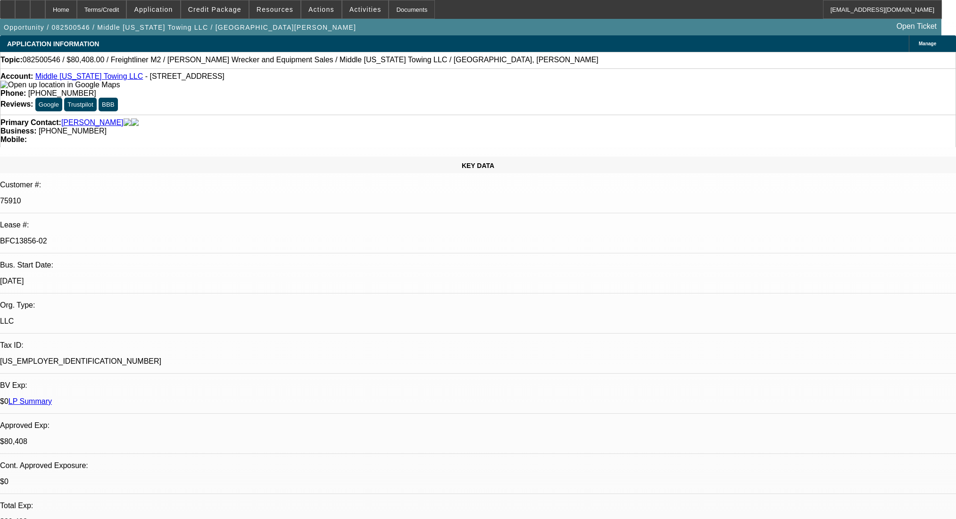
select select "0"
select select "2"
select select "0"
select select "6"
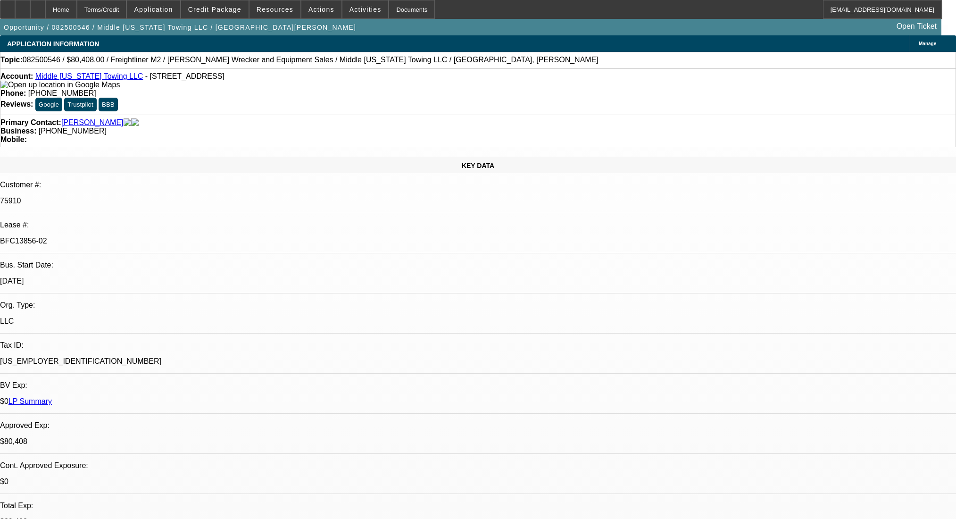
select select "0"
select select "6"
select select "0"
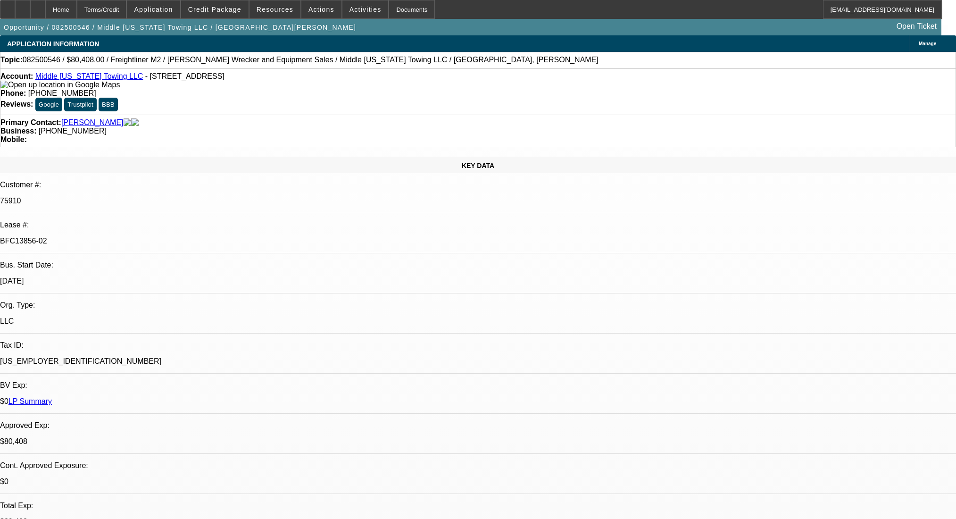
select select "0"
select select "2"
select select "0"
select select "6"
select select "0"
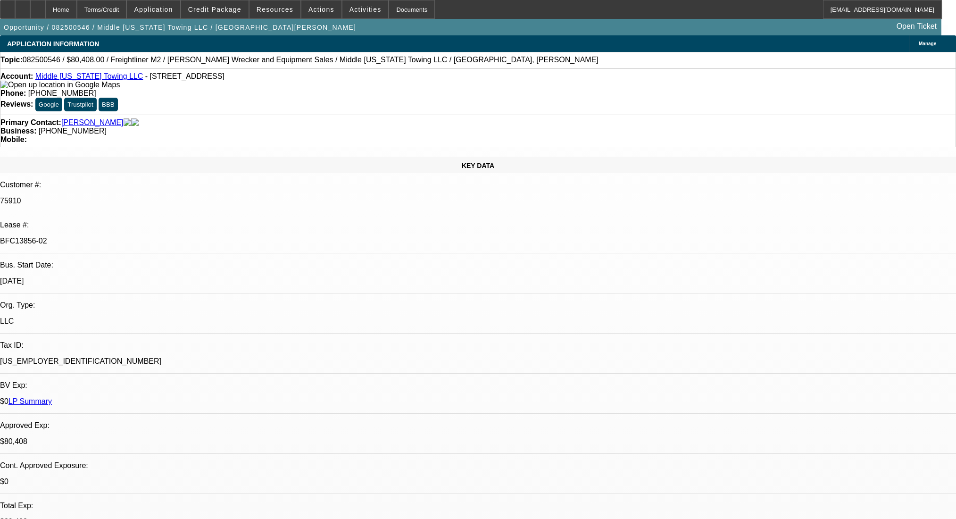
select select "0"
select select "2"
select select "0"
select select "6"
